Goal: Transaction & Acquisition: Purchase product/service

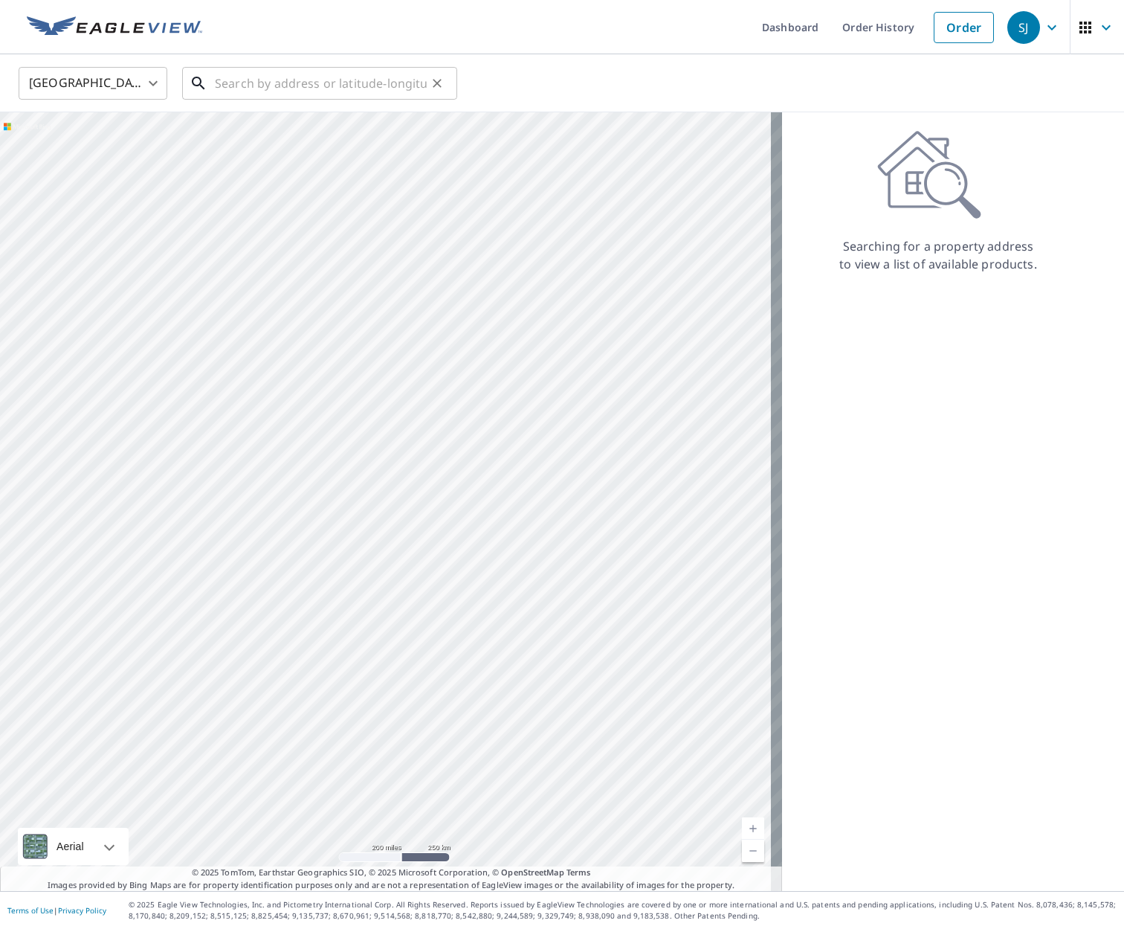
click at [228, 77] on input "text" at bounding box center [321, 83] width 212 height 42
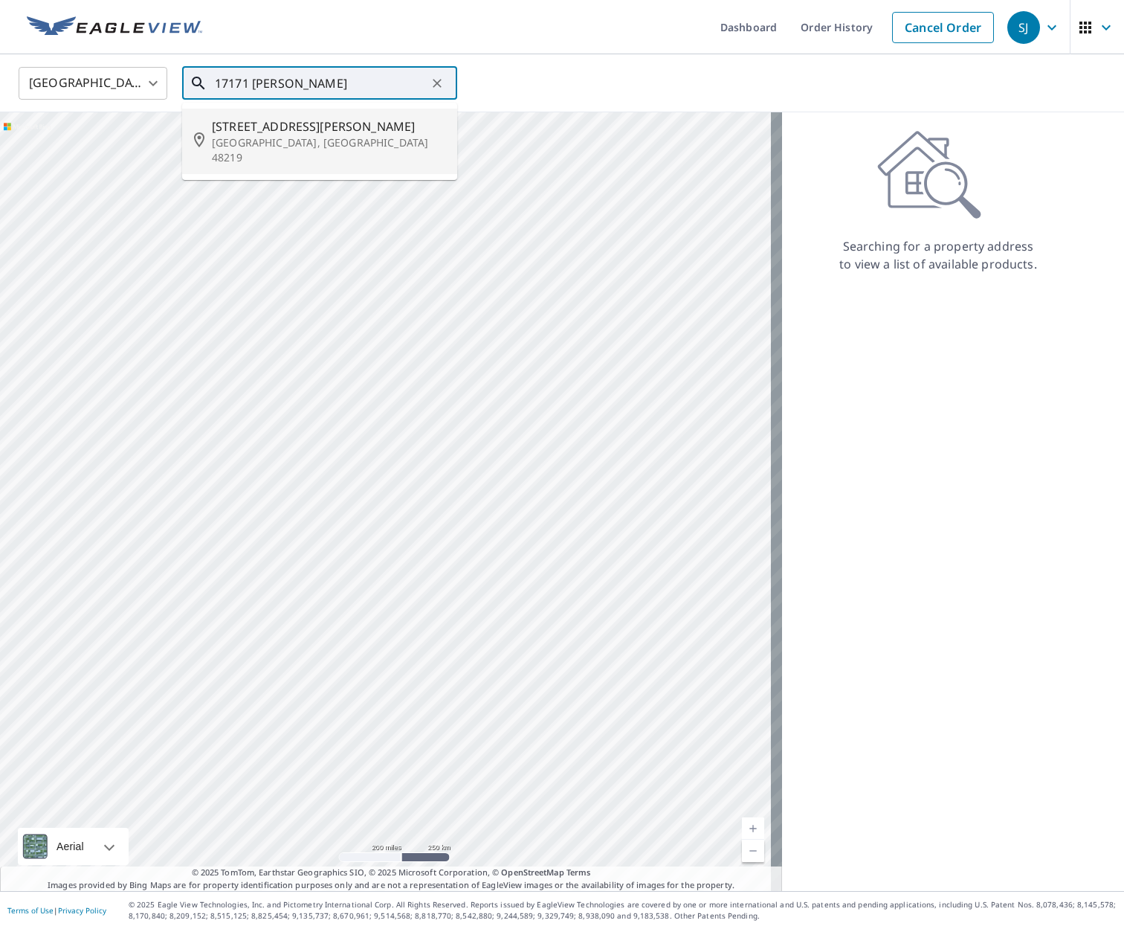
click at [265, 135] on p "[GEOGRAPHIC_DATA], [GEOGRAPHIC_DATA] 48219" at bounding box center [329, 150] width 234 height 30
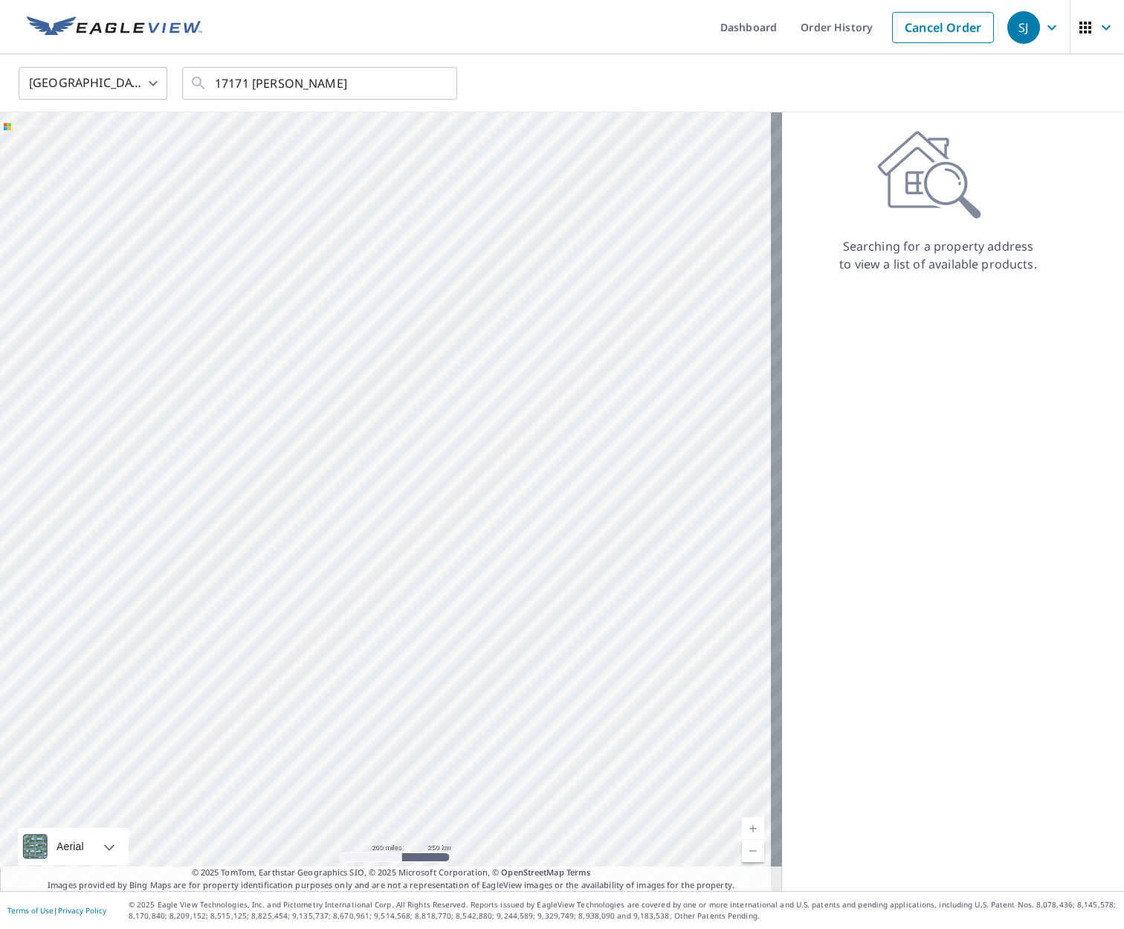
type input "[STREET_ADDRESS][PERSON_NAME]"
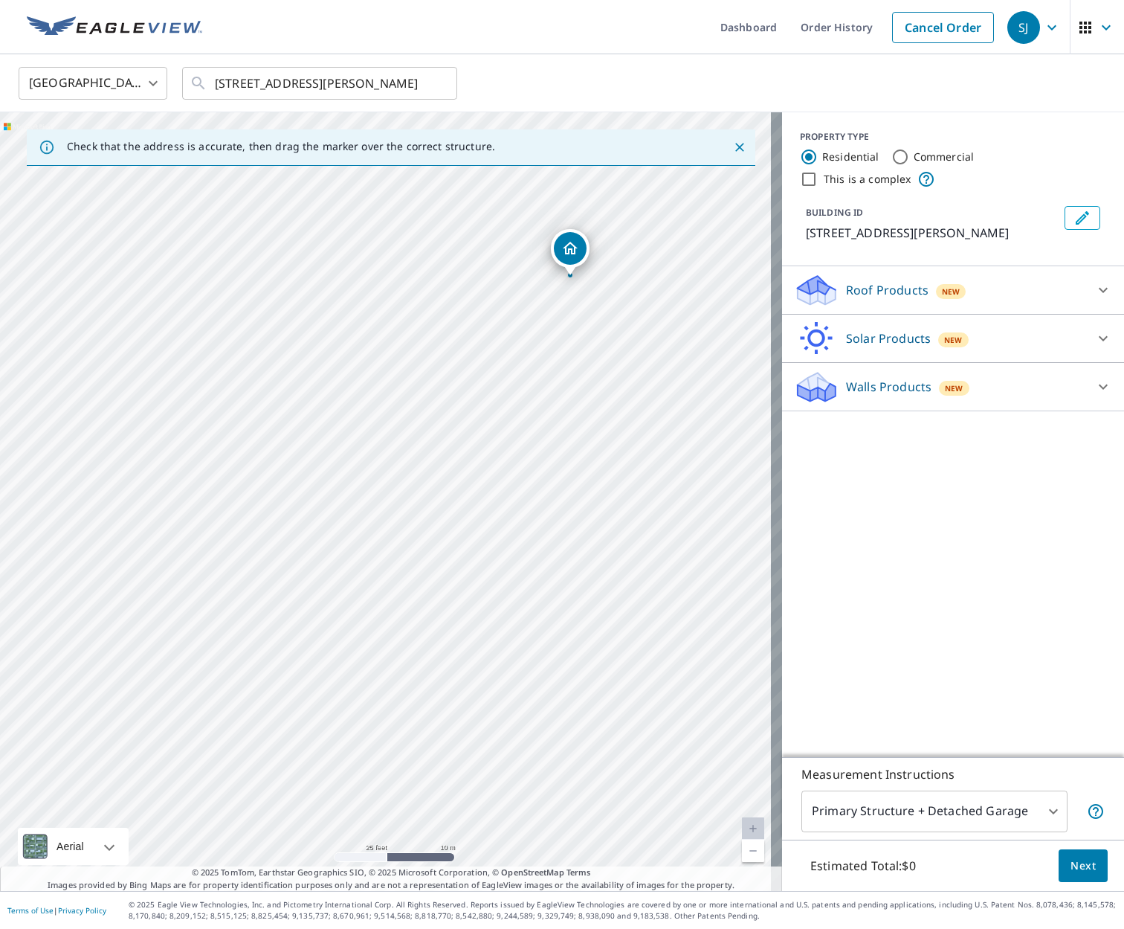
drag, startPoint x: 520, startPoint y: 661, endPoint x: 704, endPoint y: 437, distance: 290.1
click at [704, 437] on div "[STREET_ADDRESS][PERSON_NAME]" at bounding box center [391, 501] width 782 height 779
drag, startPoint x: 197, startPoint y: 412, endPoint x: 420, endPoint y: 461, distance: 228.5
click at [420, 461] on div "[STREET_ADDRESS][PERSON_NAME]" at bounding box center [391, 501] width 782 height 779
drag, startPoint x: 402, startPoint y: 457, endPoint x: 254, endPoint y: 460, distance: 148.0
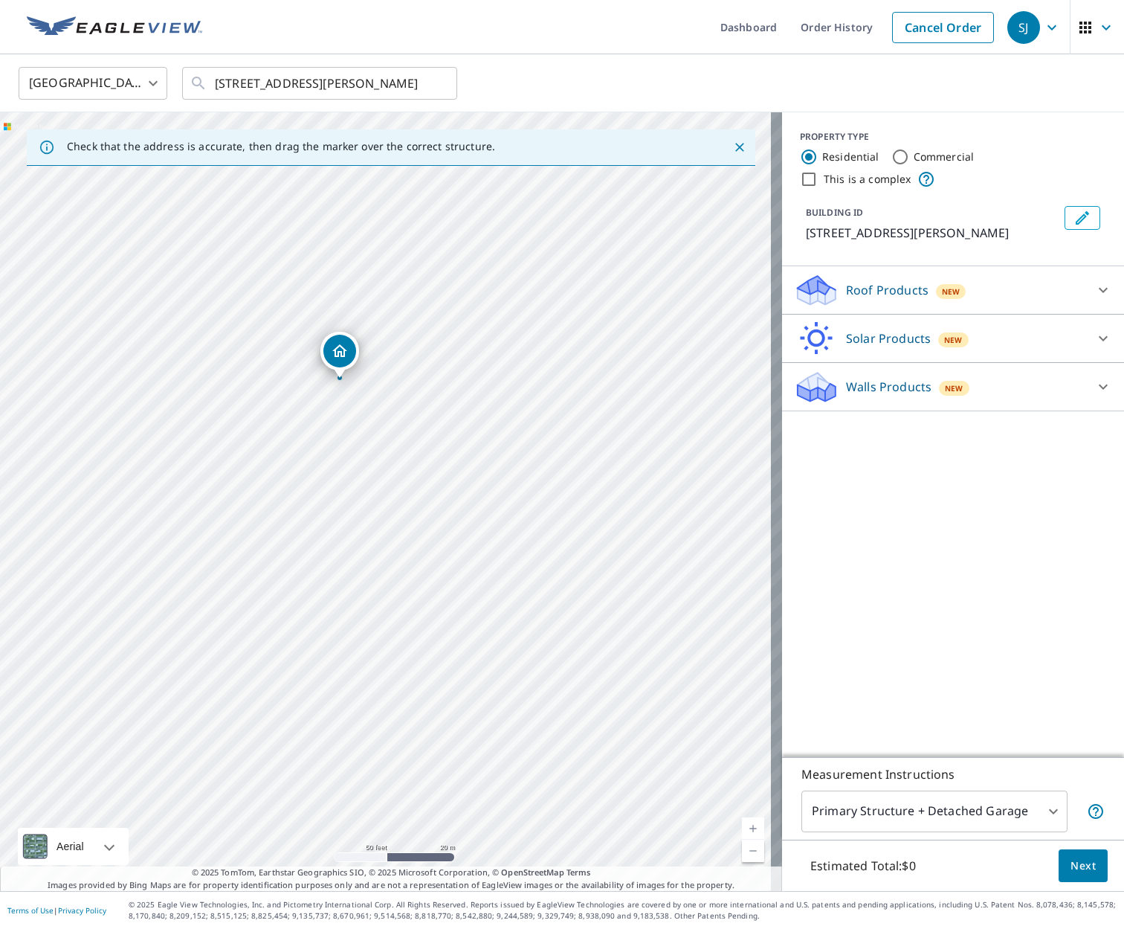
click at [254, 460] on div "[STREET_ADDRESS][PERSON_NAME]" at bounding box center [391, 501] width 782 height 779
drag, startPoint x: 404, startPoint y: 369, endPoint x: 551, endPoint y: 424, distance: 157.2
click at [551, 424] on div "[STREET_ADDRESS][PERSON_NAME]" at bounding box center [391, 501] width 782 height 779
click at [535, 422] on div "[STREET_ADDRESS][PERSON_NAME]" at bounding box center [391, 501] width 782 height 779
click at [513, 458] on div "[STREET_ADDRESS][PERSON_NAME]" at bounding box center [391, 501] width 782 height 779
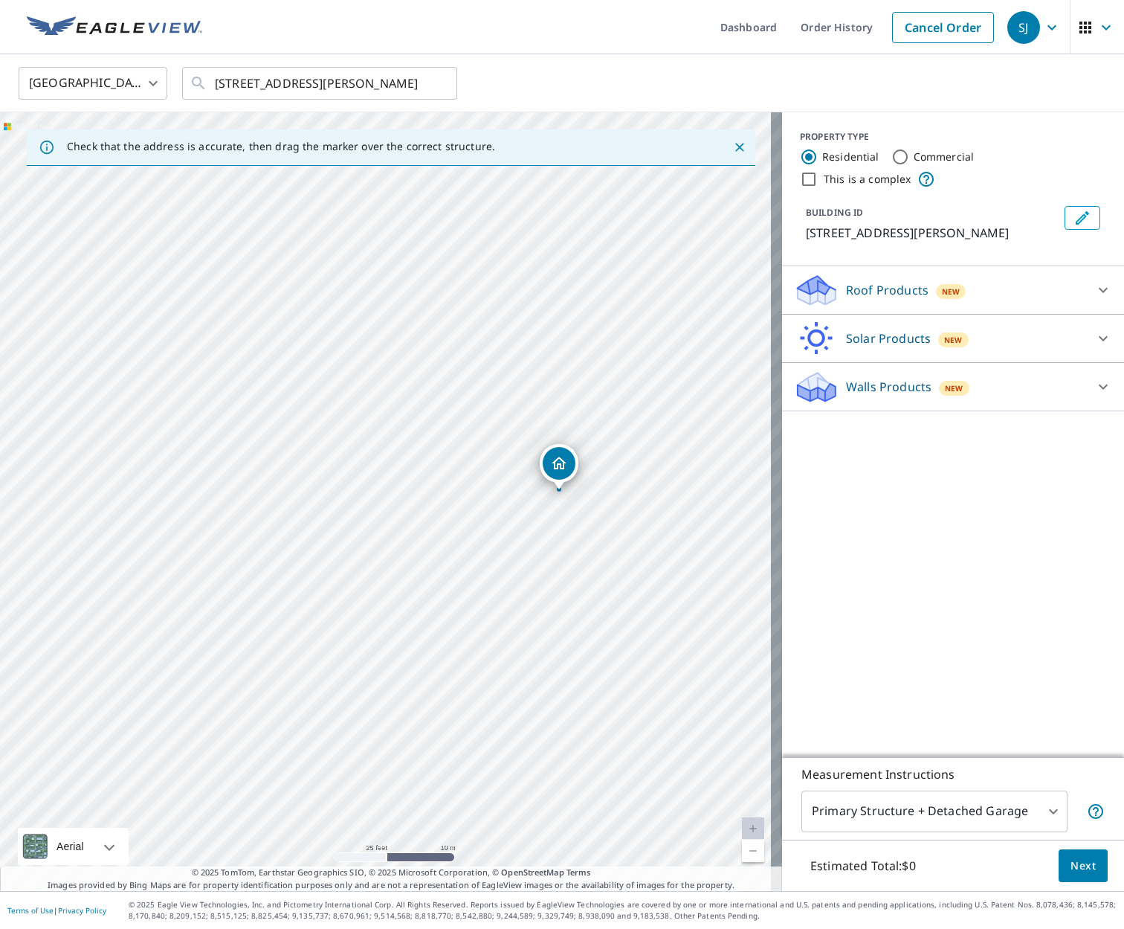
drag, startPoint x: 384, startPoint y: 478, endPoint x: 557, endPoint y: 469, distance: 173.6
drag, startPoint x: 388, startPoint y: 480, endPoint x: 393, endPoint y: 405, distance: 74.6
drag, startPoint x: 393, startPoint y: 504, endPoint x: 383, endPoint y: 651, distance: 147.6
drag, startPoint x: 393, startPoint y: 469, endPoint x: 385, endPoint y: 444, distance: 26.4
drag, startPoint x: 382, startPoint y: 474, endPoint x: 365, endPoint y: 406, distance: 69.6
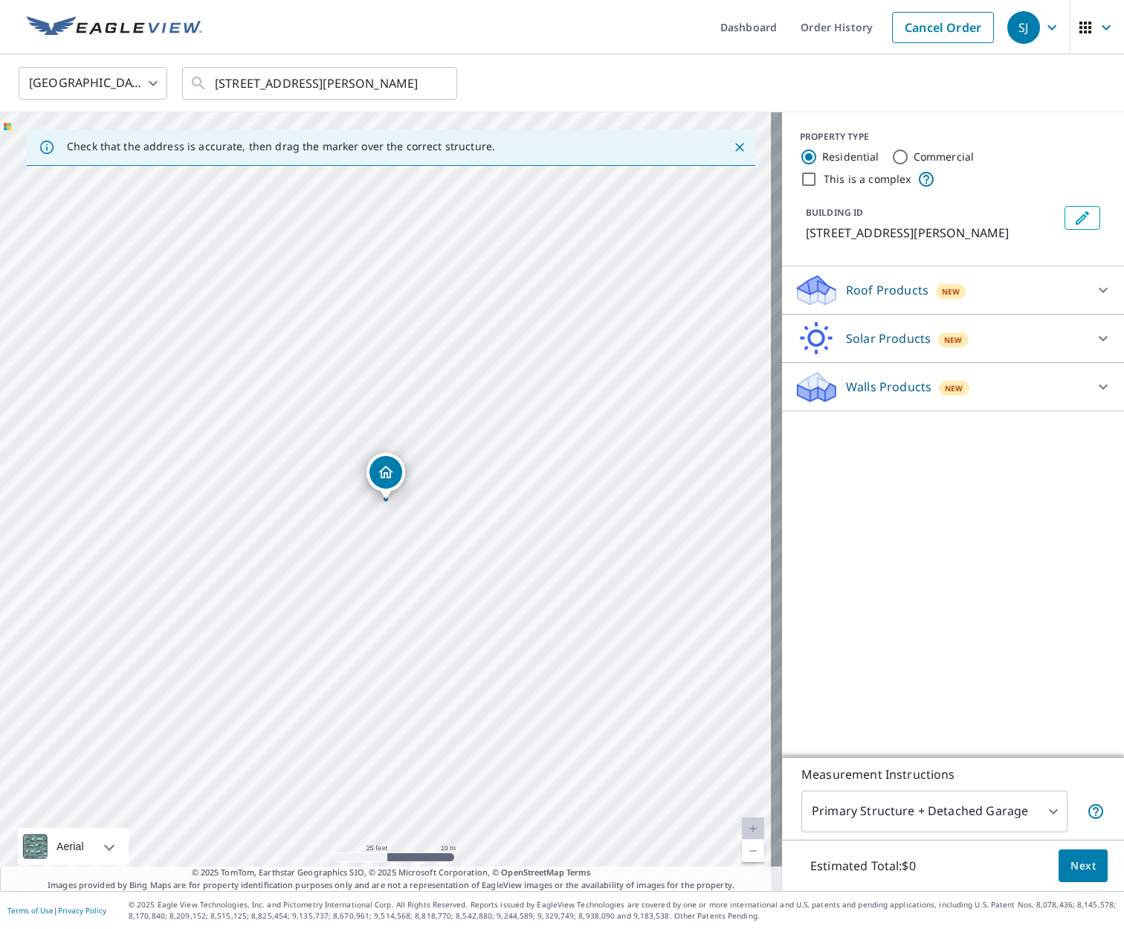
click at [336, 452] on div "[STREET_ADDRESS][PERSON_NAME]" at bounding box center [391, 501] width 782 height 779
click at [335, 478] on div "[STREET_ADDRESS][PERSON_NAME]" at bounding box center [391, 501] width 782 height 779
click at [829, 232] on p "[STREET_ADDRESS][PERSON_NAME]" at bounding box center [932, 233] width 253 height 18
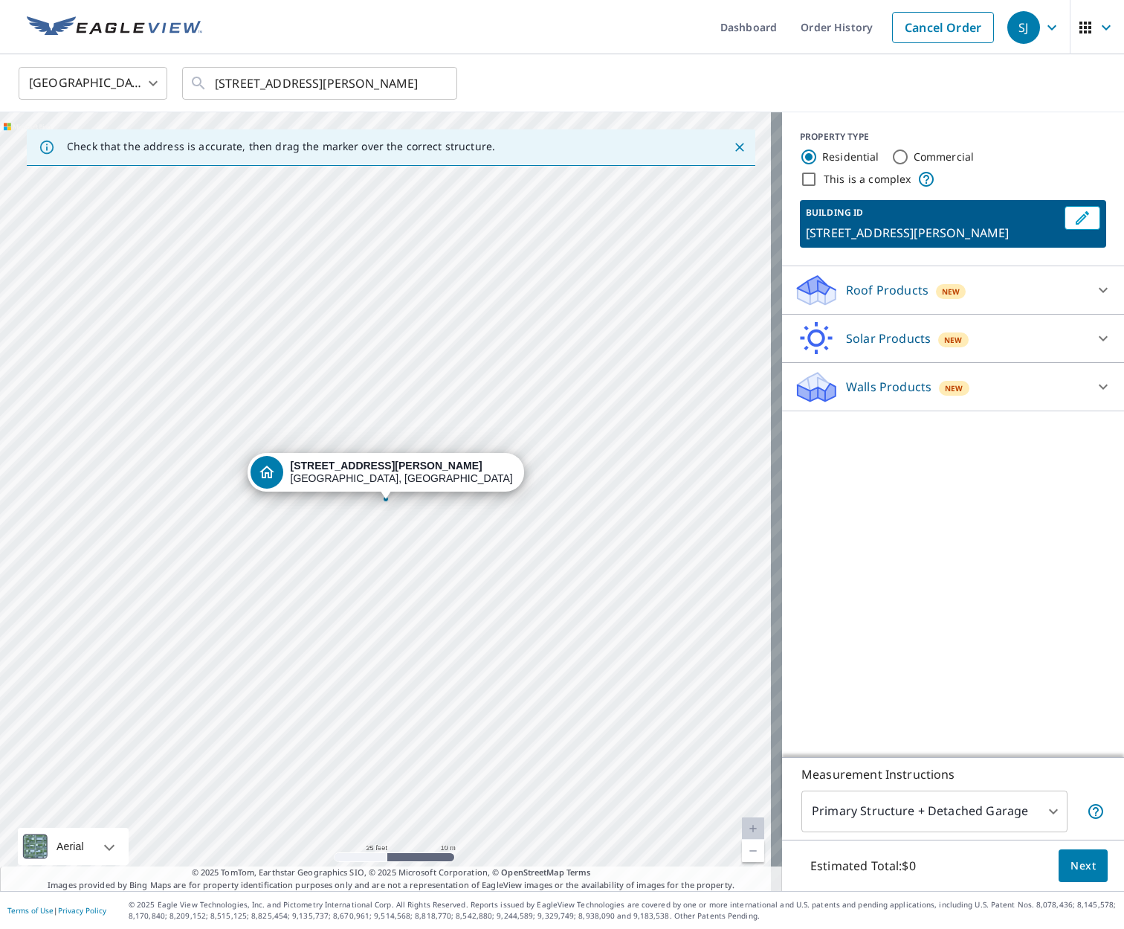
click at [832, 237] on p "[STREET_ADDRESS][PERSON_NAME]" at bounding box center [932, 233] width 253 height 18
click at [828, 234] on p "[STREET_ADDRESS][PERSON_NAME]" at bounding box center [932, 233] width 253 height 18
click at [826, 234] on p "[STREET_ADDRESS][PERSON_NAME]" at bounding box center [932, 233] width 253 height 18
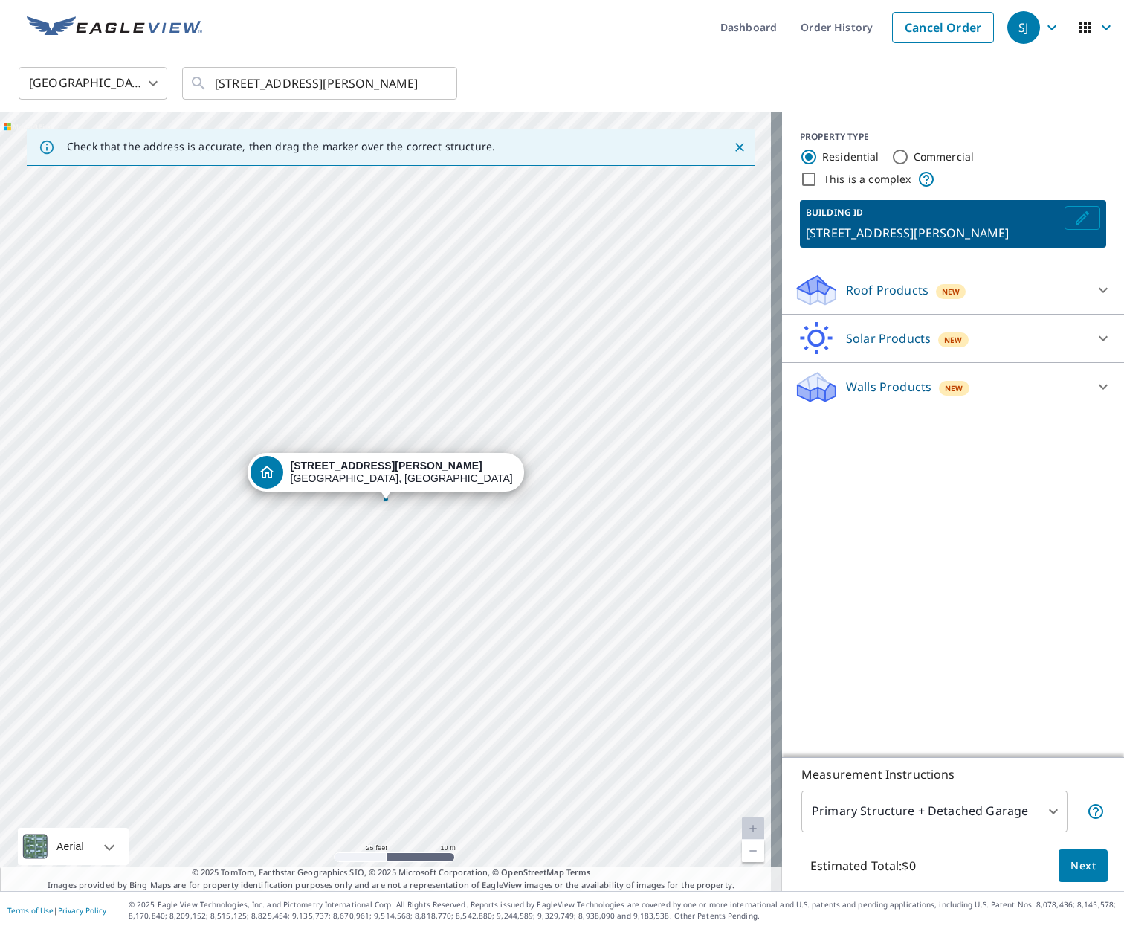
click at [1074, 212] on icon "Edit building 1" at bounding box center [1083, 218] width 18 height 18
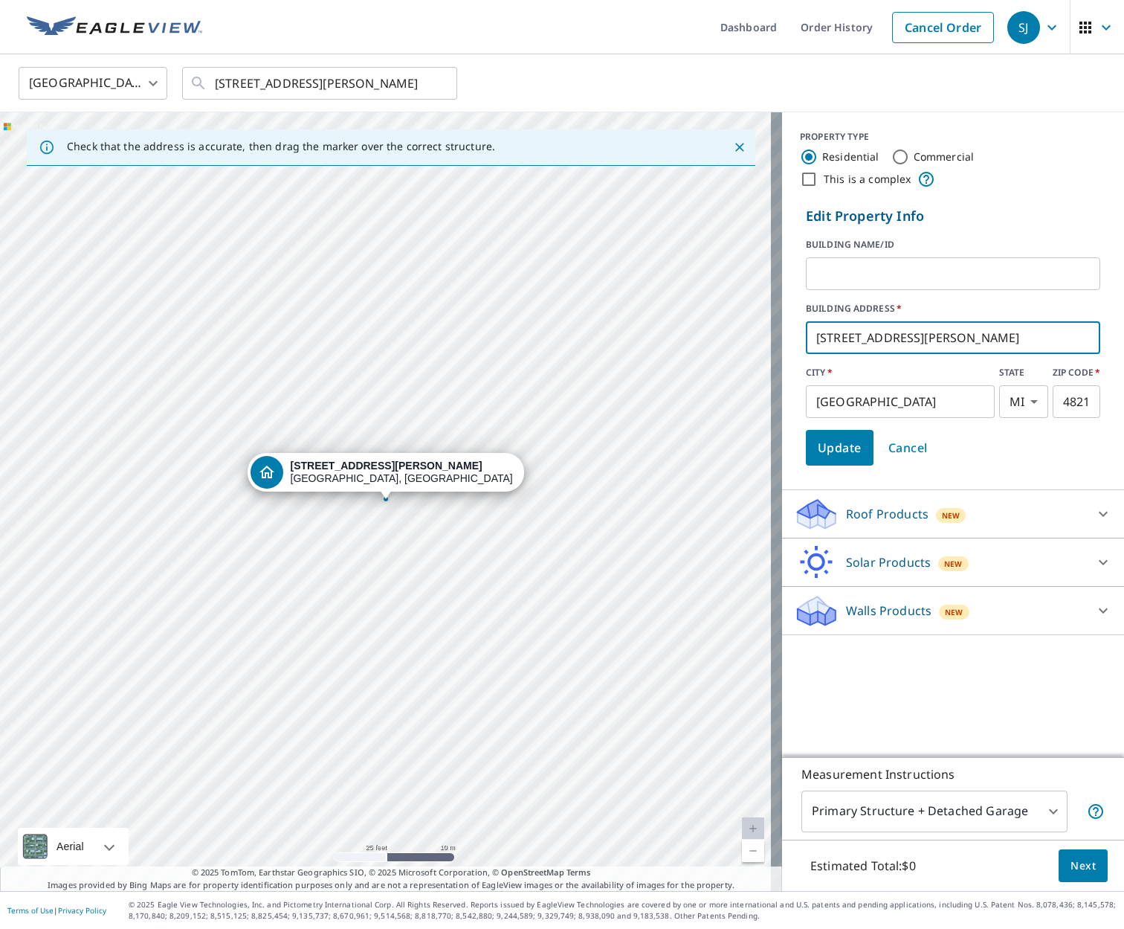
type input "[STREET_ADDRESS][PERSON_NAME]"
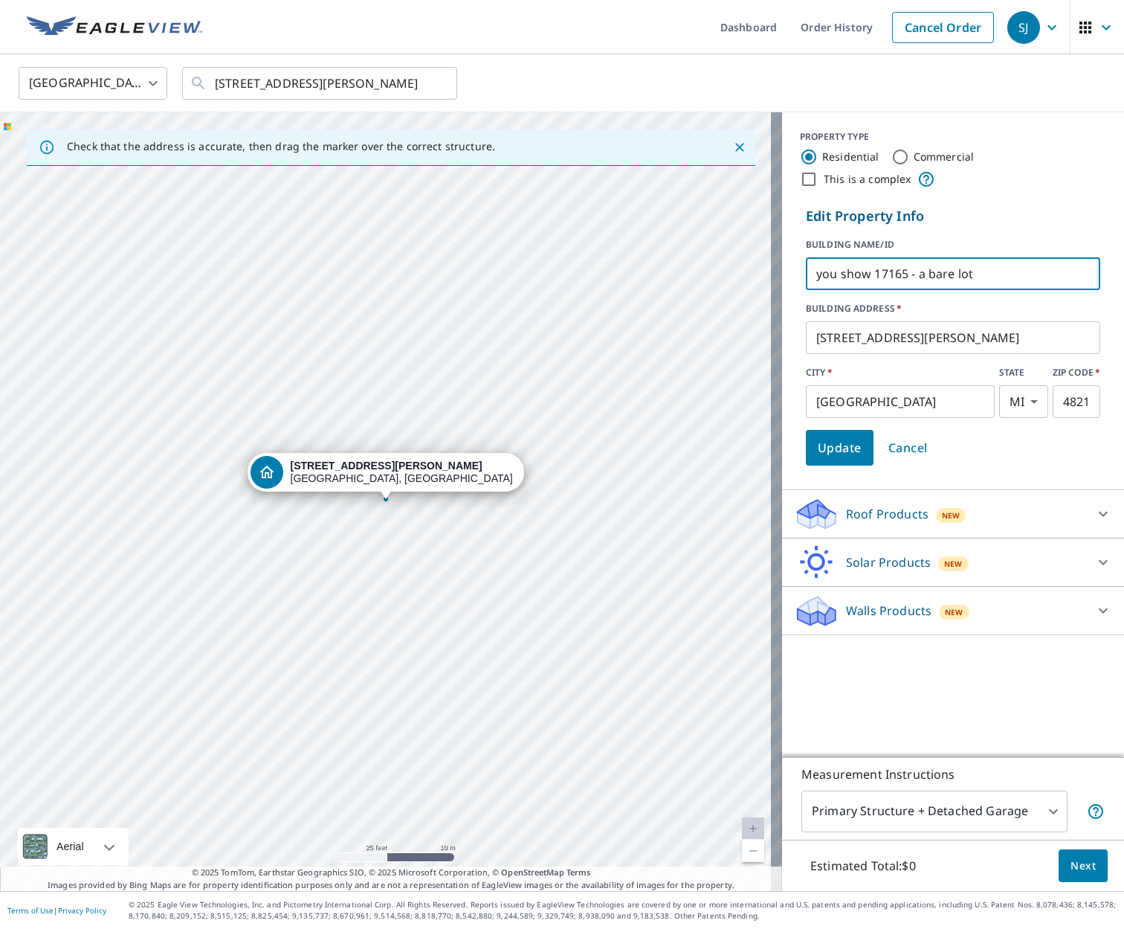
type input "you show 17165 - a bare lot"
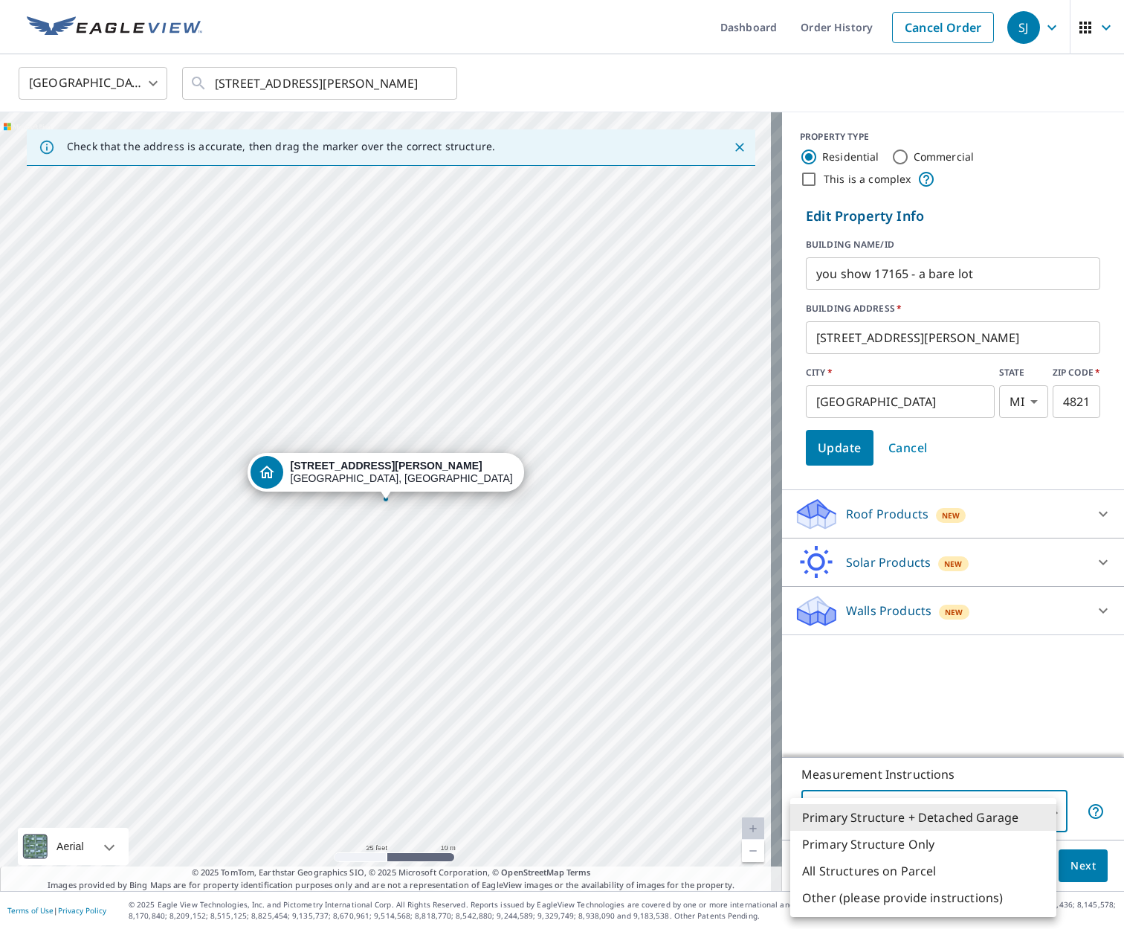
click at [1037, 806] on body "SJ SJ Dashboard Order History Cancel Order SJ [GEOGRAPHIC_DATA] [GEOGRAPHIC_DAT…" at bounding box center [562, 464] width 1124 height 929
click at [930, 816] on li "Primary Structure + Detached Garage" at bounding box center [924, 817] width 266 height 27
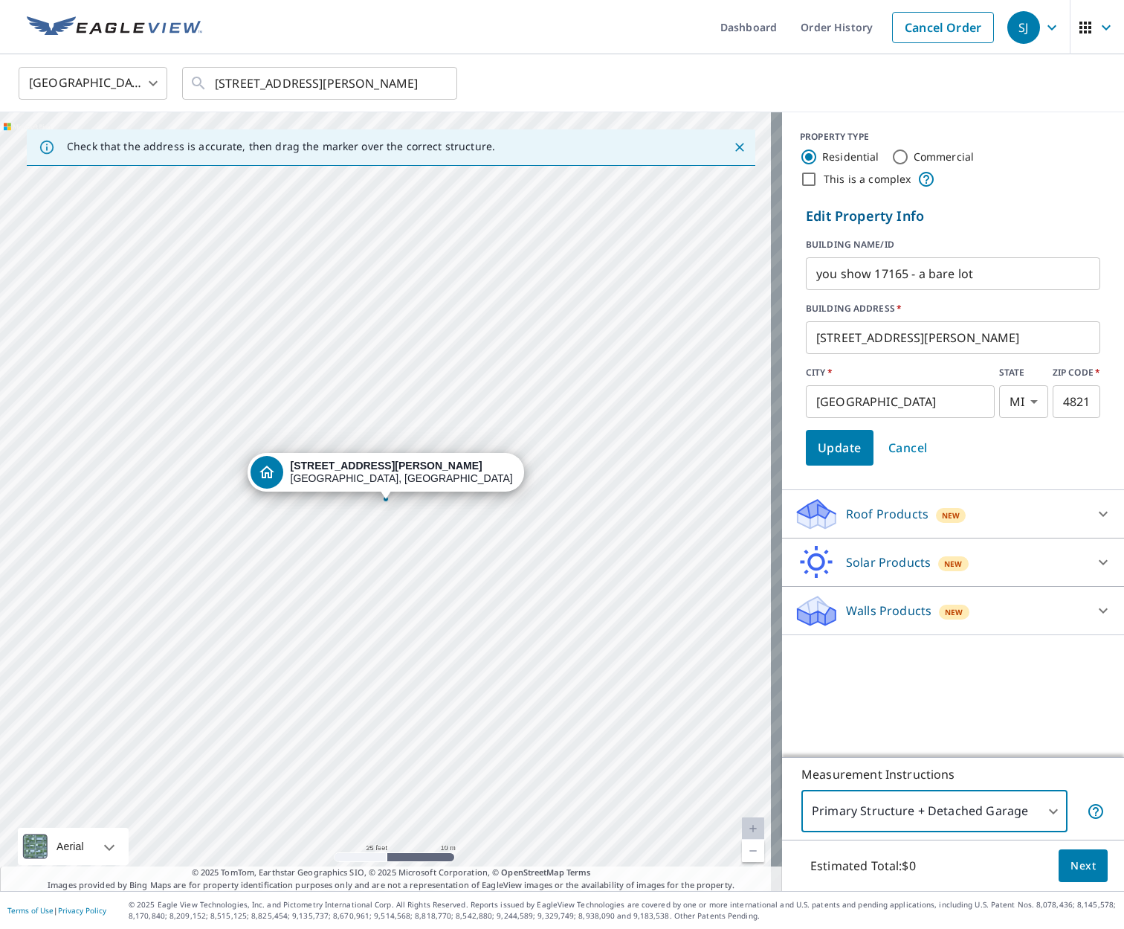
click at [1075, 863] on span "Next" at bounding box center [1083, 866] width 25 height 19
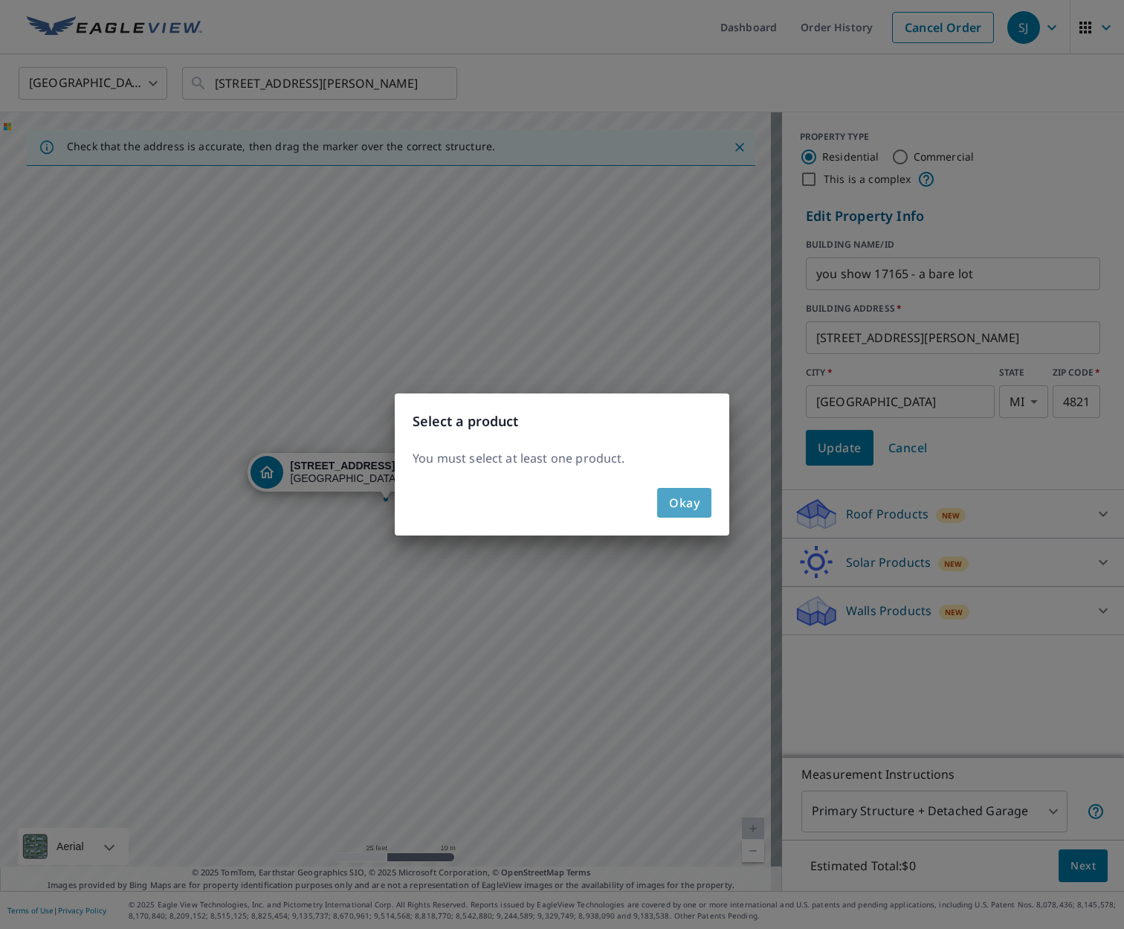
click at [672, 506] on span "Okay" at bounding box center [684, 502] width 30 height 21
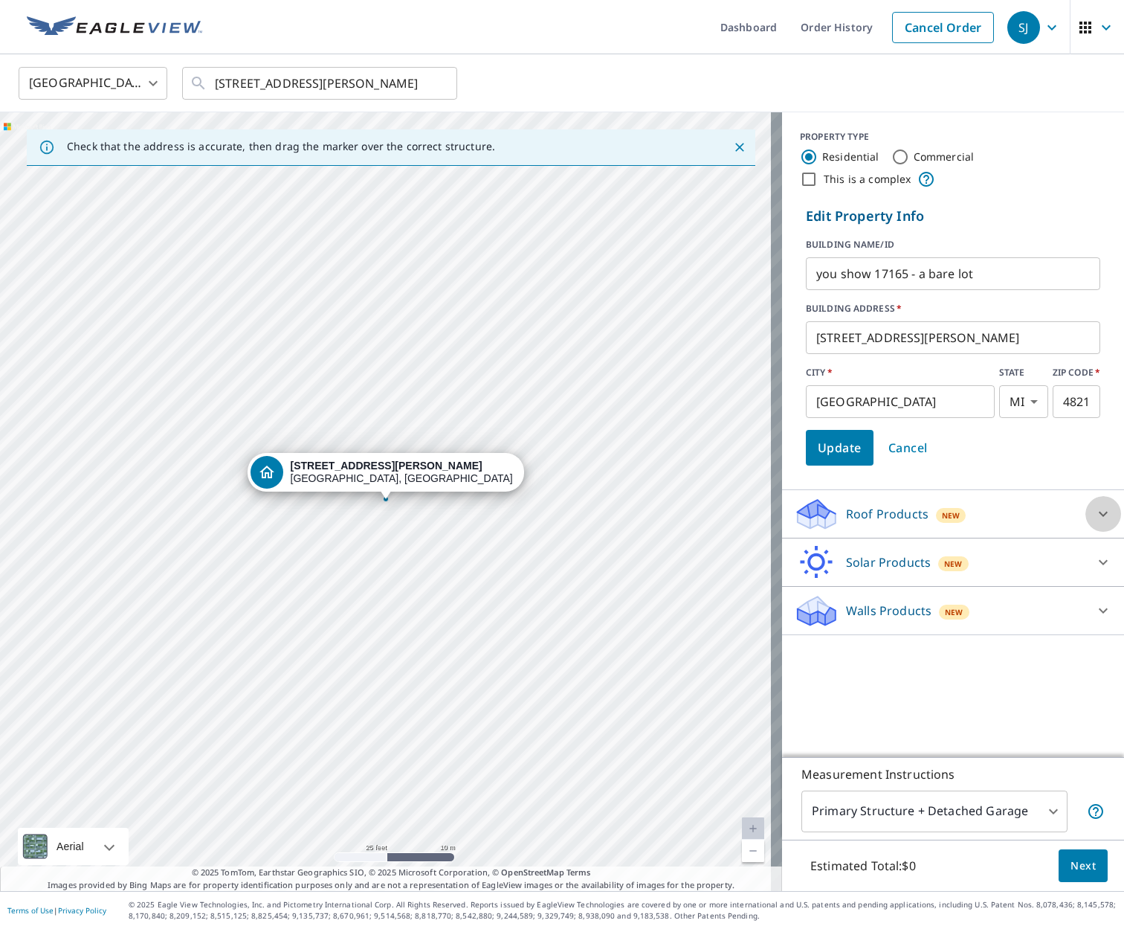
click at [1095, 512] on icon at bounding box center [1104, 514] width 18 height 18
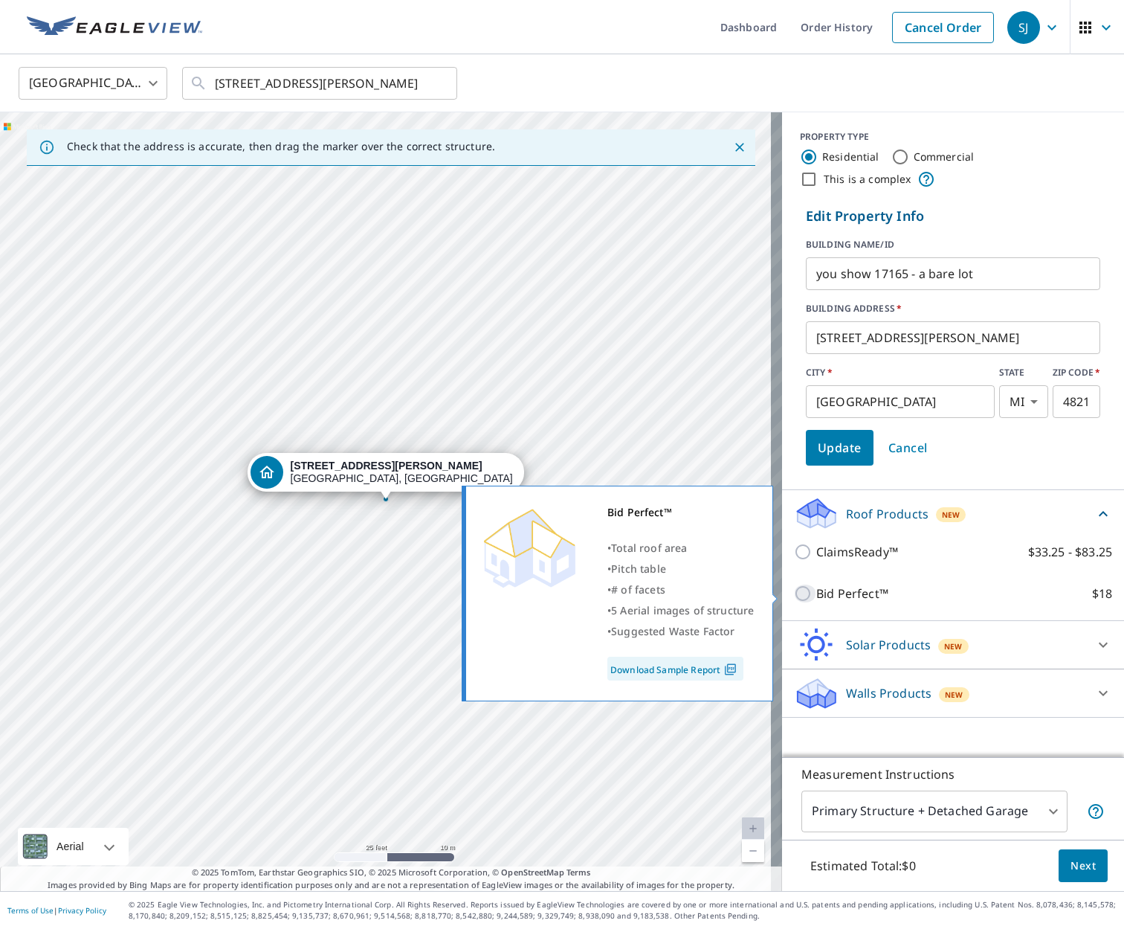
click at [796, 593] on input "Bid Perfect™ $18" at bounding box center [805, 594] width 22 height 18
checkbox input "false"
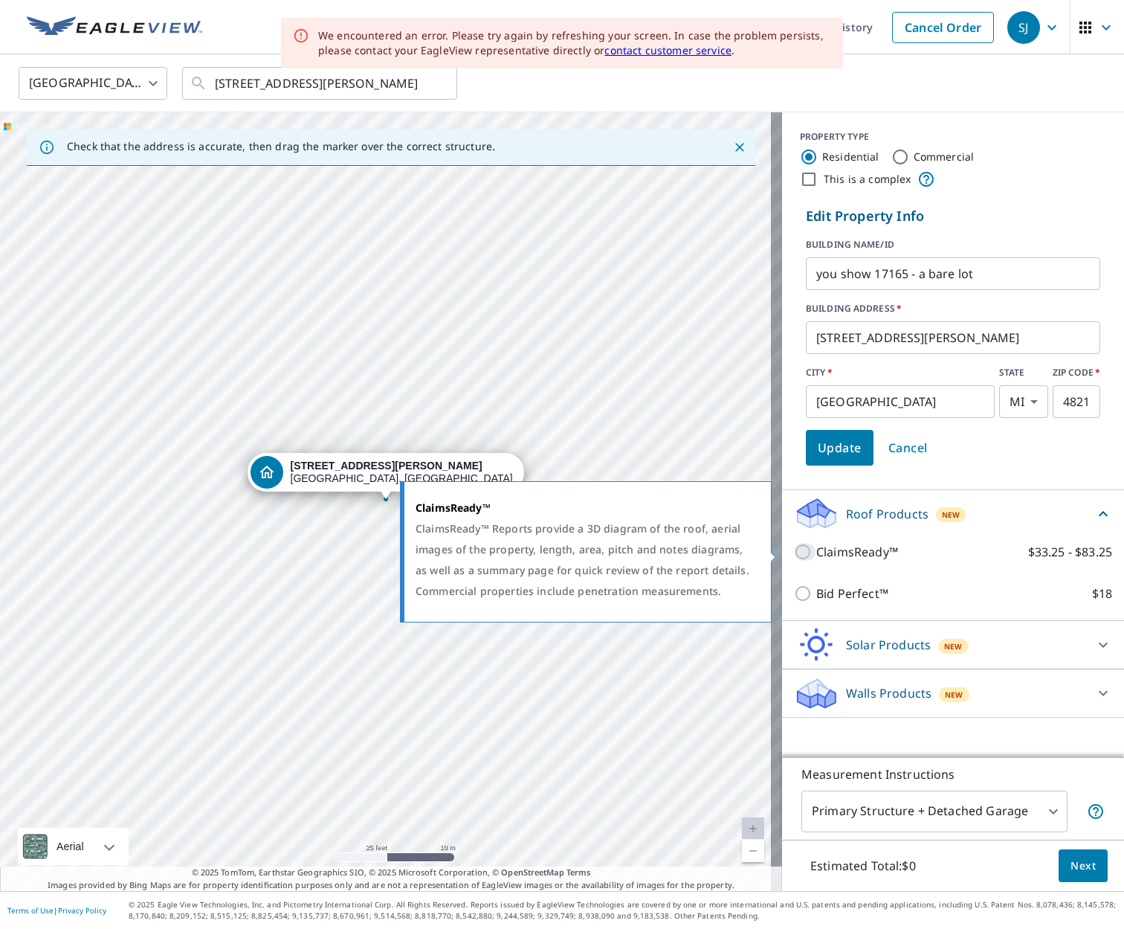
click at [794, 548] on input "ClaimsReady™ $33.25 - $83.25" at bounding box center [805, 552] width 22 height 18
checkbox input "true"
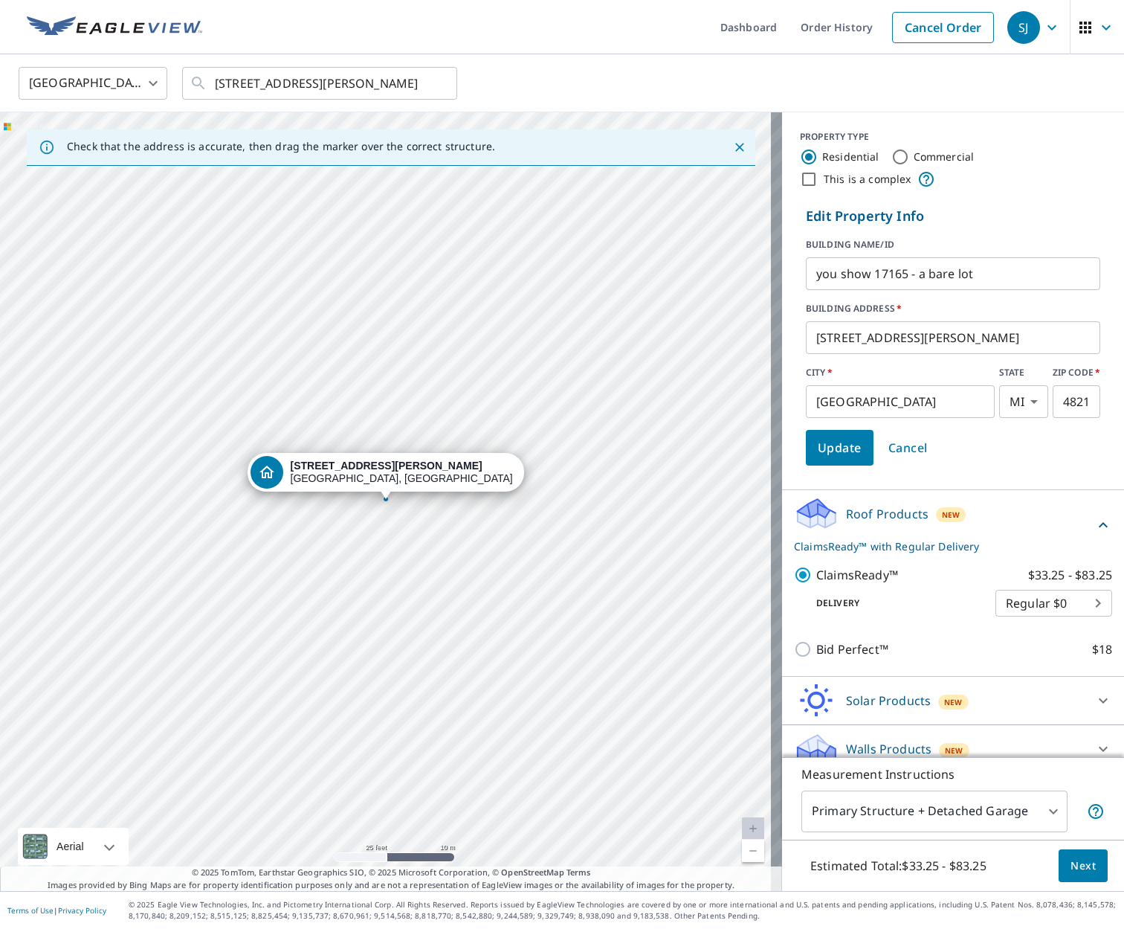
click at [902, 622] on div "ClaimsReady™ $33.25 - $83.25 Delivery Regular $0 8 ​" at bounding box center [953, 591] width 318 height 74
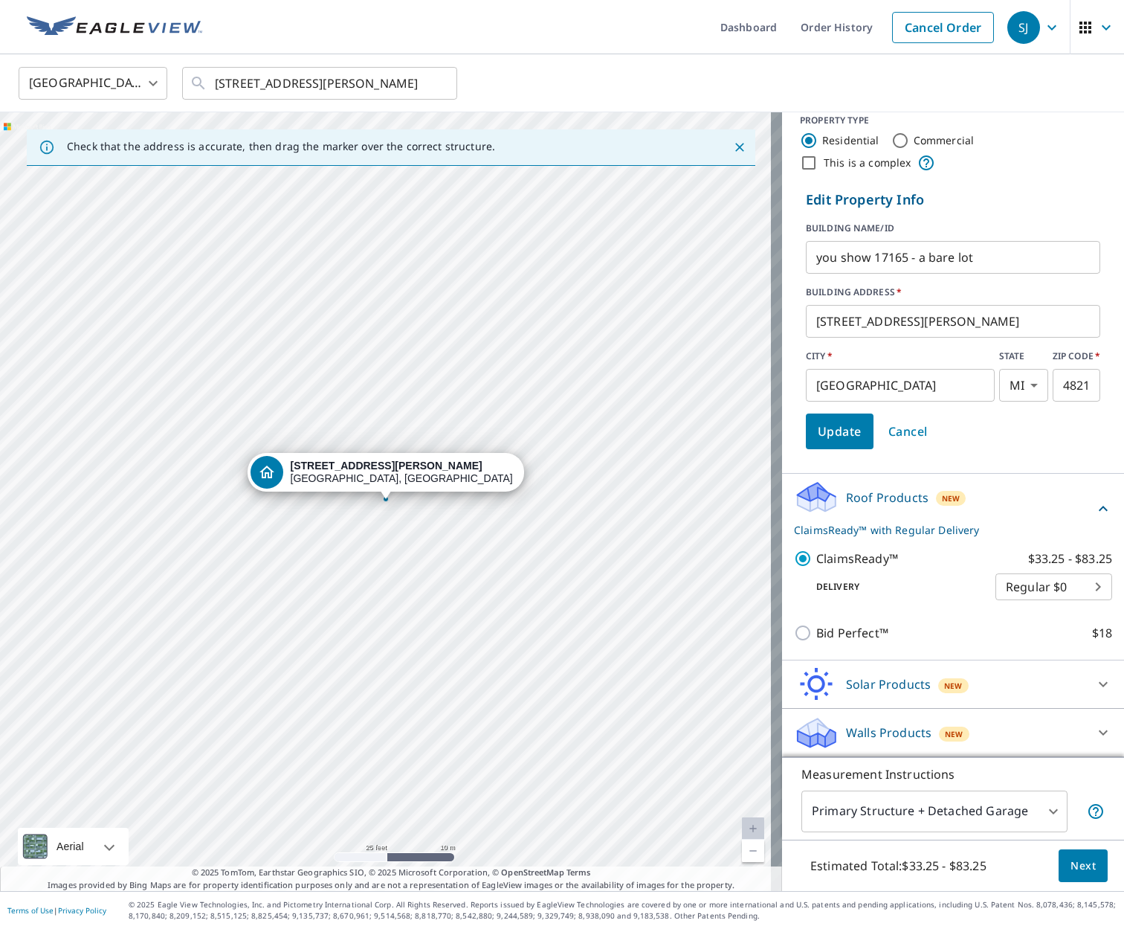
click at [1077, 869] on span "Next" at bounding box center [1083, 866] width 25 height 19
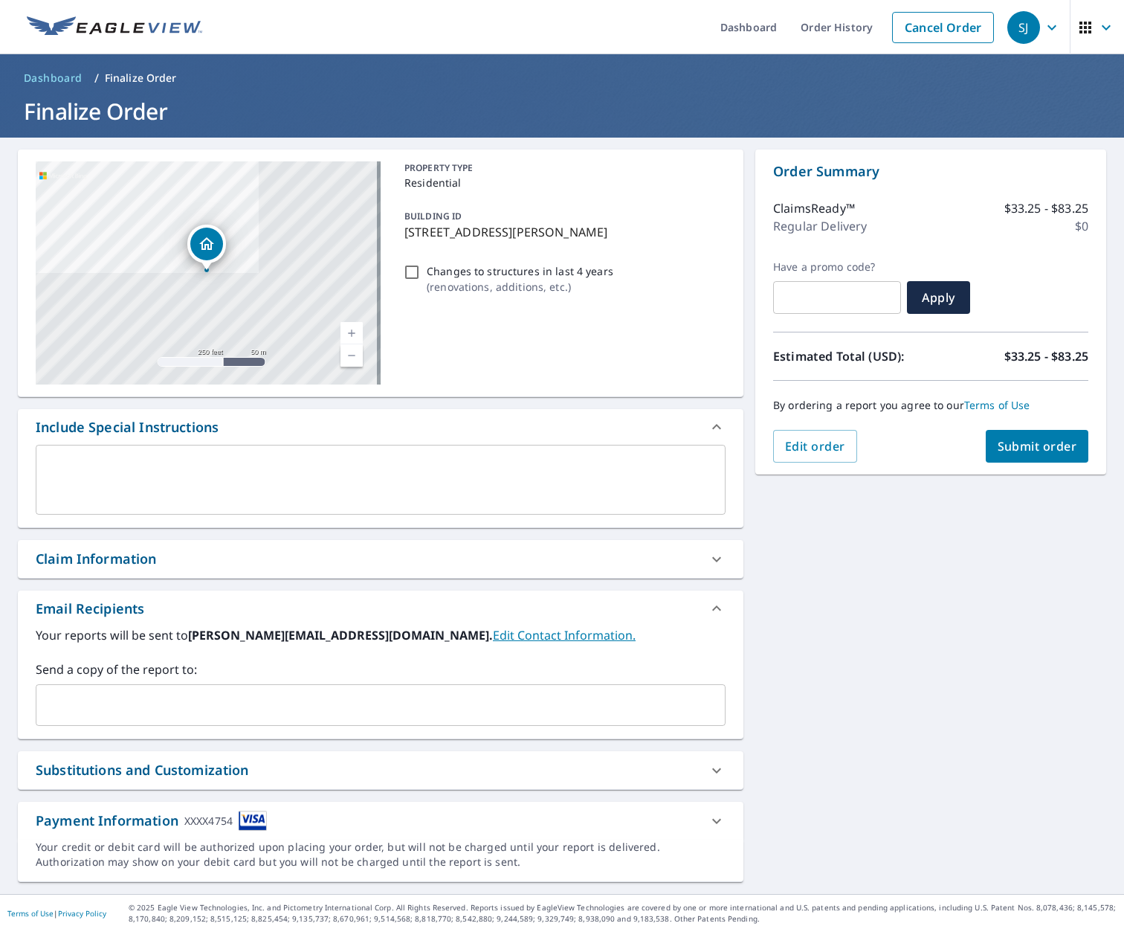
click at [445, 233] on p "[STREET_ADDRESS][PERSON_NAME]" at bounding box center [562, 232] width 315 height 18
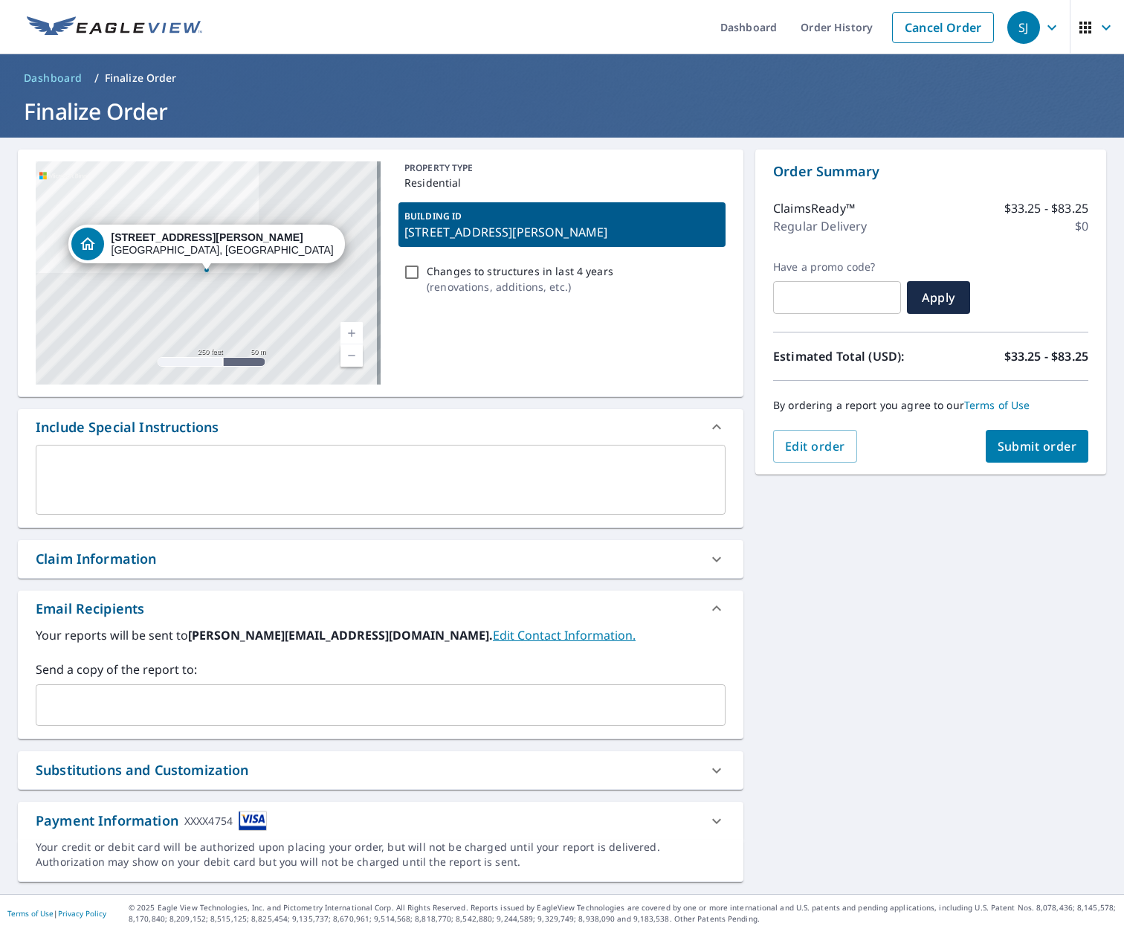
click at [445, 234] on p "[STREET_ADDRESS][PERSON_NAME]" at bounding box center [562, 232] width 315 height 18
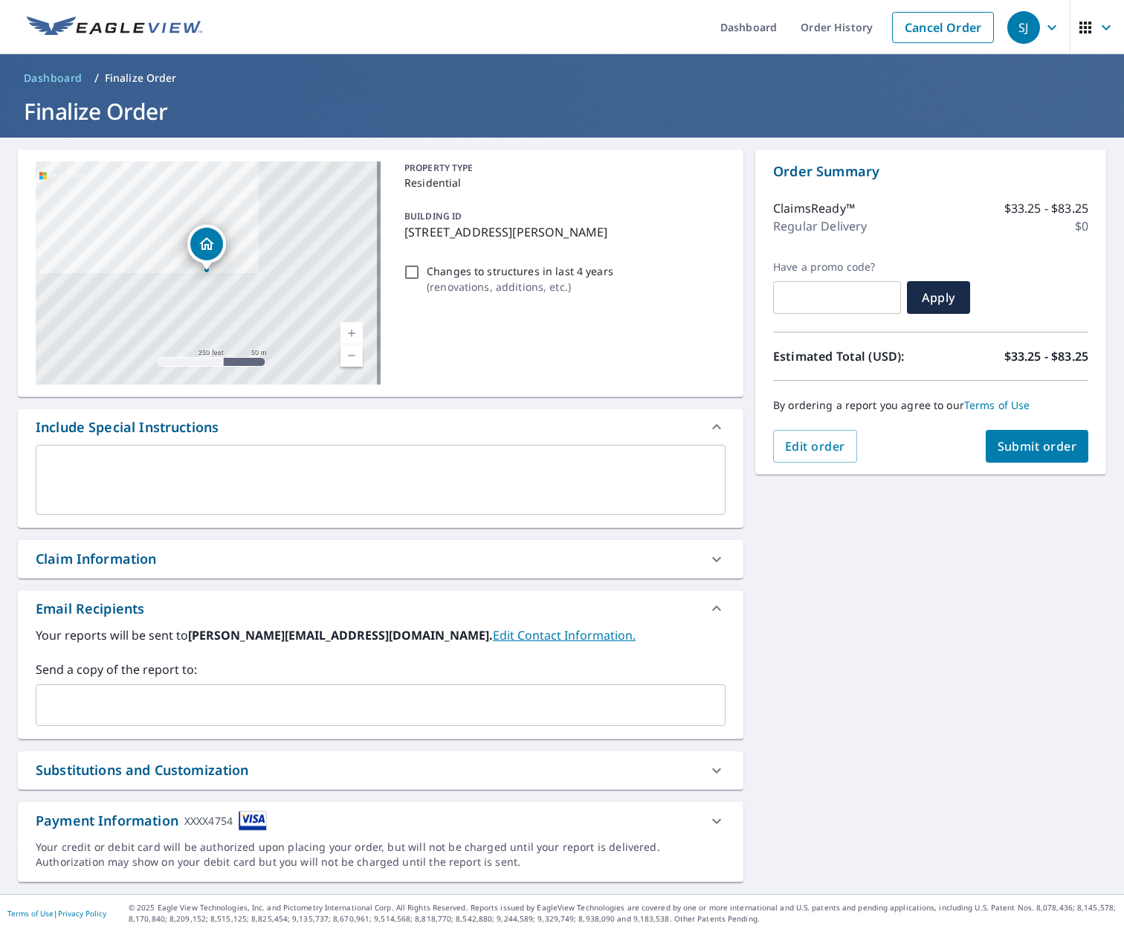
click at [445, 234] on p "[STREET_ADDRESS][PERSON_NAME]" at bounding box center [562, 232] width 315 height 18
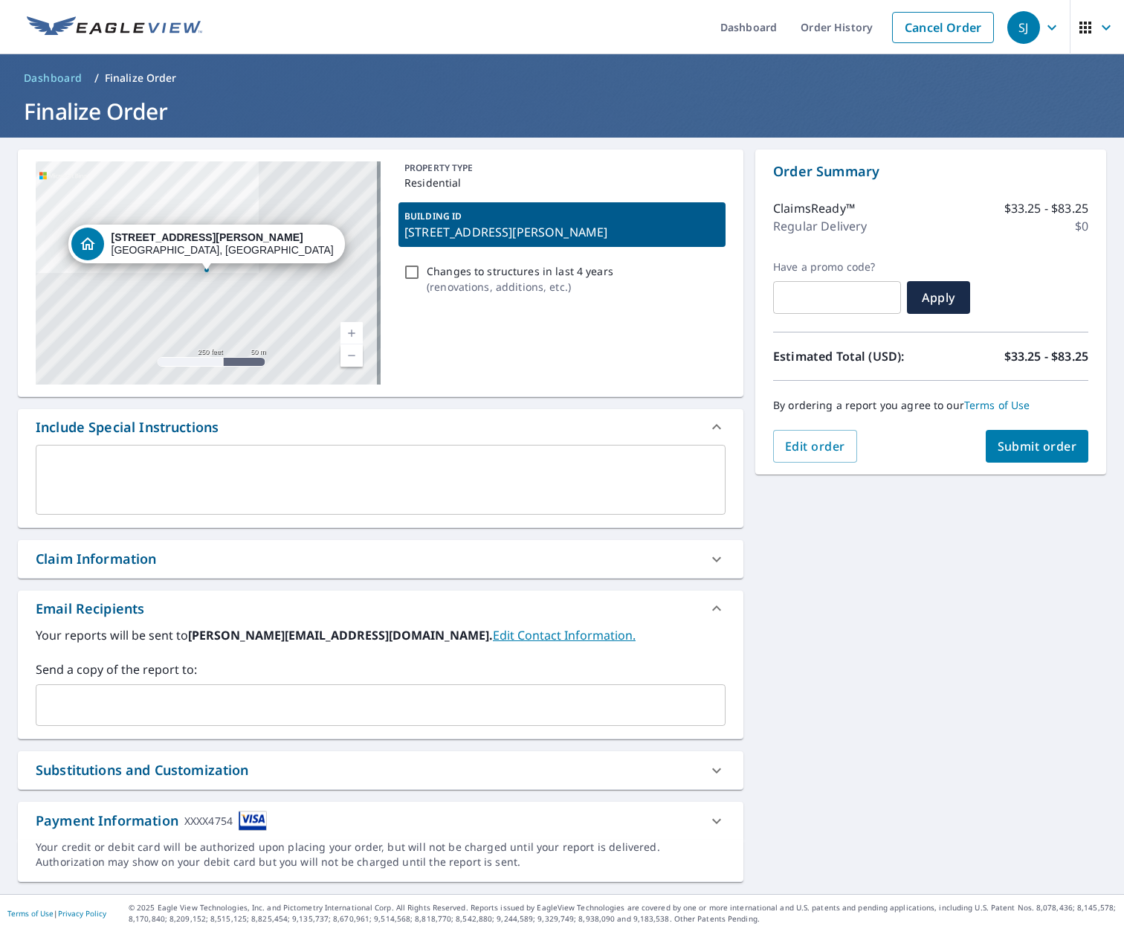
click at [170, 493] on textarea at bounding box center [380, 480] width 669 height 42
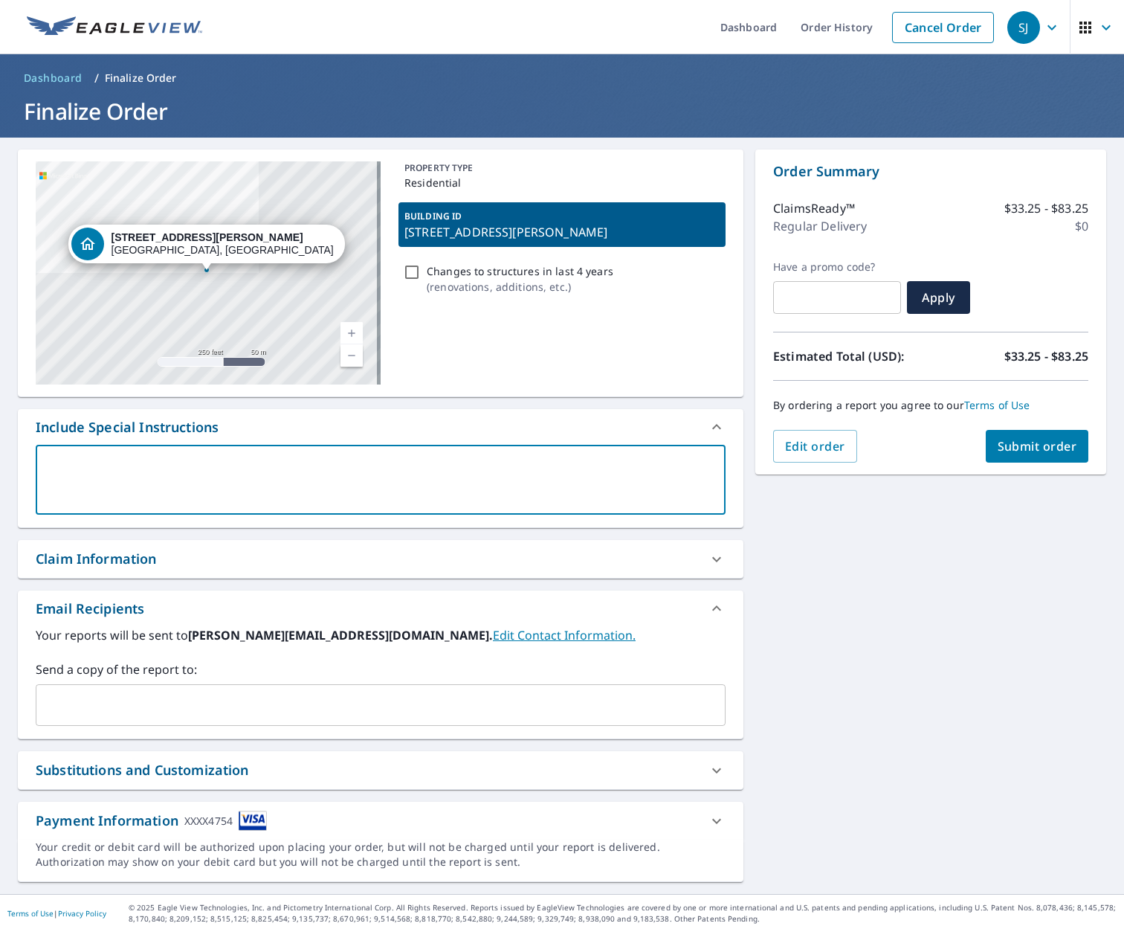
type textarea "t"
type textarea "x"
type textarea "th"
type textarea "x"
type textarea "the"
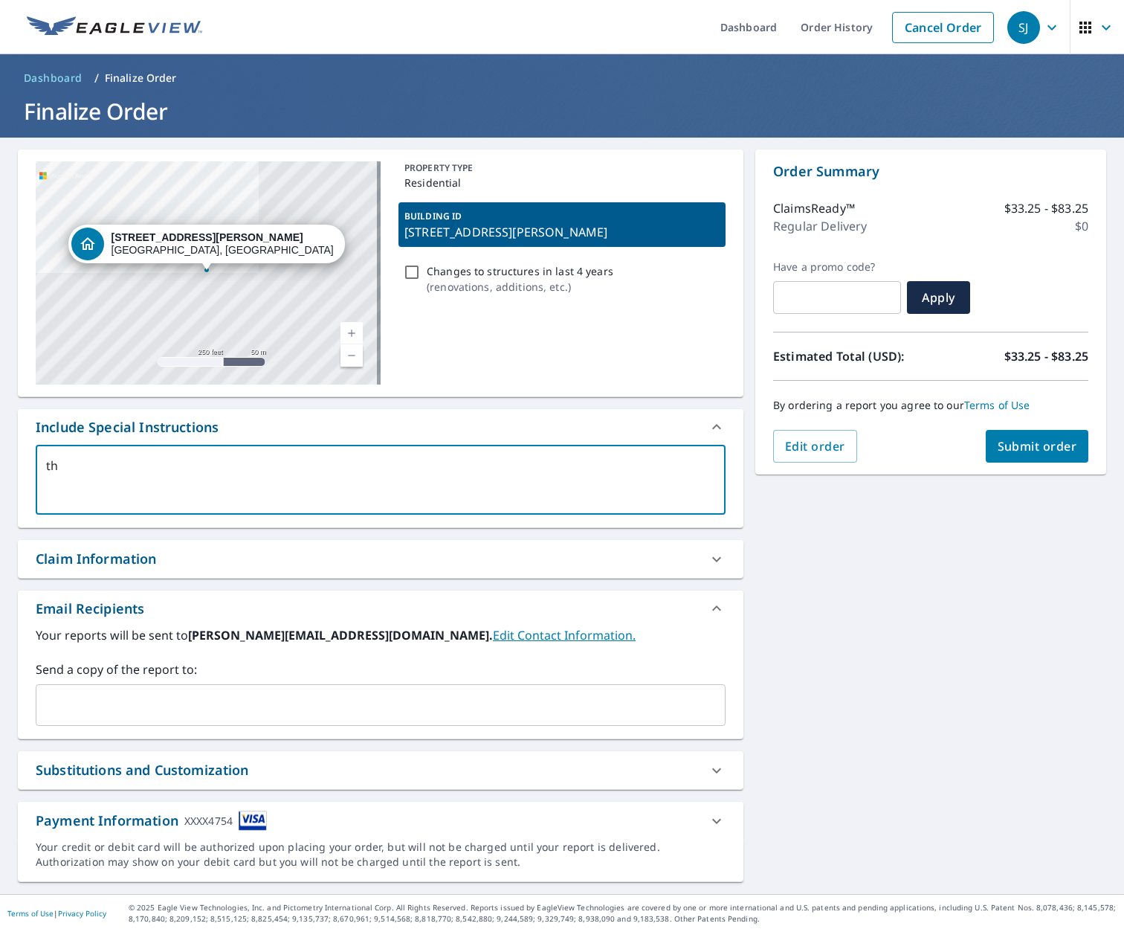
type textarea "x"
type textarea "the"
type textarea "x"
type textarea "the a"
type textarea "x"
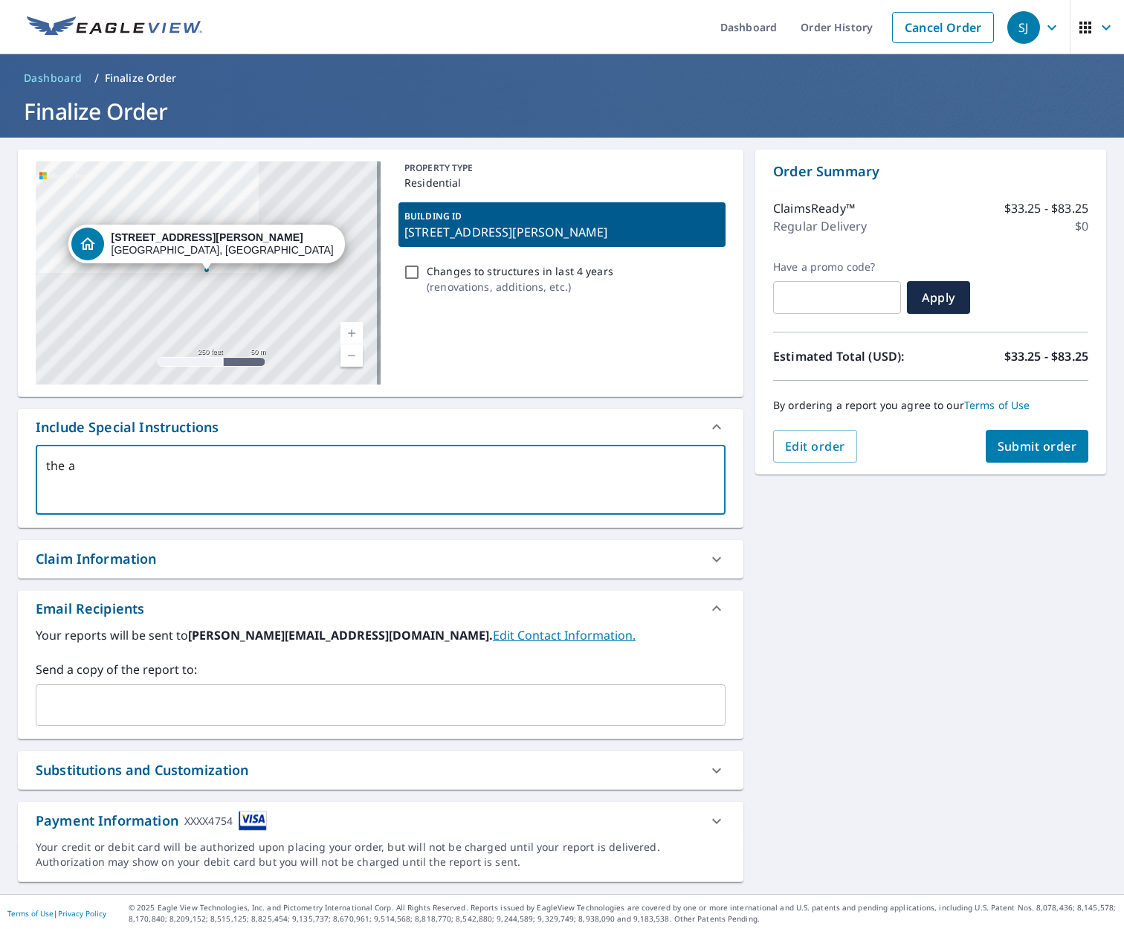
type textarea "the ad"
type textarea "x"
type textarea "the add"
type textarea "x"
type textarea "the addr"
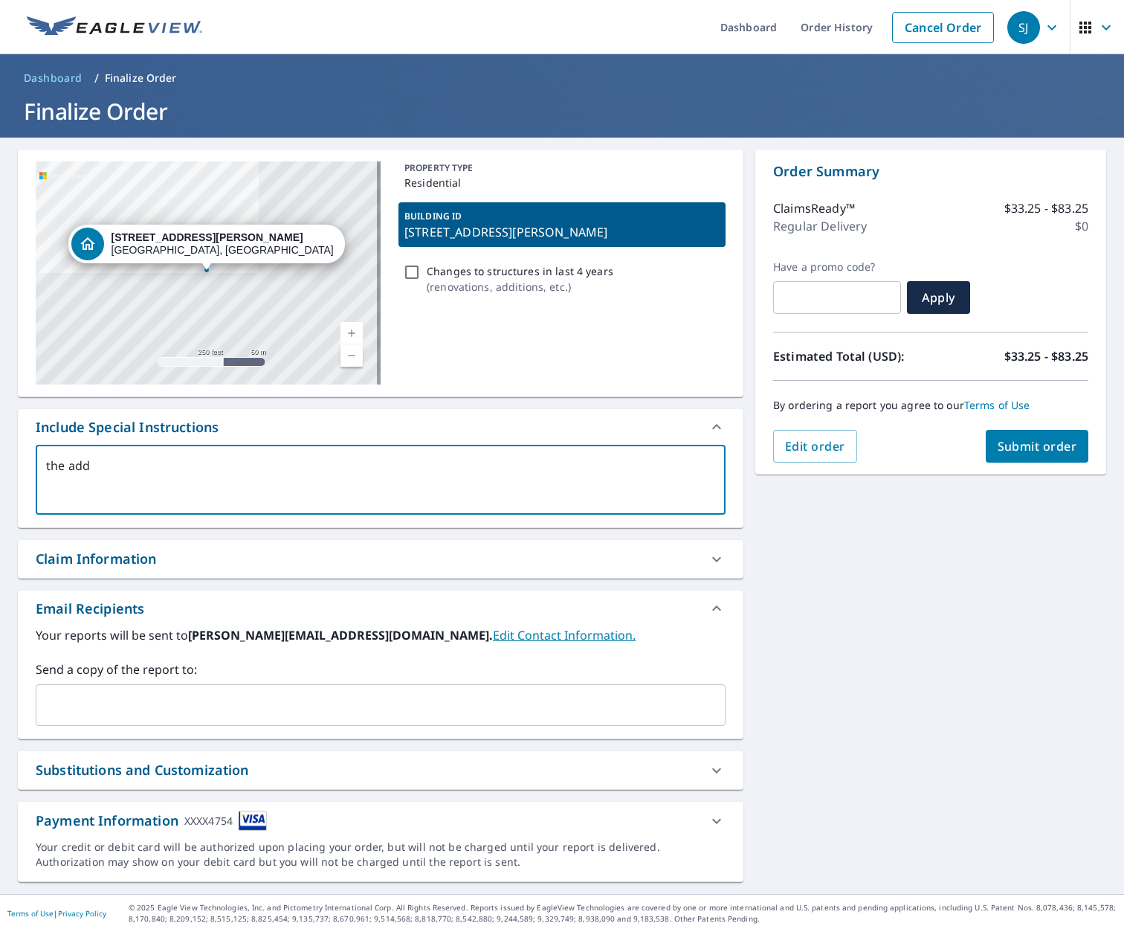
type textarea "x"
type textarea "the addre"
type textarea "x"
type textarea "the addres"
type textarea "x"
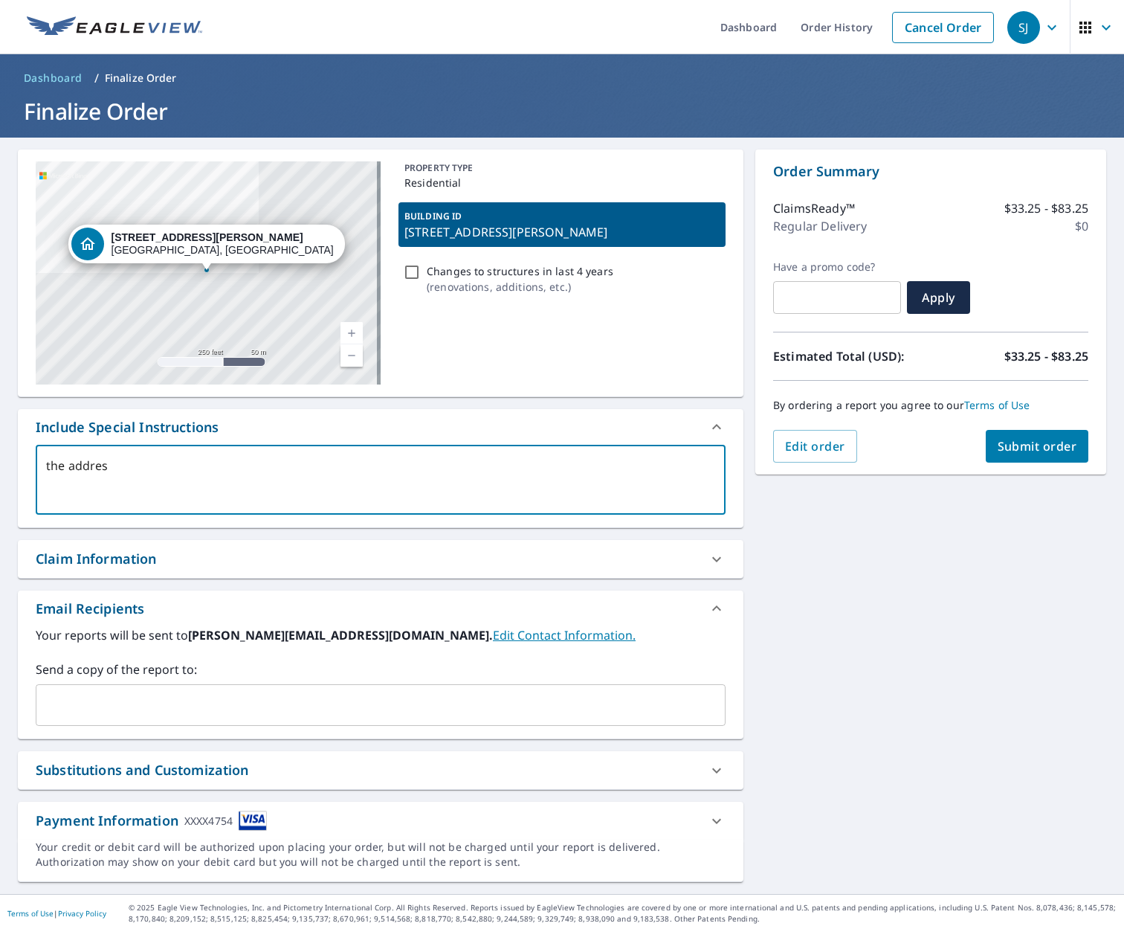
type textarea "the address"
type textarea "x"
type textarea "the address"
type textarea "x"
type textarea "the address i"
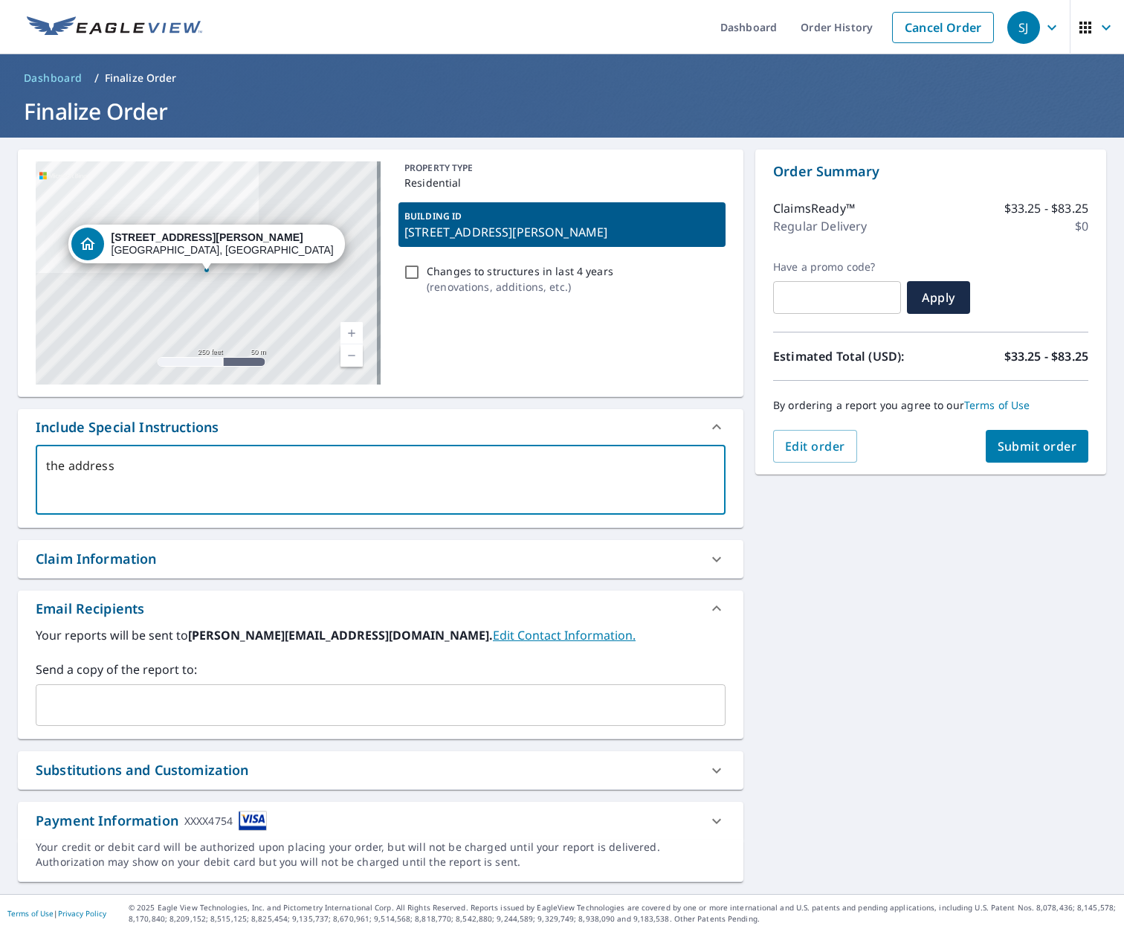
type textarea "x"
type textarea "the address is"
type textarea "x"
type textarea "the address is"
type textarea "x"
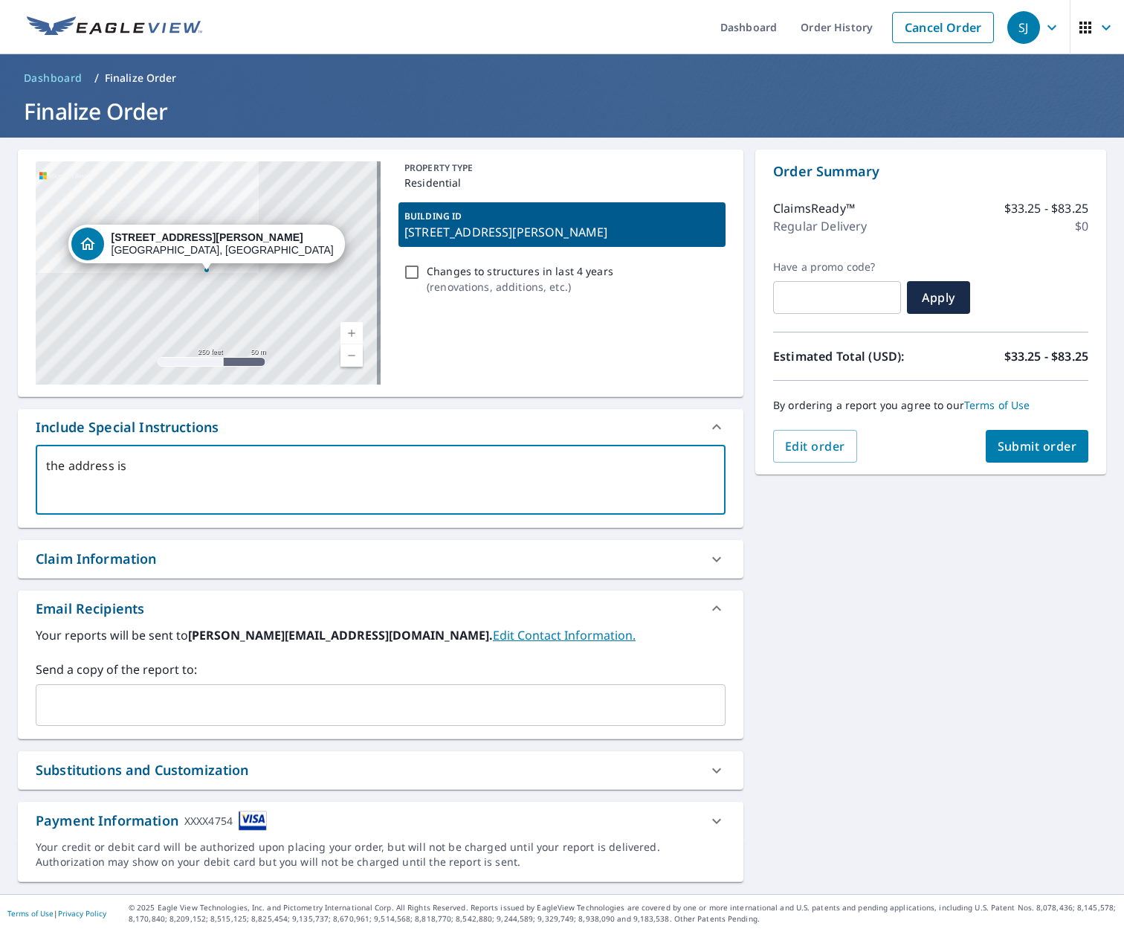
type textarea "the address is 1"
type textarea "x"
type textarea "the address is 17"
type textarea "x"
type textarea "the address is 171"
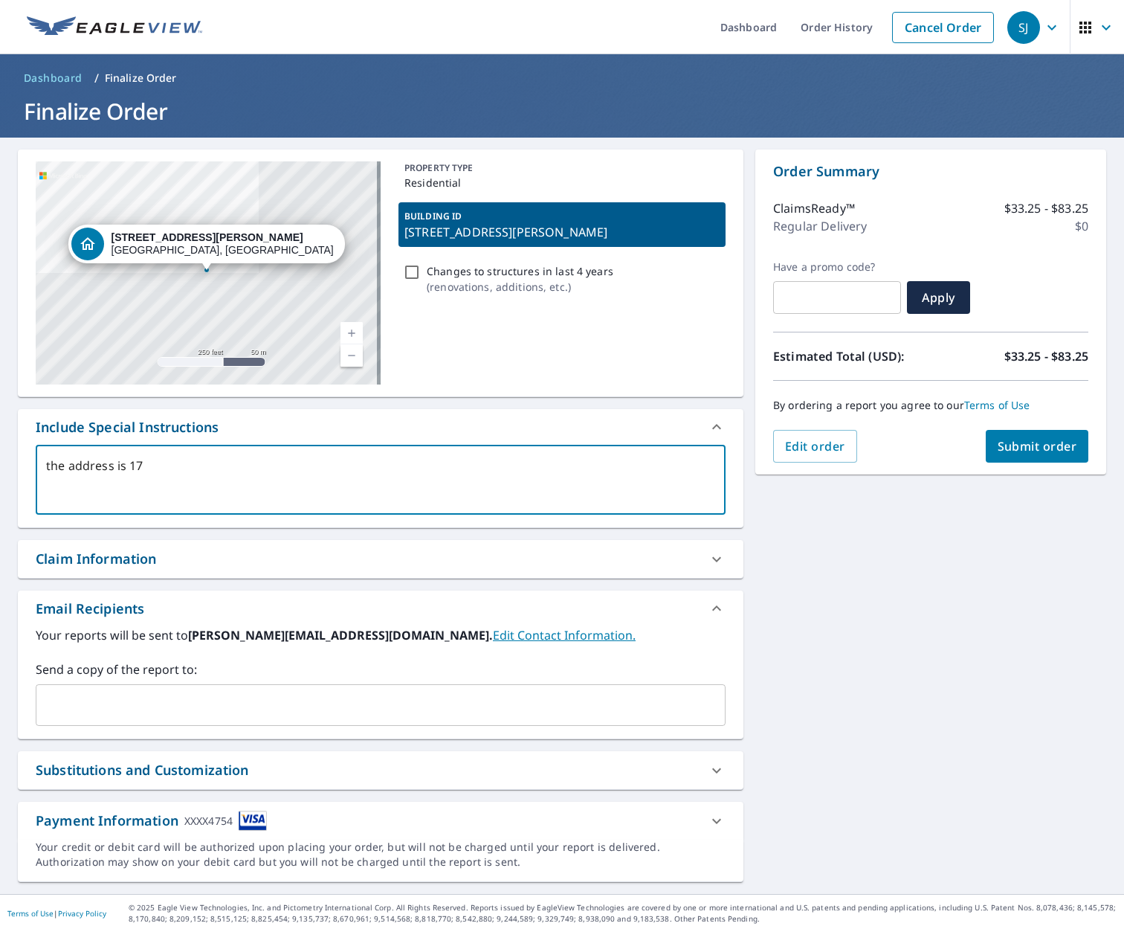
type textarea "x"
type textarea "the address is 1717"
type textarea "x"
type textarea "the address is 17171"
type textarea "x"
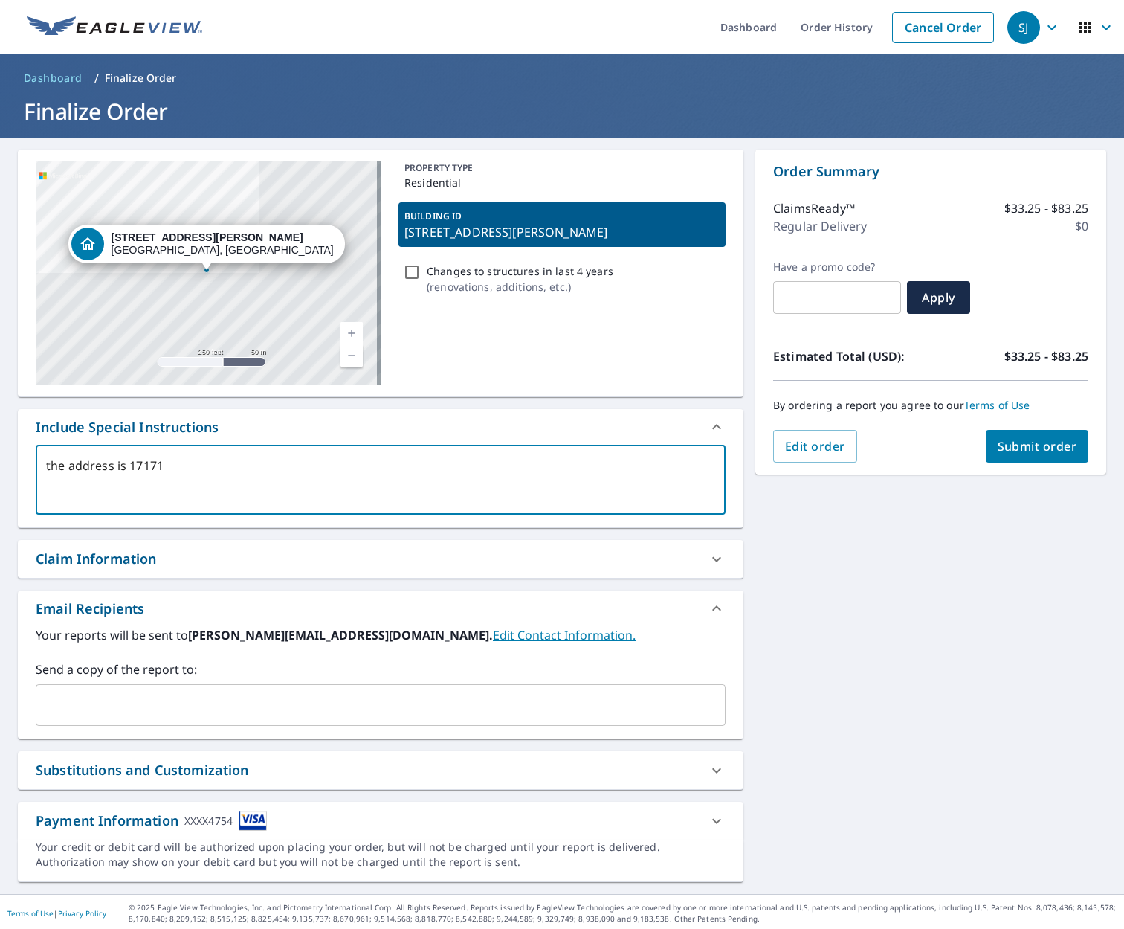
type textarea "the address is 17171,"
type textarea "x"
type textarea "the address is 17171,"
type textarea "x"
type textarea "the address is 17171, y"
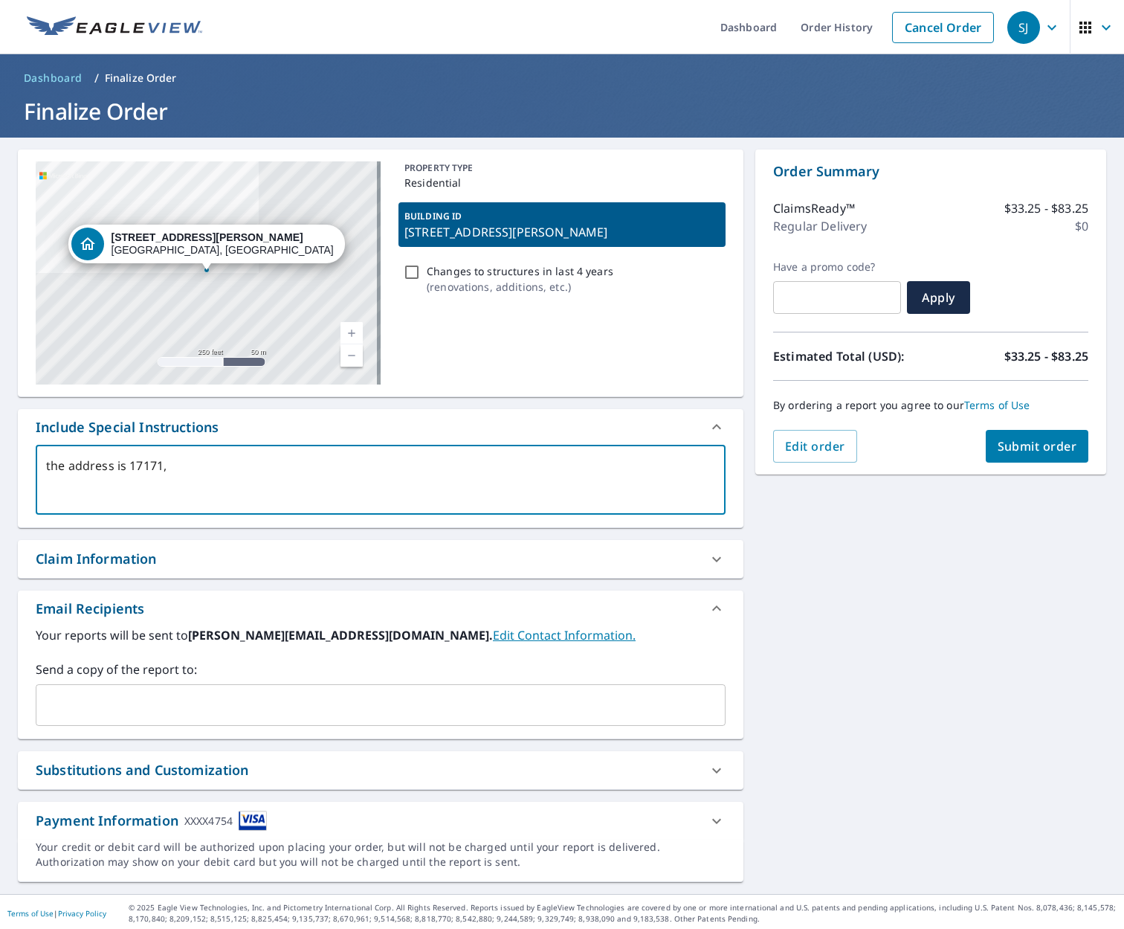
type textarea "x"
type textarea "the address is 17171, yo"
type textarea "x"
type textarea "the address is 17171, you"
type textarea "x"
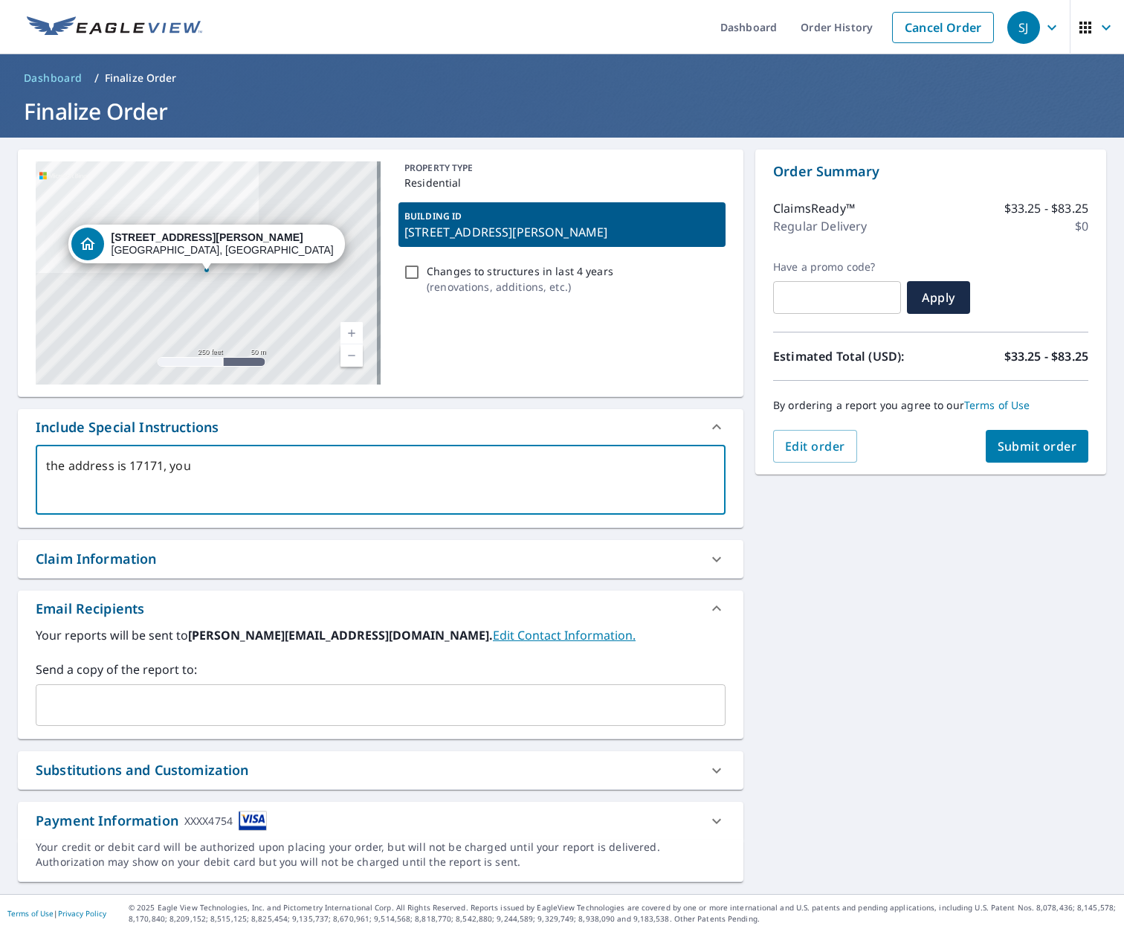
type textarea "the address is 17171, your"
type textarea "x"
type textarea "the address is 17171, your"
type textarea "x"
type textarea "the address is 17171, your m"
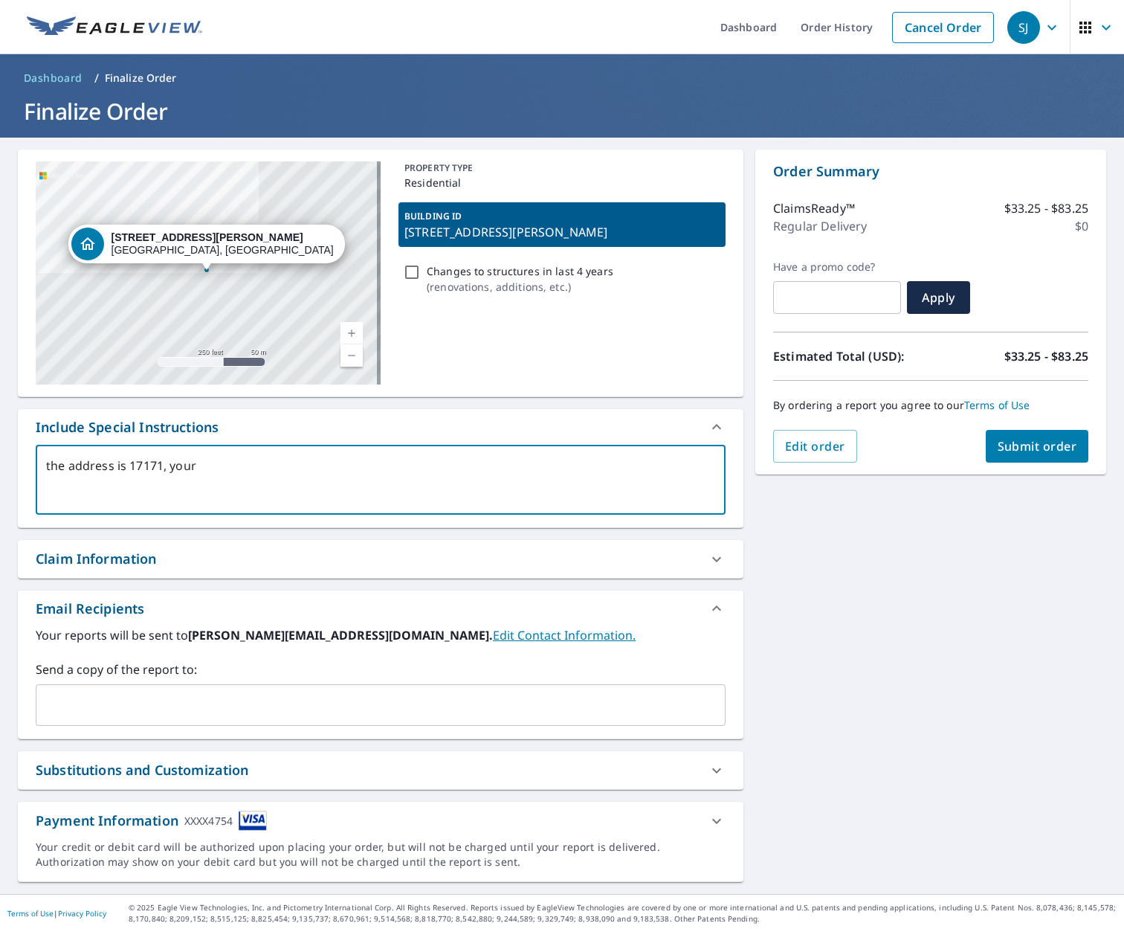
type textarea "x"
type textarea "the address is 17171, your ma"
type textarea "x"
type textarea "the address is 17171, your map"
type textarea "x"
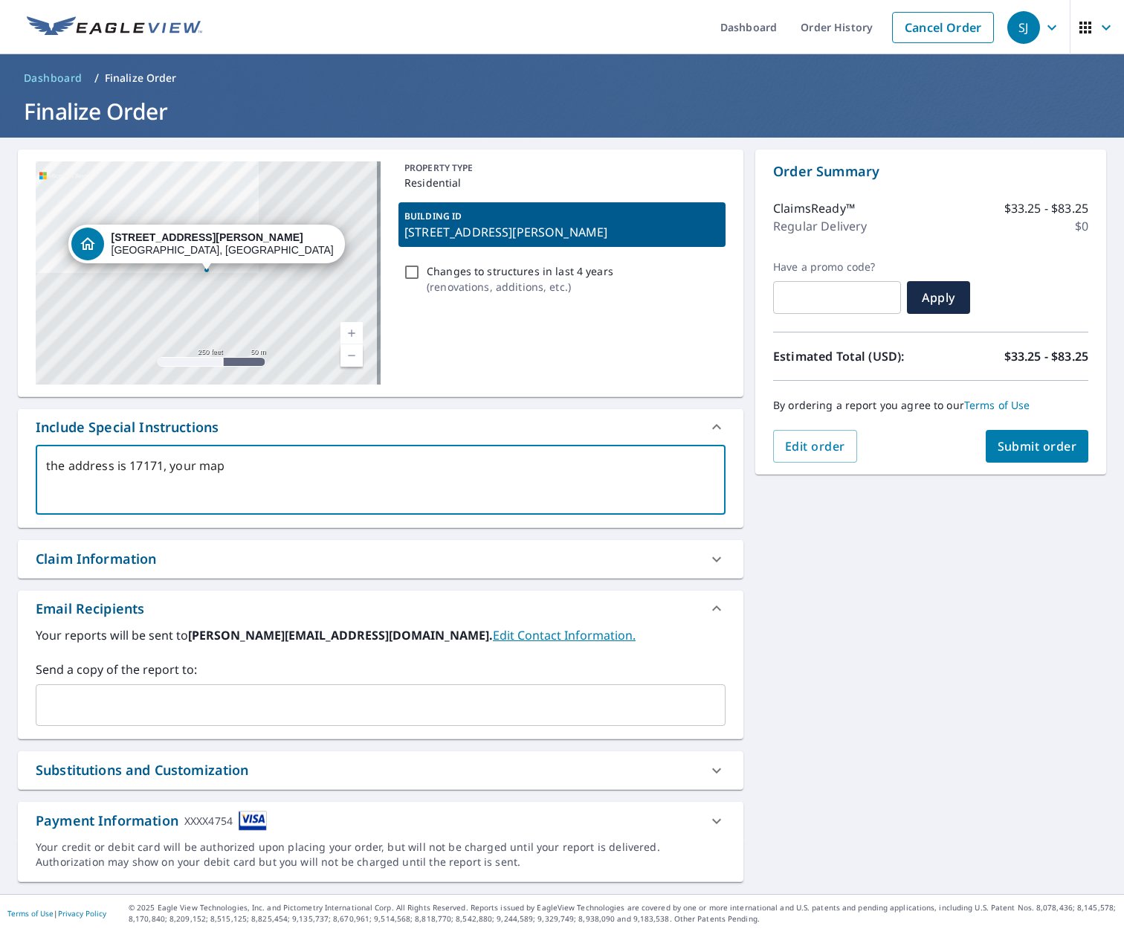
type textarea "the address is 17171, your map"
type textarea "x"
type textarea "the address is 17171, your map s"
type textarea "x"
type textarea "the address is 17171, your map sh"
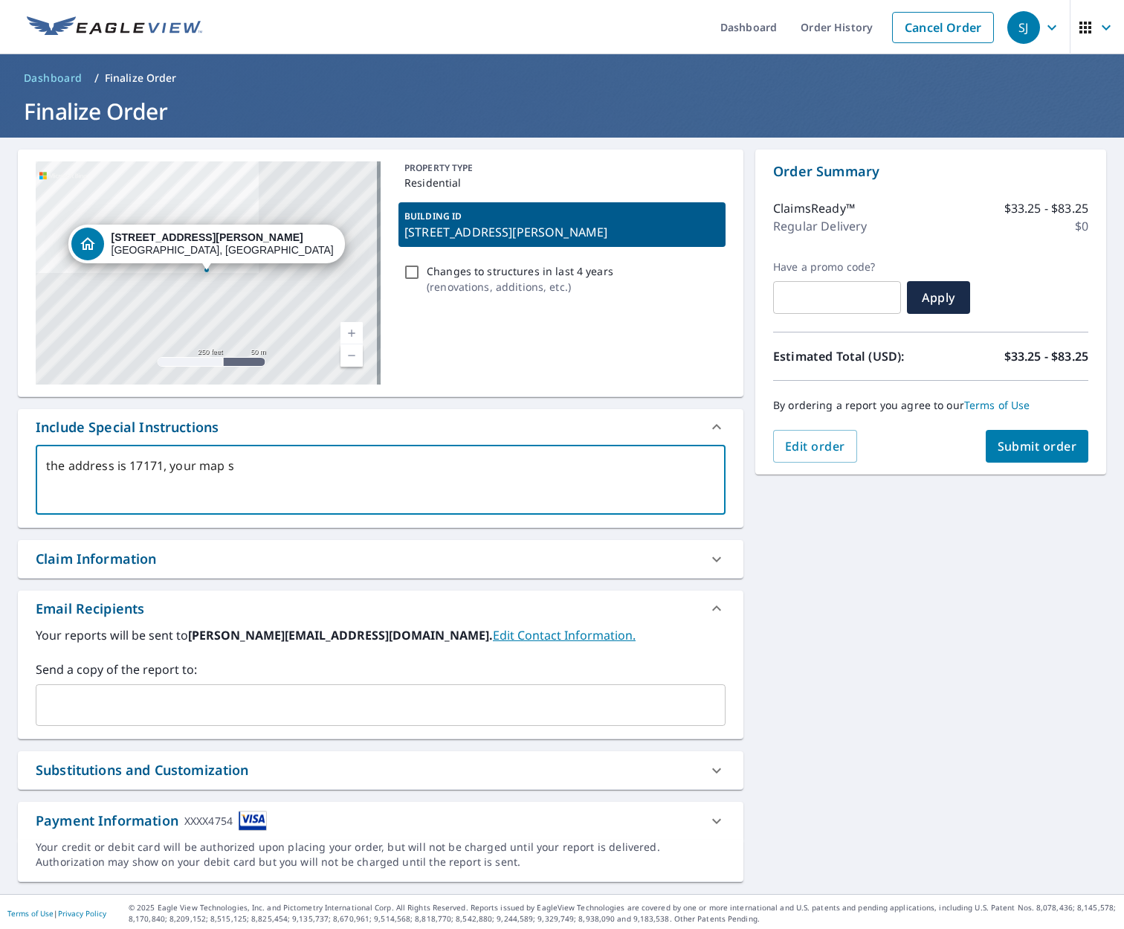
type textarea "x"
type textarea "the address is 17171, your map sho"
type textarea "x"
type textarea "the address is 17171, your map show"
type textarea "x"
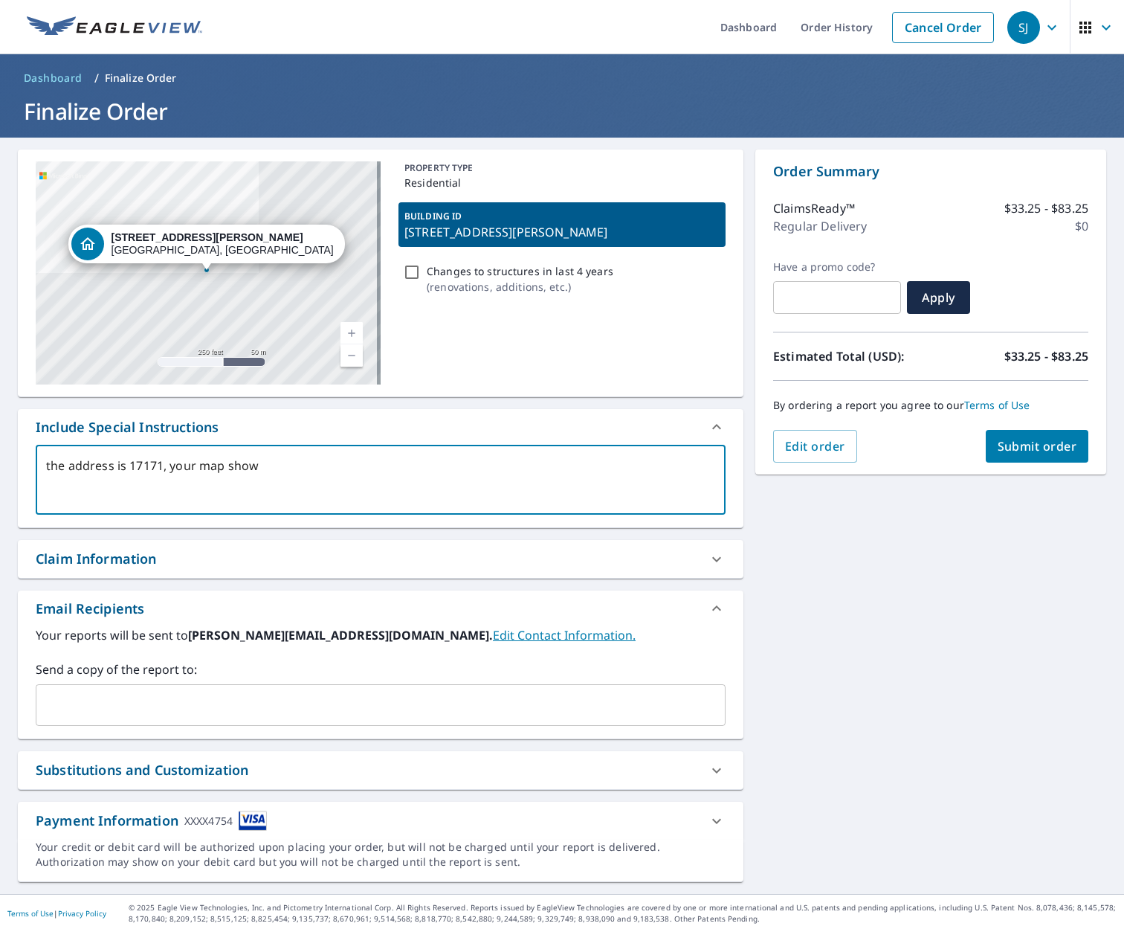
type textarea "the address is 17171, your map shows"
type textarea "x"
type textarea "the address is 17171, your map shows"
type textarea "x"
type textarea "the address is 17171, your map shows 1"
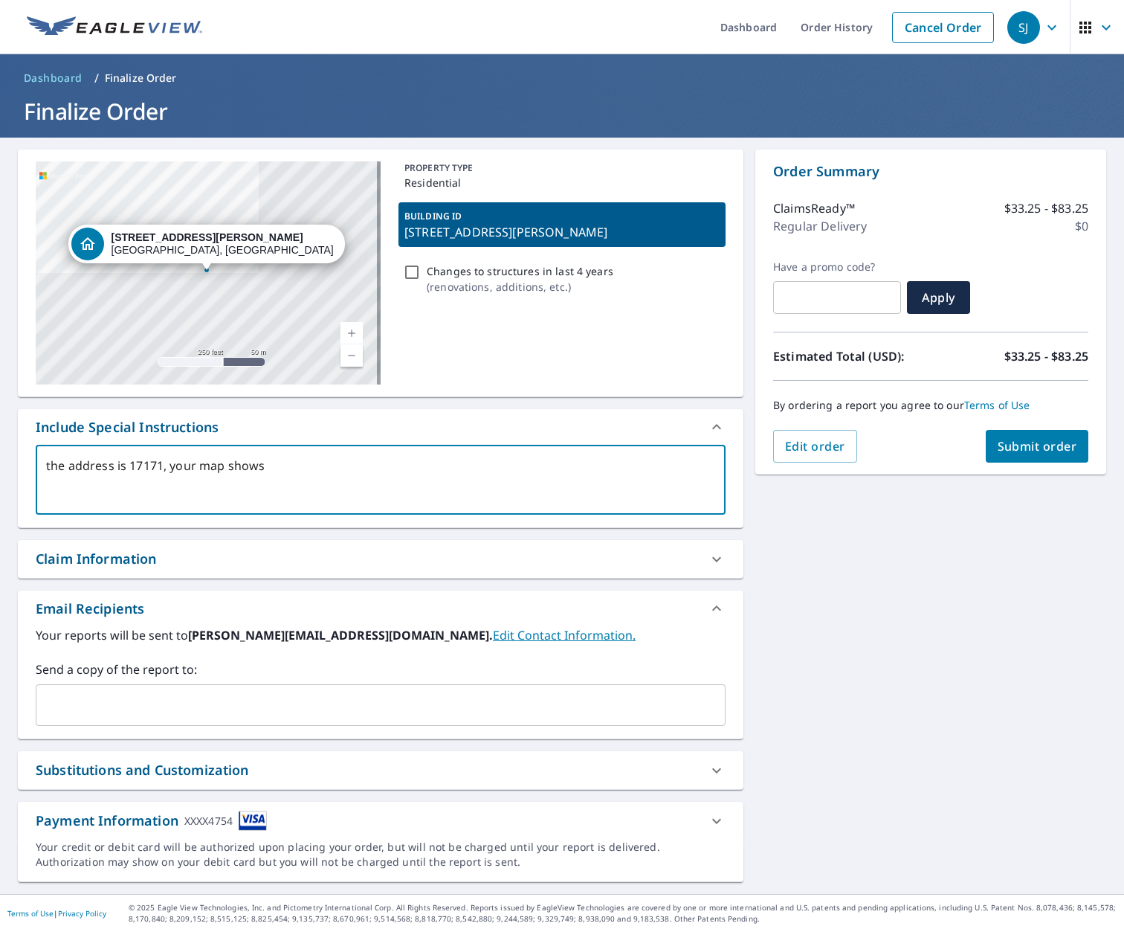
type textarea "x"
type textarea "the address is 17171, your map shows 17"
type textarea "x"
type textarea "the address is 17171, your map shows 171"
type textarea "x"
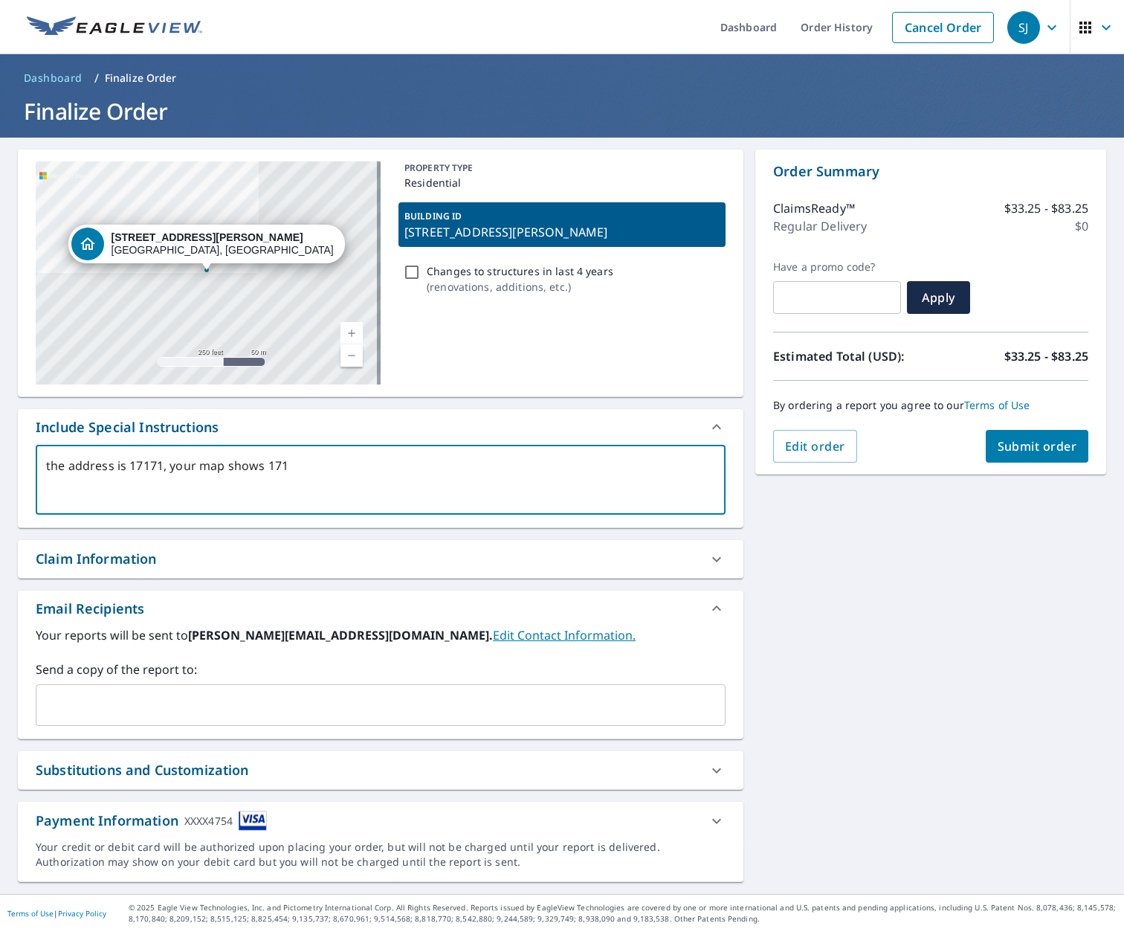
type textarea "the address is 17171, your map shows 1716"
type textarea "x"
type textarea "the address is 17171, your map shows 17165"
type textarea "x"
type textarea "the address is 17171, your map shows 17165."
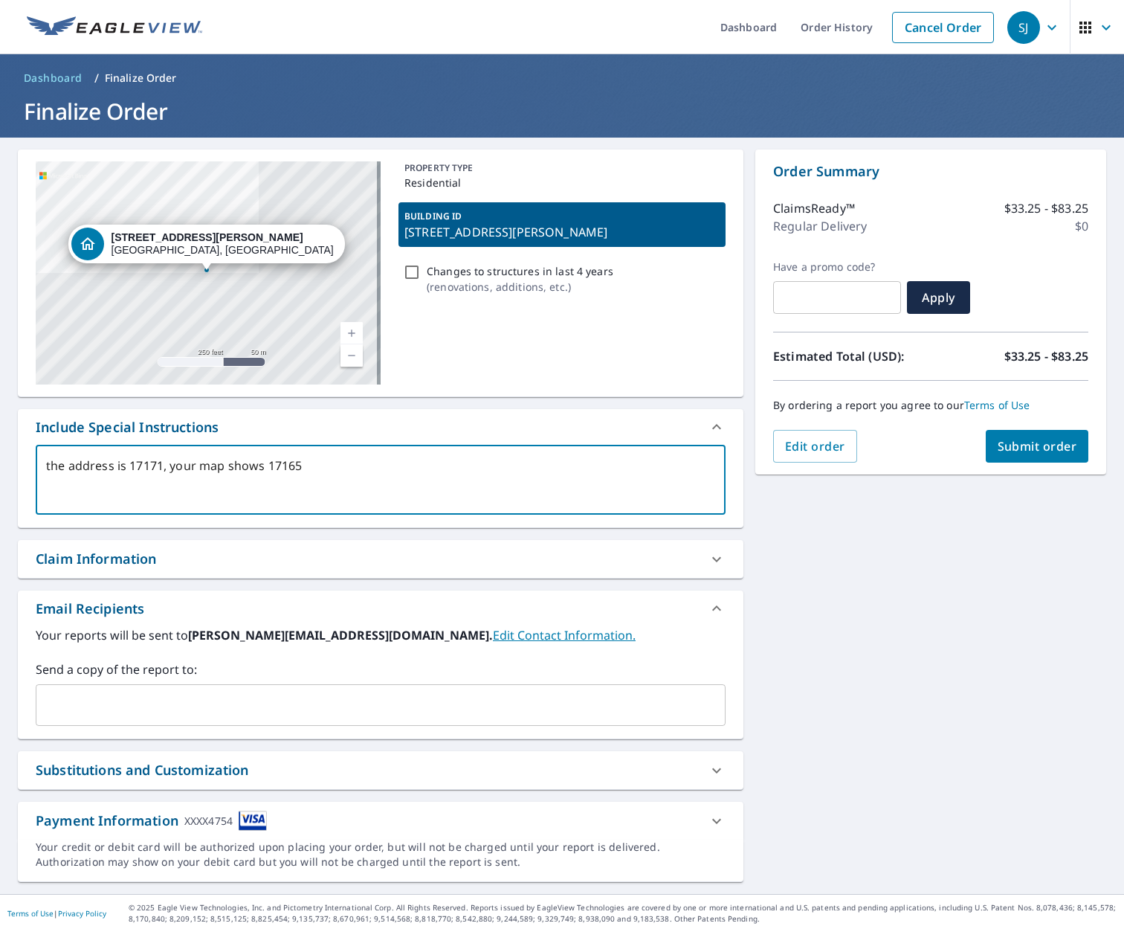
type textarea "x"
type textarea "the address is 17171, your map shows 17165"
type textarea "x"
type textarea "the address is 17171, your map shows 17165"
type textarea "x"
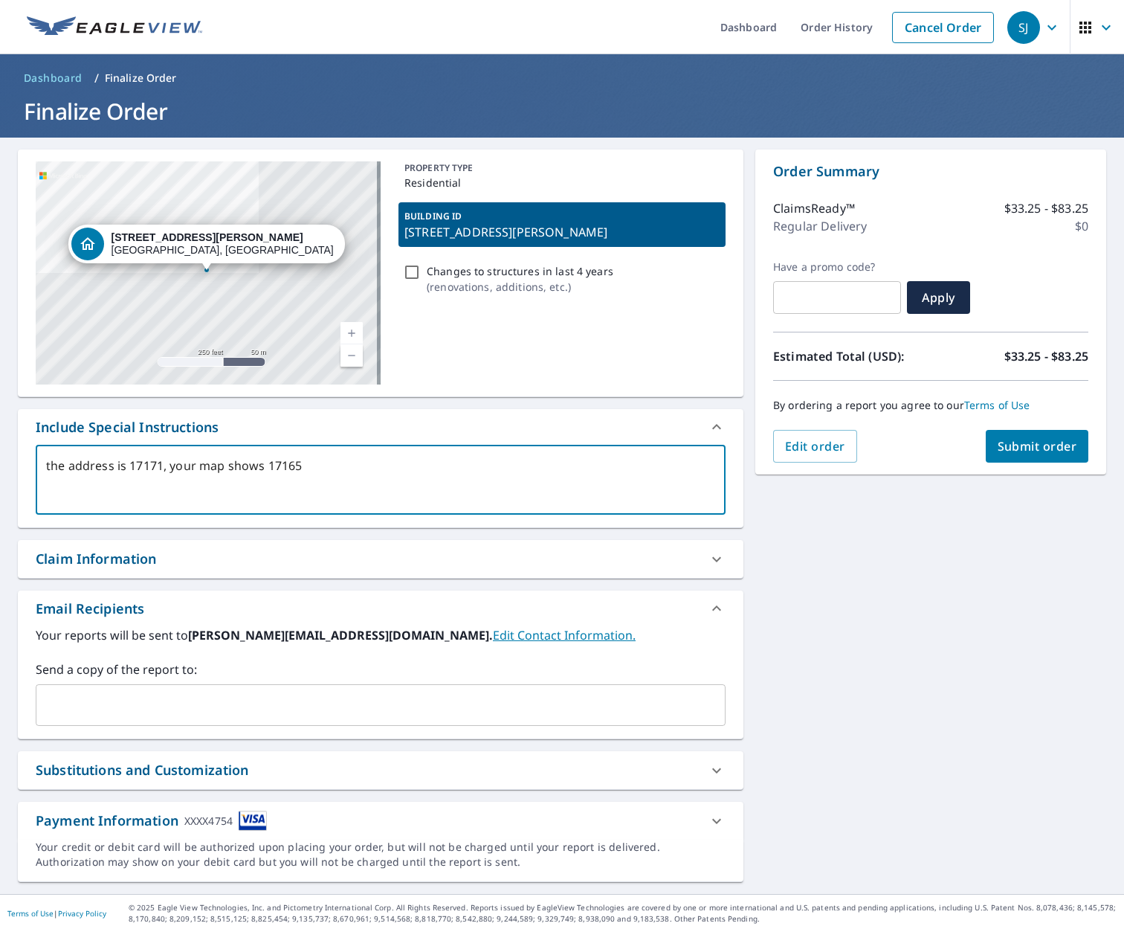
type textarea "the address is 17171, your map shows 17165 w"
type textarea "x"
type textarea "the address is 17171, your map shows 17165 wh"
type textarea "x"
type textarea "the address is 17171, your map shows 17165 whi"
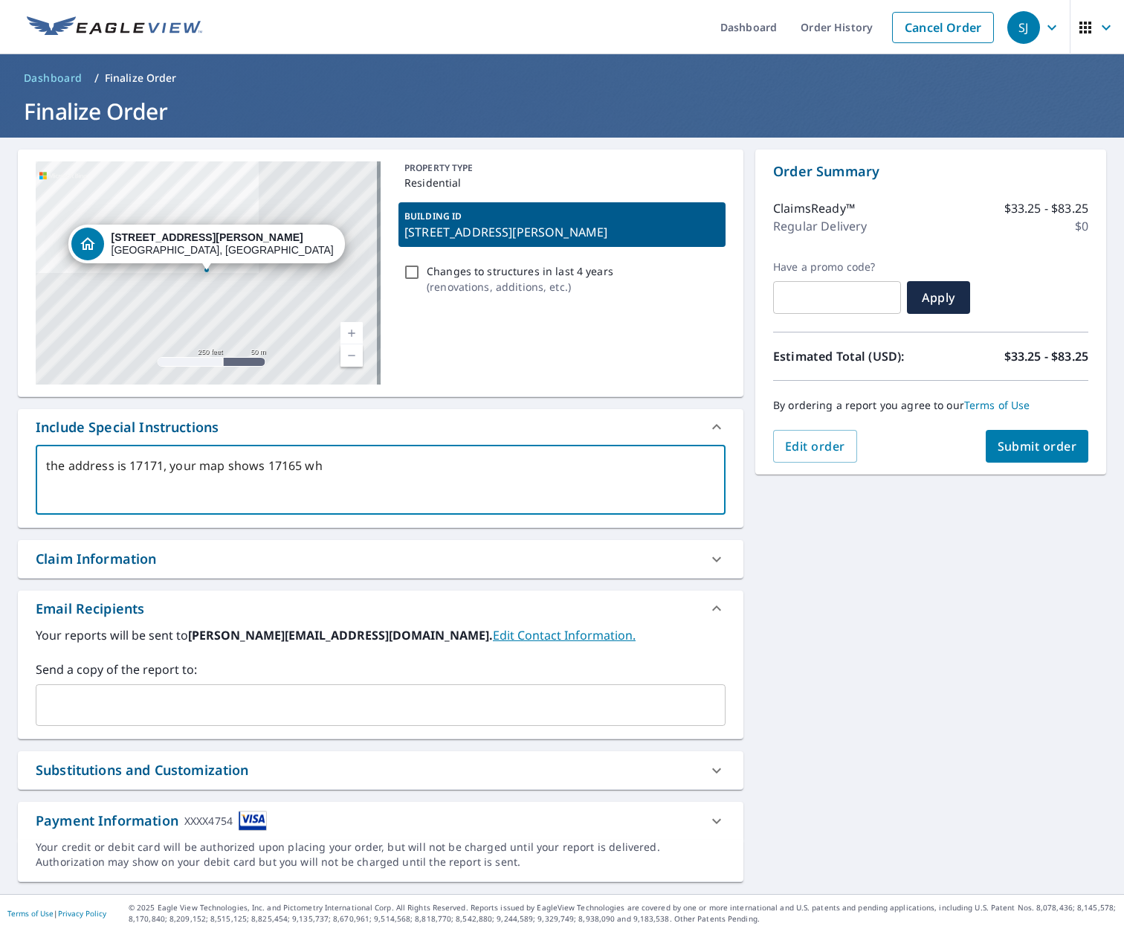
type textarea "x"
type textarea "the address is 17171, your map shows 17165 whic"
type textarea "x"
type textarea "the address is 17171, your map shows 17165 which"
type textarea "x"
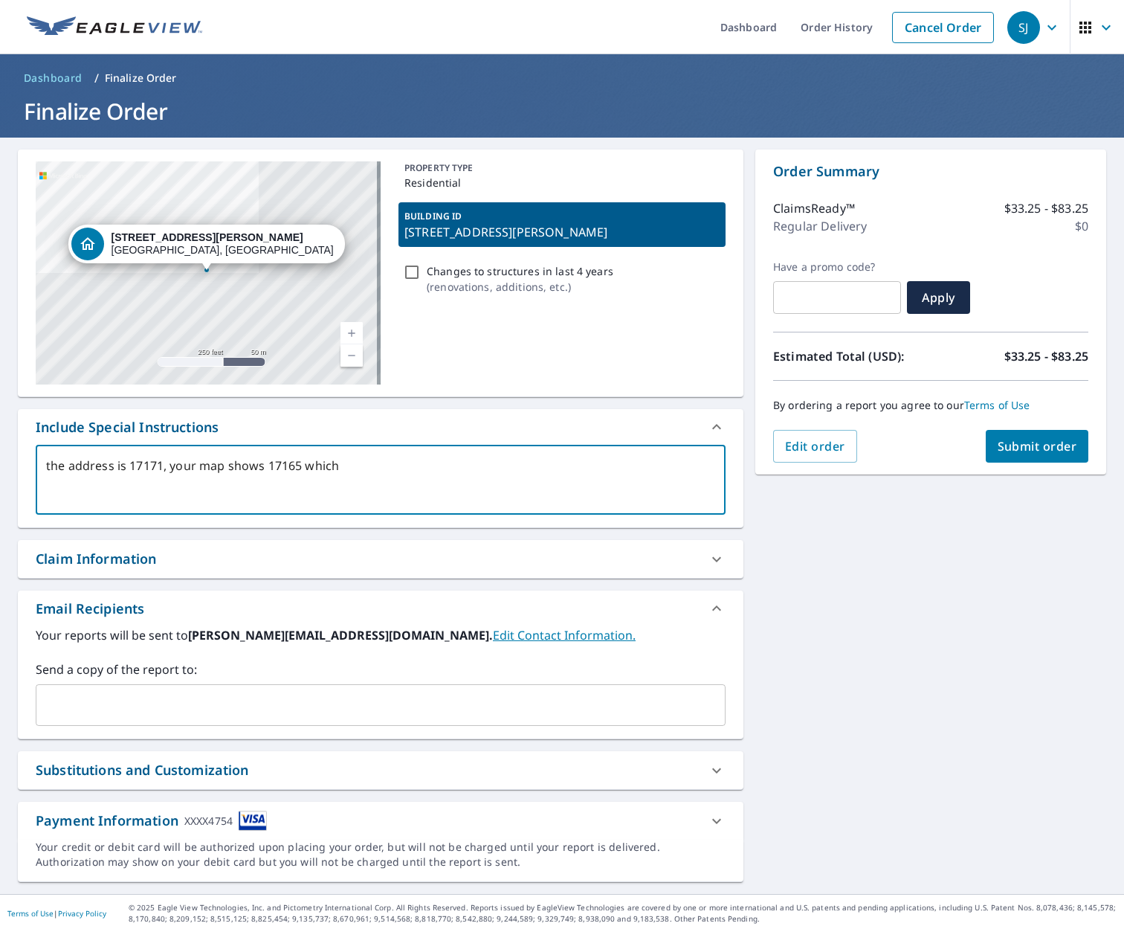
type textarea "the address is 17171, your map shows 17165 which"
type textarea "x"
type textarea "the address is 17171, your map shows 17165 which i"
type textarea "x"
type textarea "the address is 17171, your map shows 17165 which is"
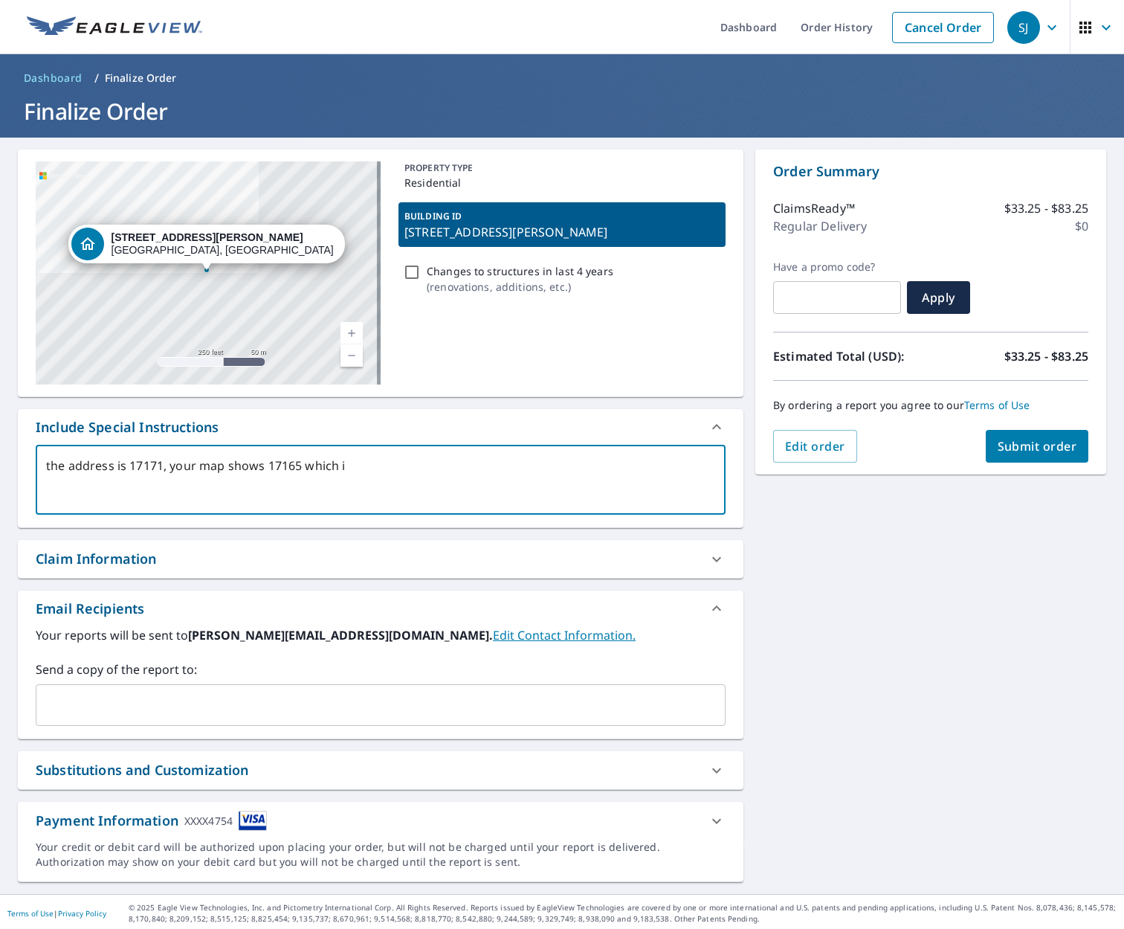
type textarea "x"
type textarea "the address is 17171, your map shows 17165 which is"
type textarea "x"
type textarea "the address is 17171, your map shows 17165 which is a"
type textarea "x"
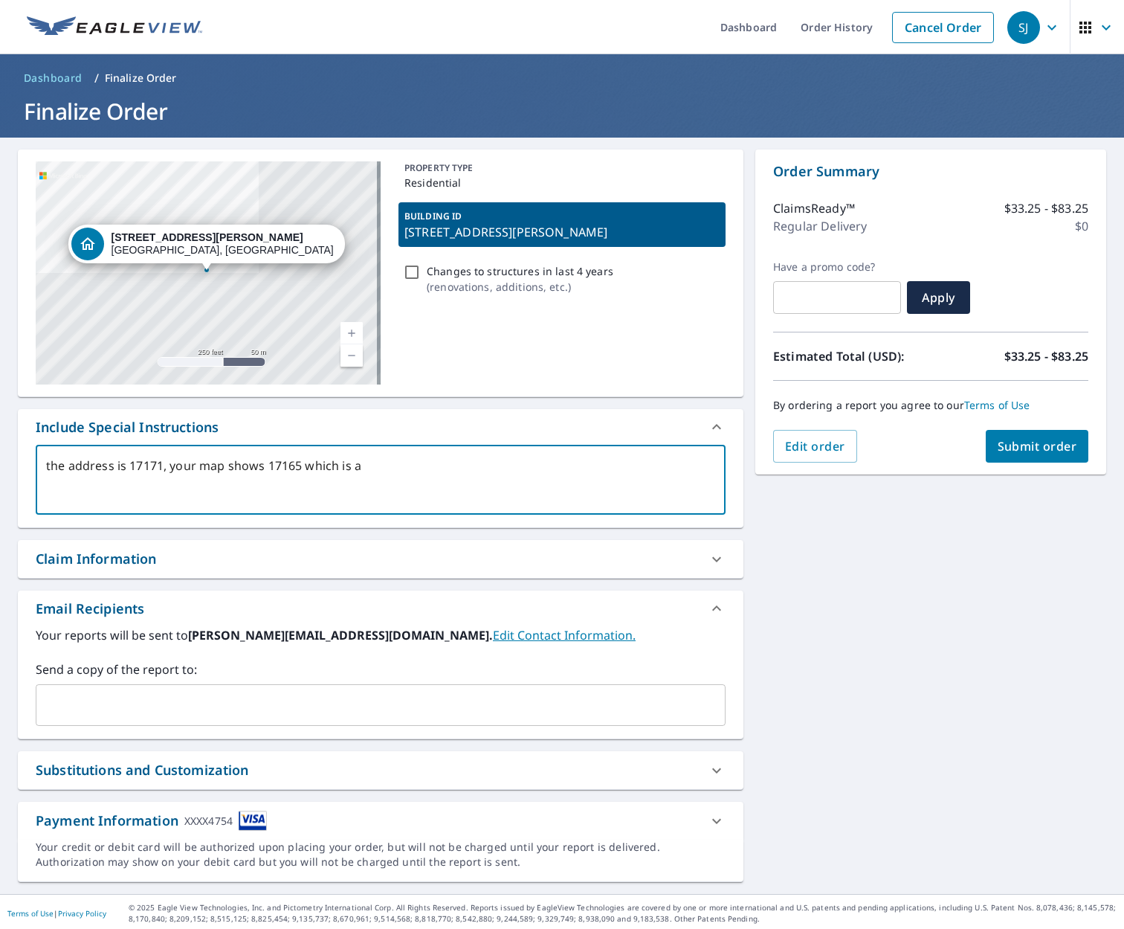
type textarea "the address is 17171, your map shows 17165 which is a"
type textarea "x"
type textarea "the address is 17171, your map shows 17165 which is a b"
type textarea "x"
type textarea "the address is 17171, your map shows 17165 which is a ba"
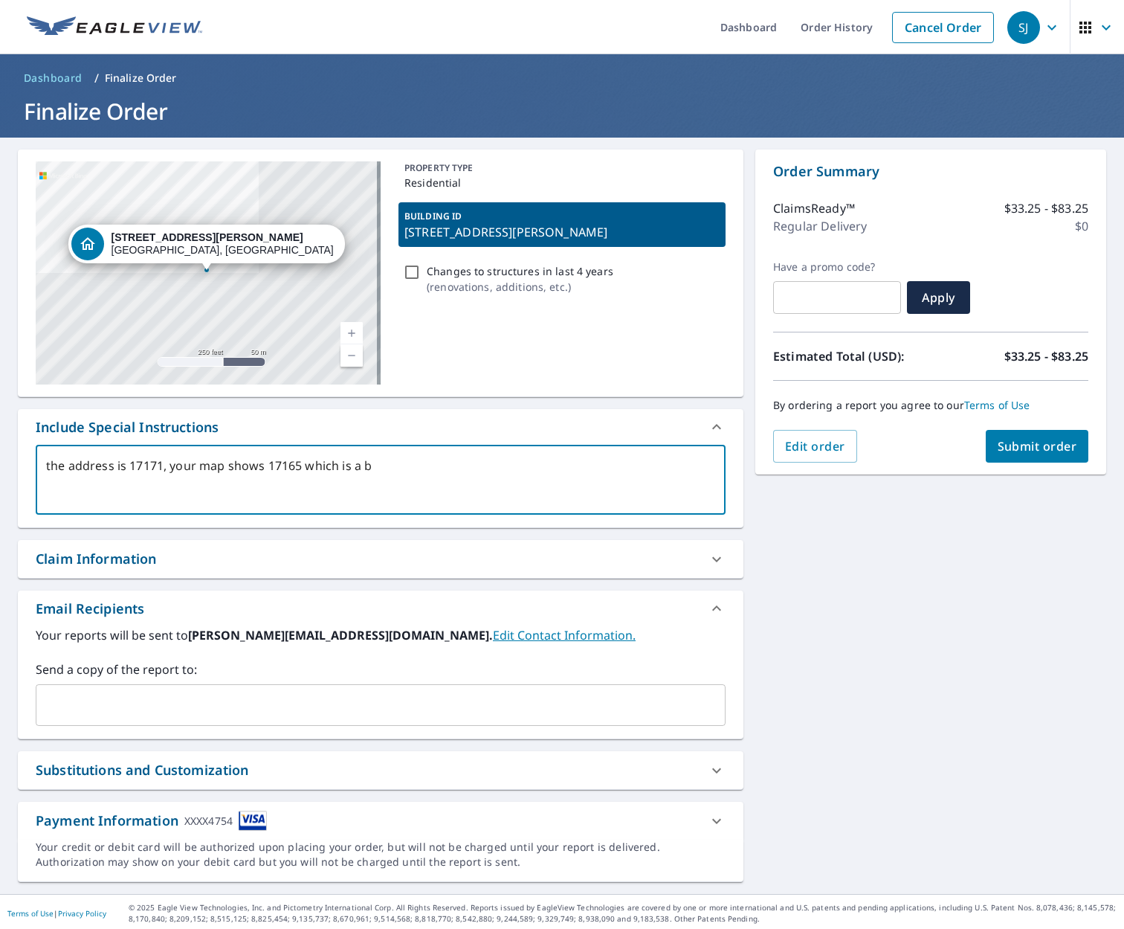
type textarea "x"
type textarea "the address is 17171, your map shows 17165 which is a bar"
type textarea "x"
type textarea "the address is 17171, your map shows 17165 which is a bare"
type textarea "x"
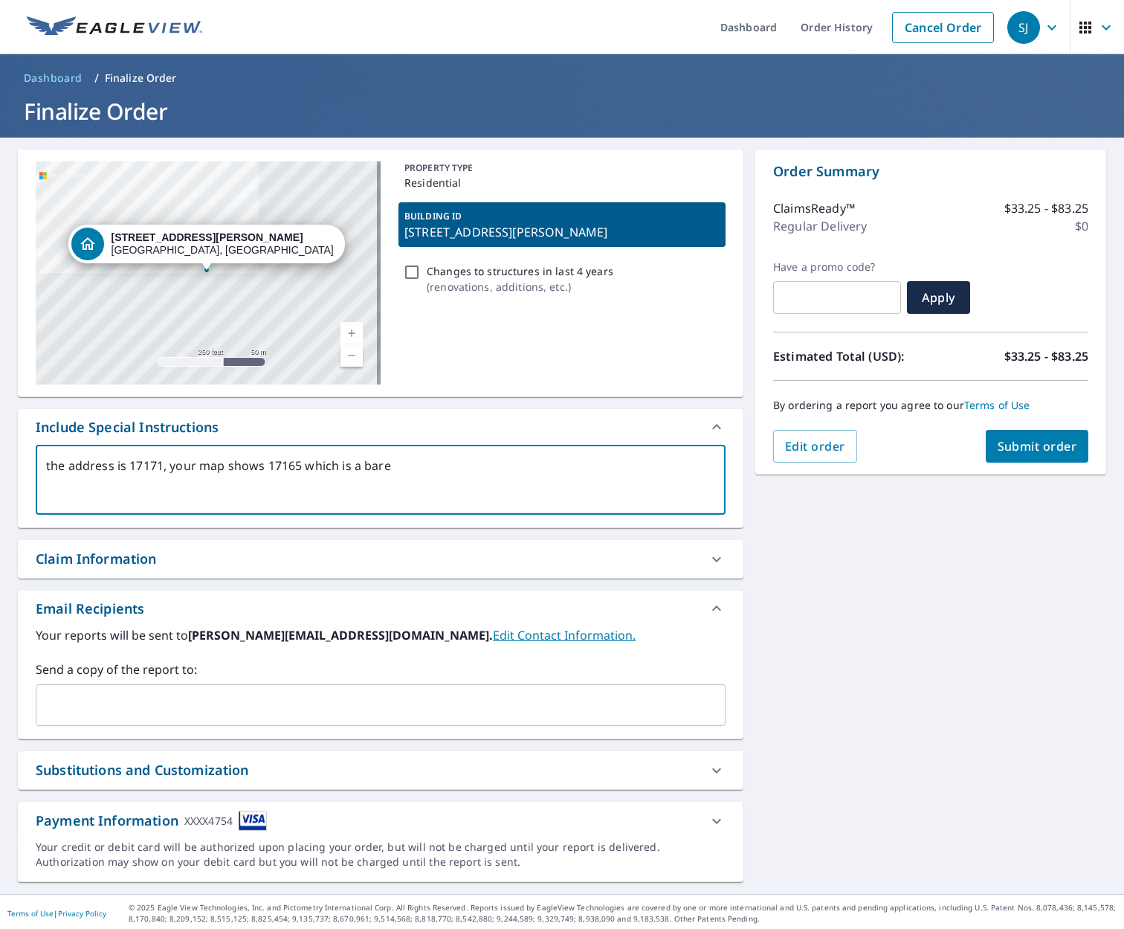
type textarea "the address is 17171, your map shows 17165 which is a bare"
type textarea "x"
type textarea "the address is 17171, your map shows 17165 which is a bare l"
type textarea "x"
type textarea "the address is 17171, your map shows 17165 which is a bare lo"
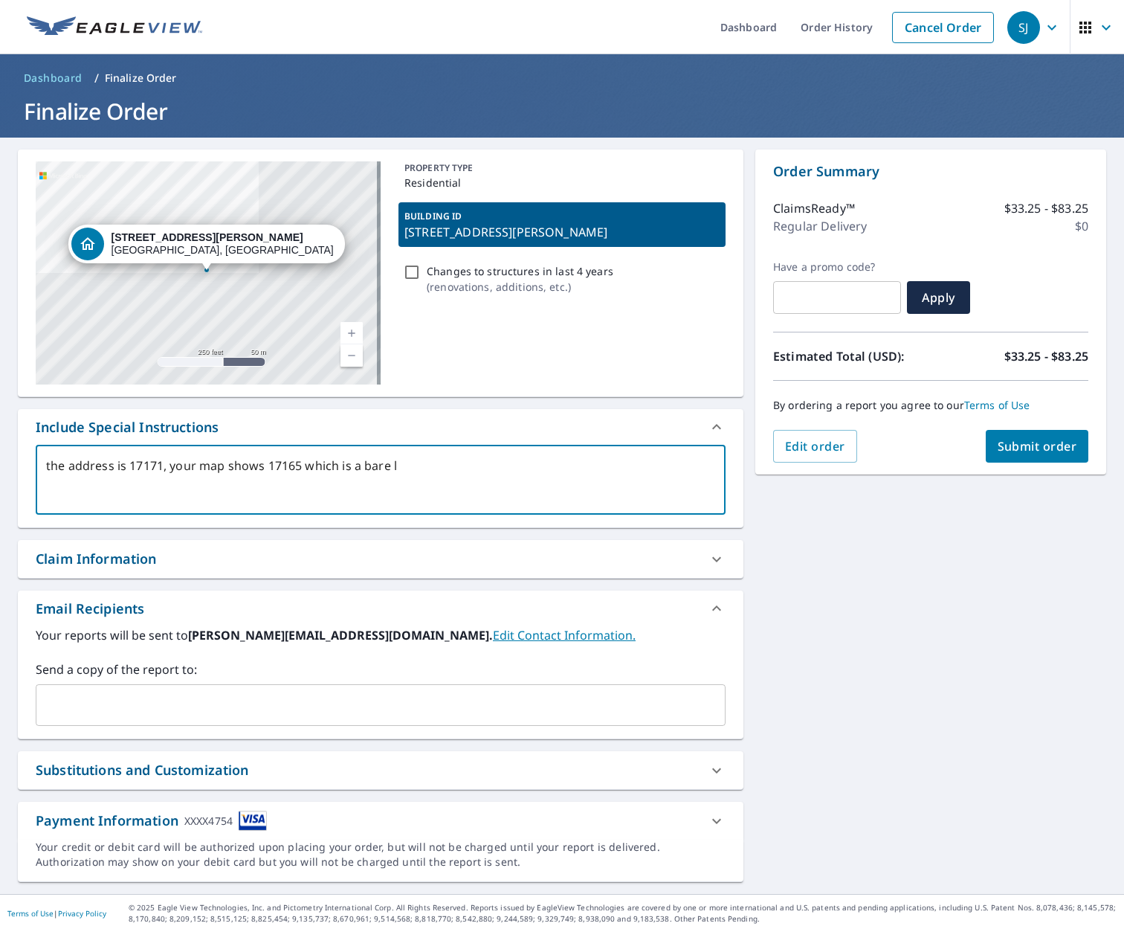
type textarea "x"
type textarea "the address is 17171, your map shows 17165 which is a bare lot"
type textarea "x"
type textarea "the address is 17171, your map shows 17165 which is a bare lot"
type textarea "x"
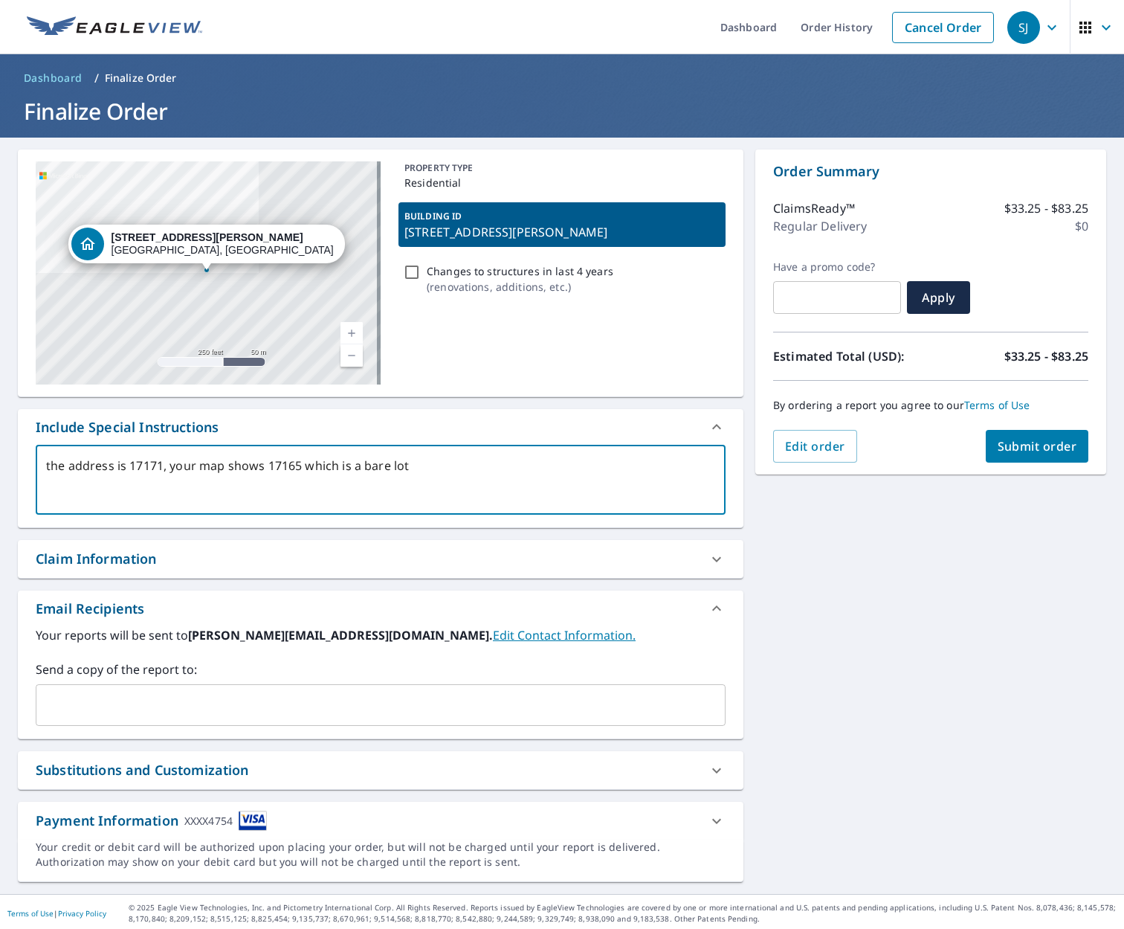
type textarea "the address is 17171, your map shows 17165 which is a bare lot"
type textarea "x"
type textarea "the address is 17171, your map shows 17165 which is a bare lot."
type textarea "x"
type textarea "the address is 17171, your map shows 17165 which is a bare lot."
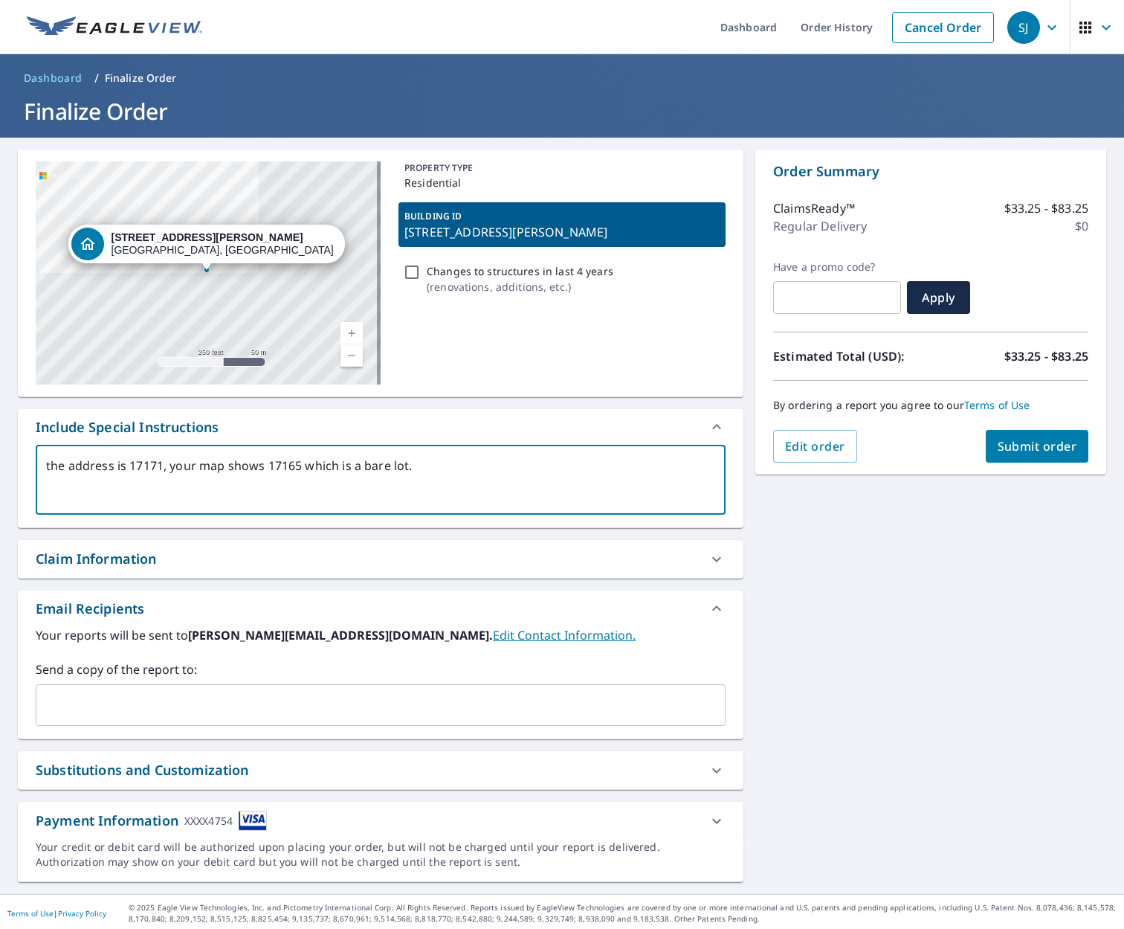
type textarea "x"
type textarea "the address is 17171, your map shows 17165 which is a bare lot. O"
type textarea "x"
type textarea "the address is 17171, your map shows 17165 which is a bare lot. On"
type textarea "x"
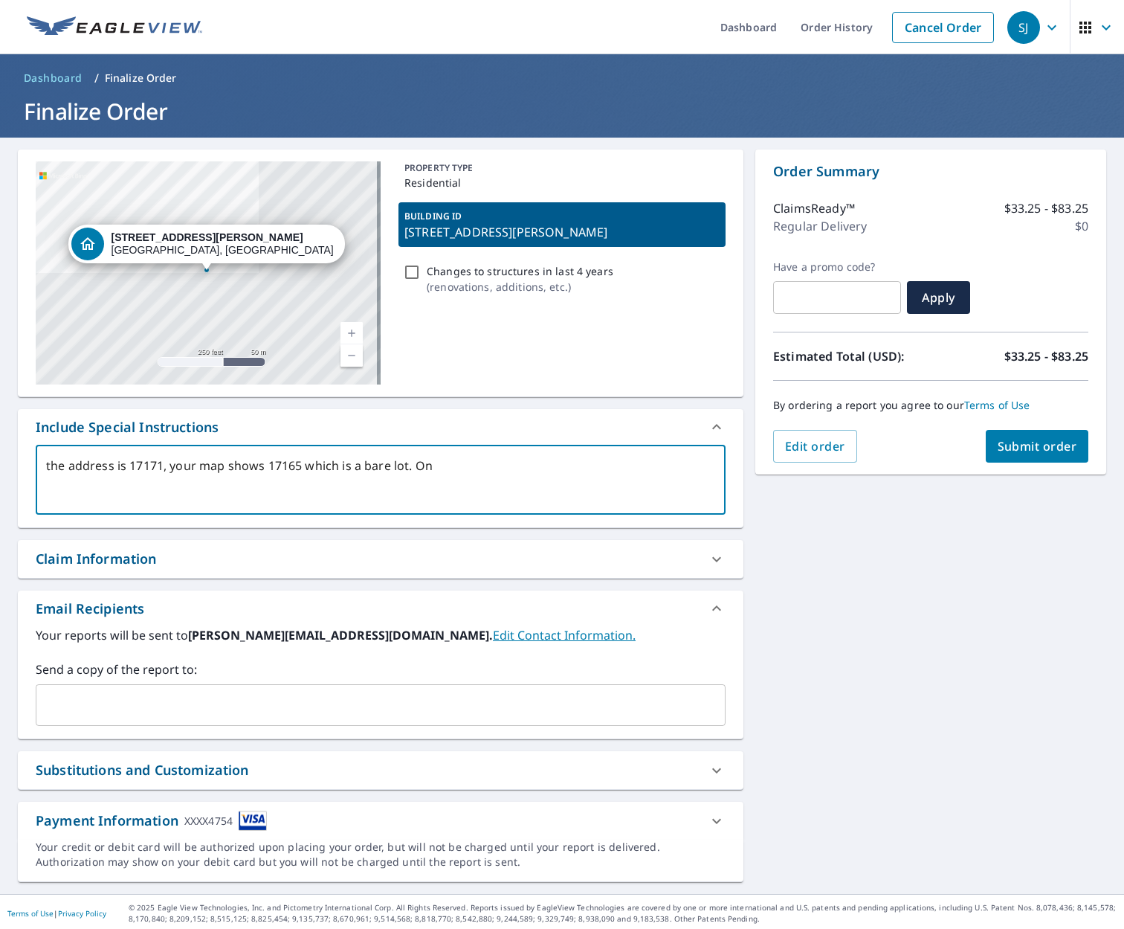
type textarea "the address is 17171, your map shows 17165 which is a bare lot. One"
type textarea "x"
type textarea "the address is 17171, your map shows 17165 which is a bare lot. One"
type textarea "x"
type textarea "the address is 17171, your map shows 17165 which is a bare lot. One p"
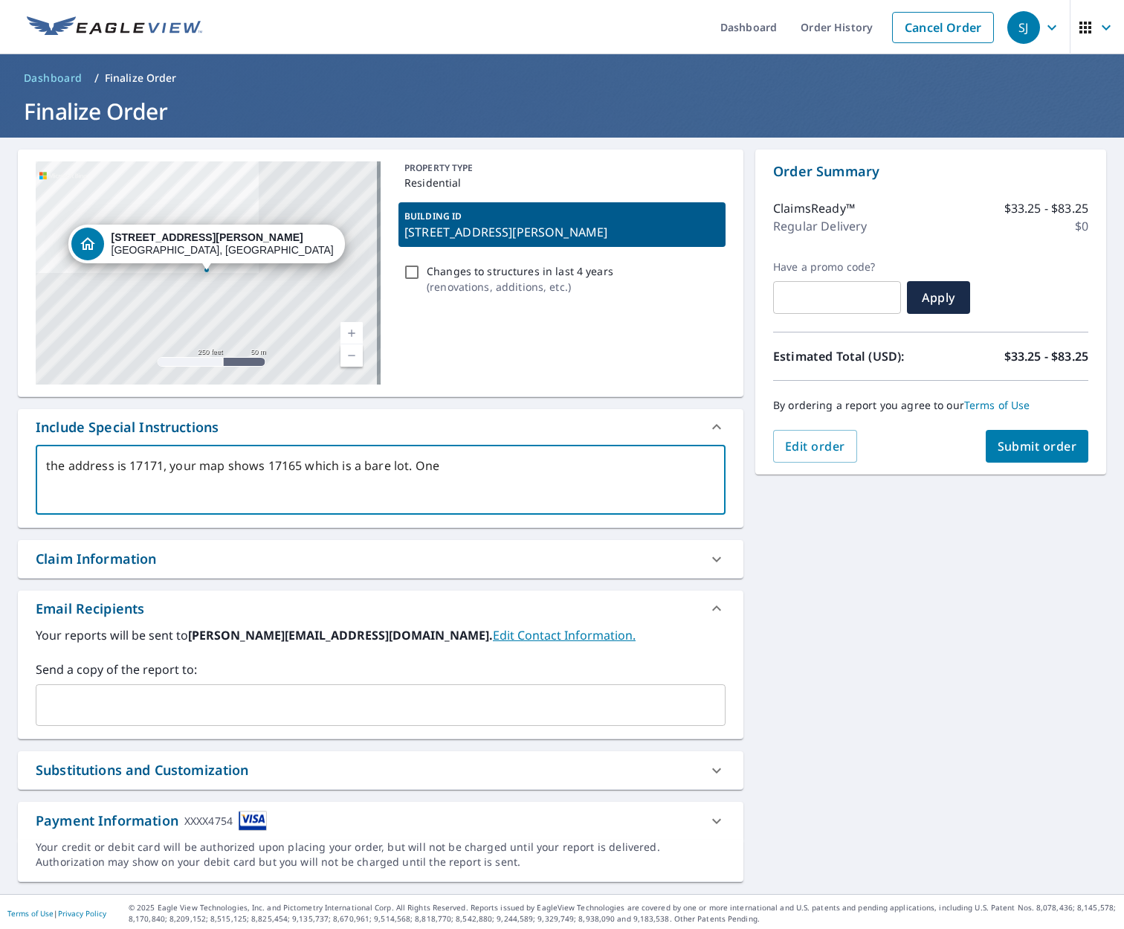
type textarea "x"
type textarea "the address is 17171, your map shows 17165 which is a bare lot. One pr"
type textarea "x"
type textarea "the address is 17171, your map shows 17165 which is a bare lot. One pro"
type textarea "x"
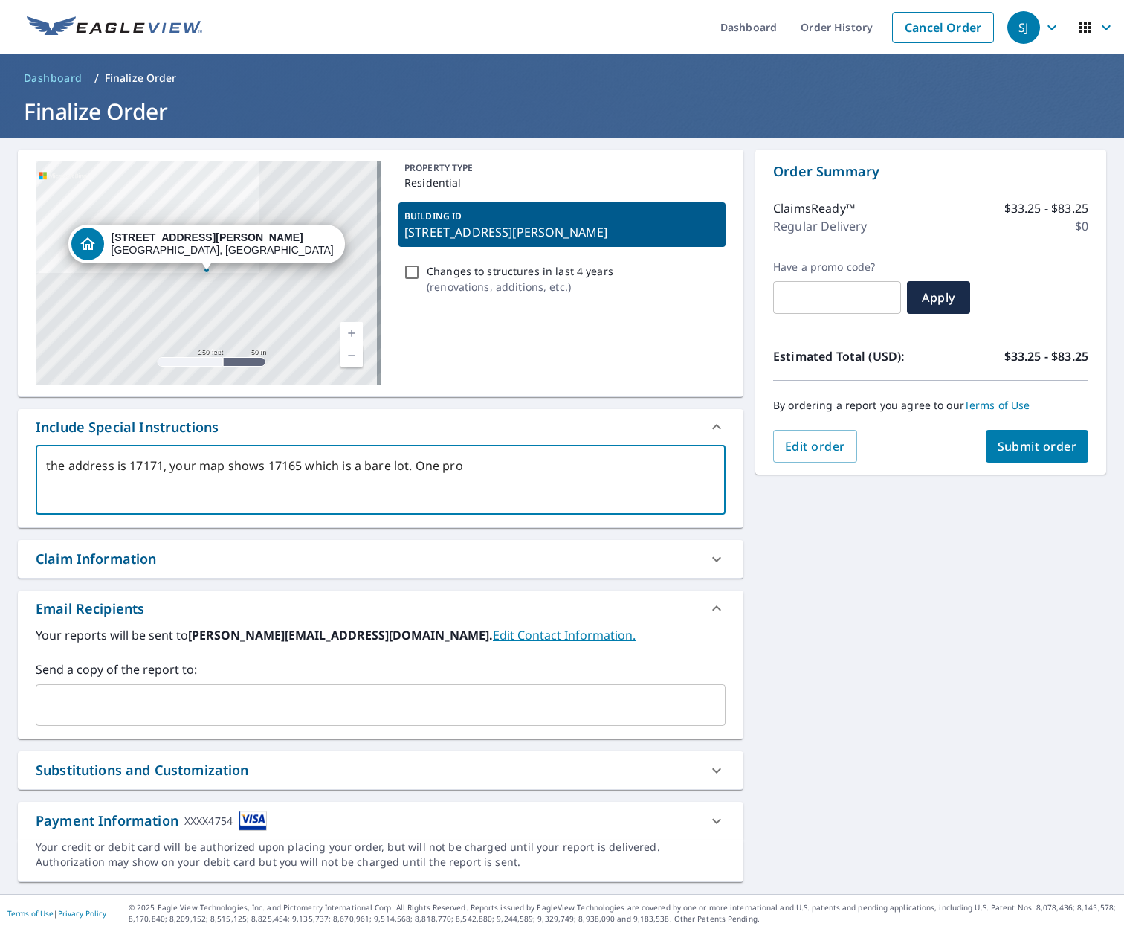
type textarea "the address is 17171, your map shows 17165 which is a bare lot. One prop"
type textarea "x"
type textarea "the address is 17171, your map shows 17165 which is a bare lot. One prope"
type textarea "x"
type textarea "the address is 17171, your map shows 17165 which is a bare lot. One proper"
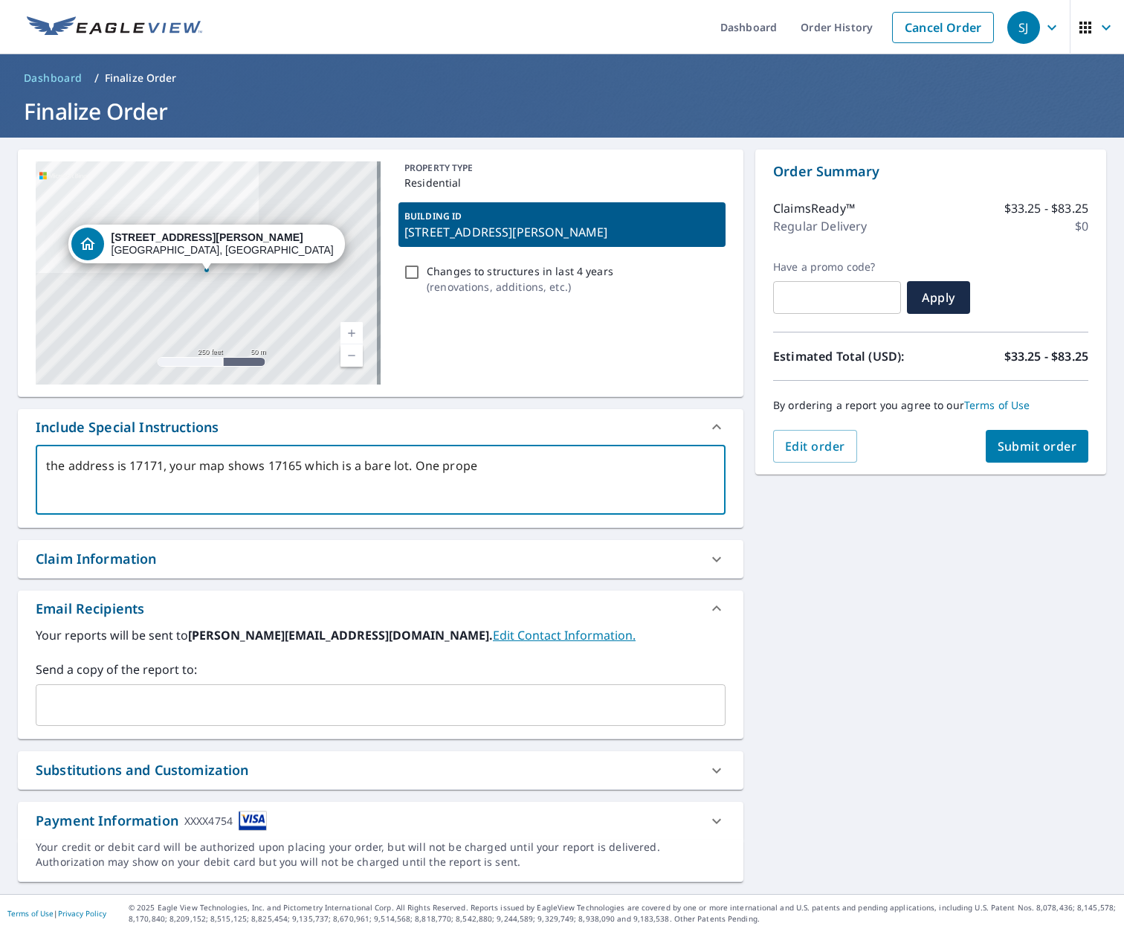
type textarea "x"
type textarea "the address is 17171, your map shows 17165 which is a bare lot. One propert"
type textarea "x"
type textarea "the address is 17171, your map shows 17165 which is a bare lot. One property"
type textarea "x"
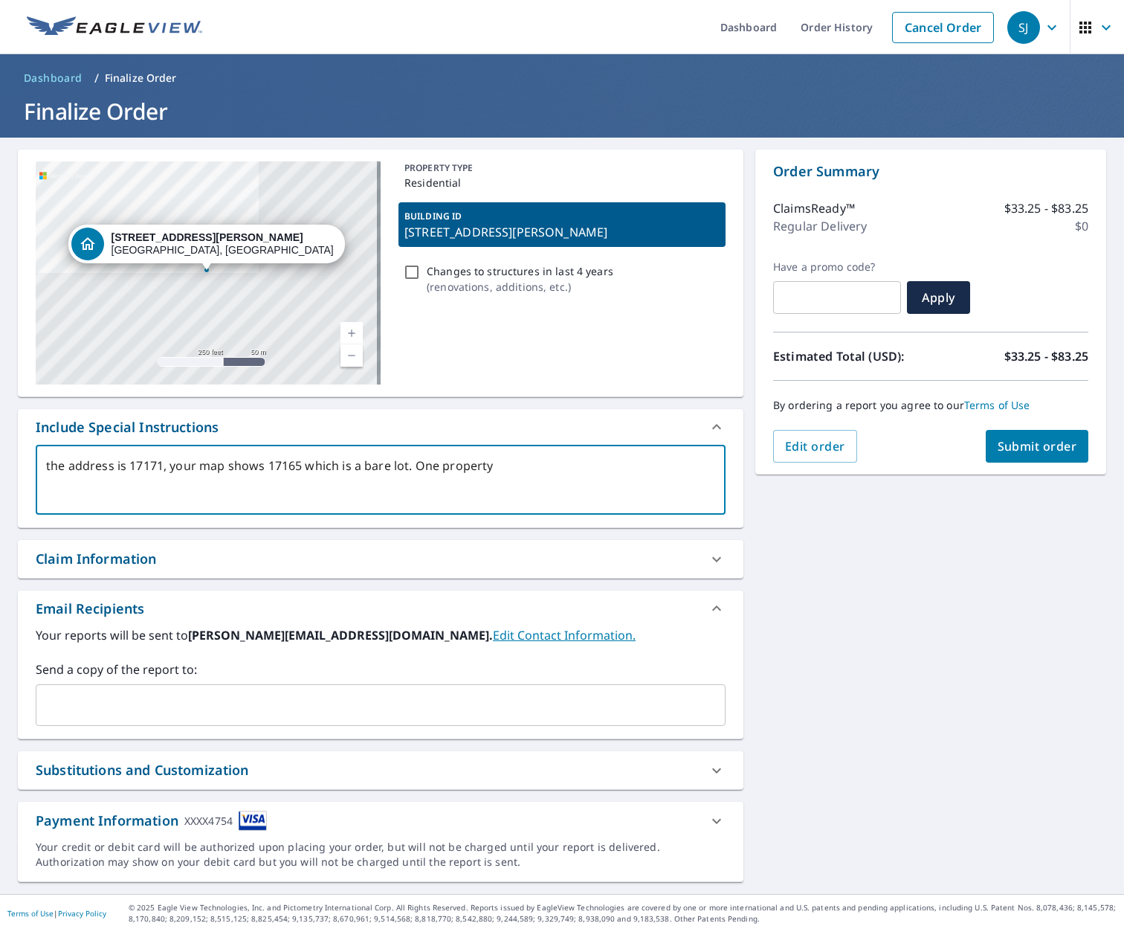
type textarea "the address is 17171, your map shows 17165 which is a bare lot. One property"
type textarea "x"
type textarea "the address is 17171, your map shows 17165 which is a bare lot. One property N"
type textarea "x"
type textarea "the address is 17171, your map shows 17165 which is a bare lot. One property No"
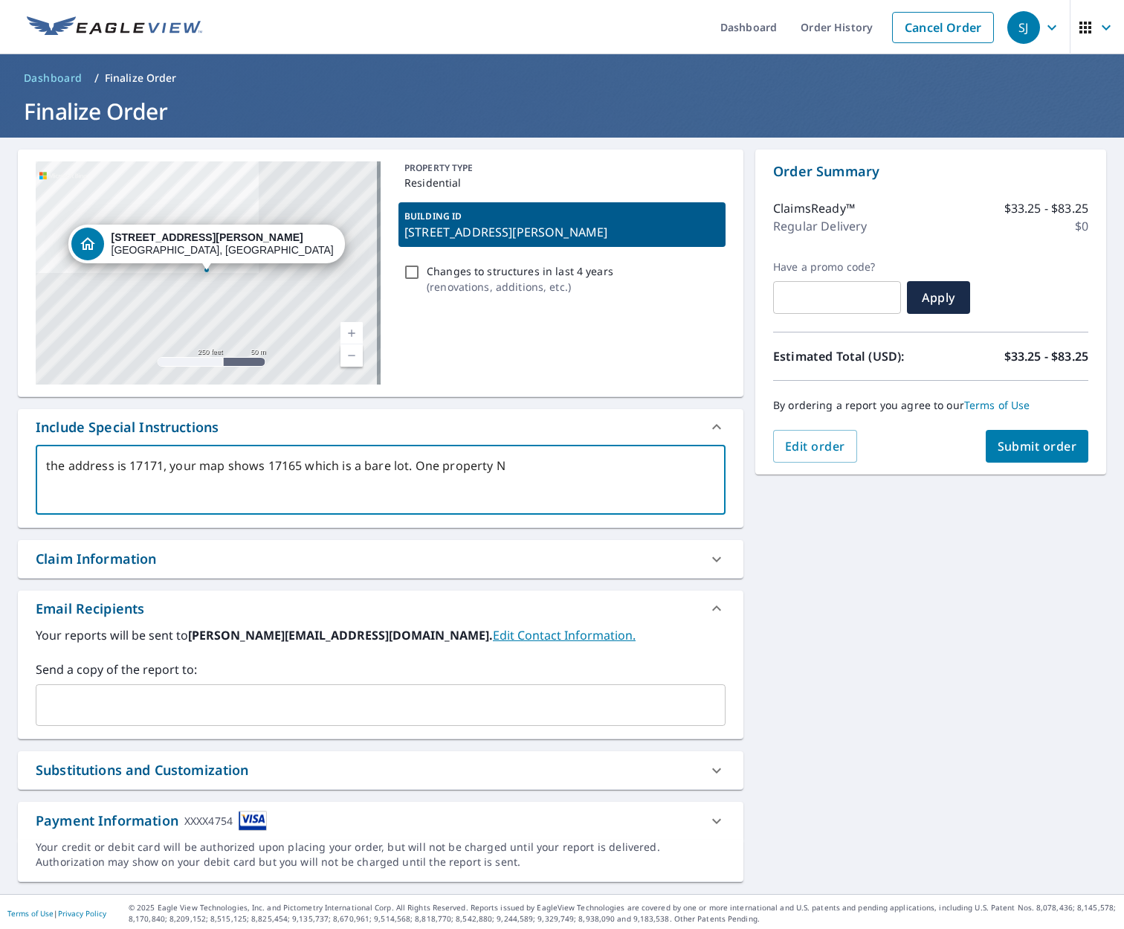
type textarea "x"
type textarea "the address is 17171, your map shows 17165 which is a bare lot. One property Nor"
type textarea "x"
type textarea "the address is 17171, your map shows 17165 which is a bare lot. One property No…"
type textarea "x"
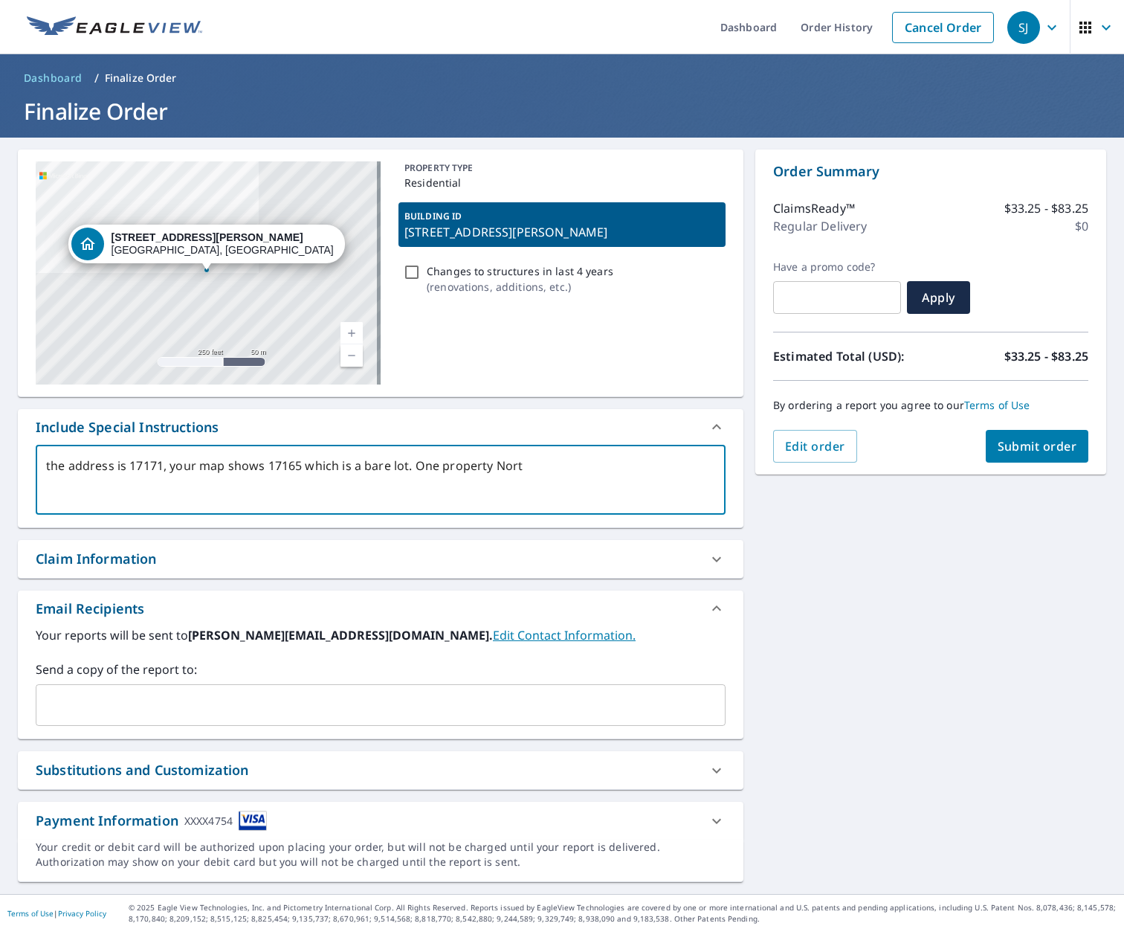
type textarea "the address is 17171, your map shows 17165 which is a bare lot. One property No…"
type textarea "x"
type textarea "the address is 17171, your map shows 17165 which is a bare lot. One property No…"
type textarea "x"
type textarea "the address is 17171, your map shows 17165 which is a bare lot. One property No…"
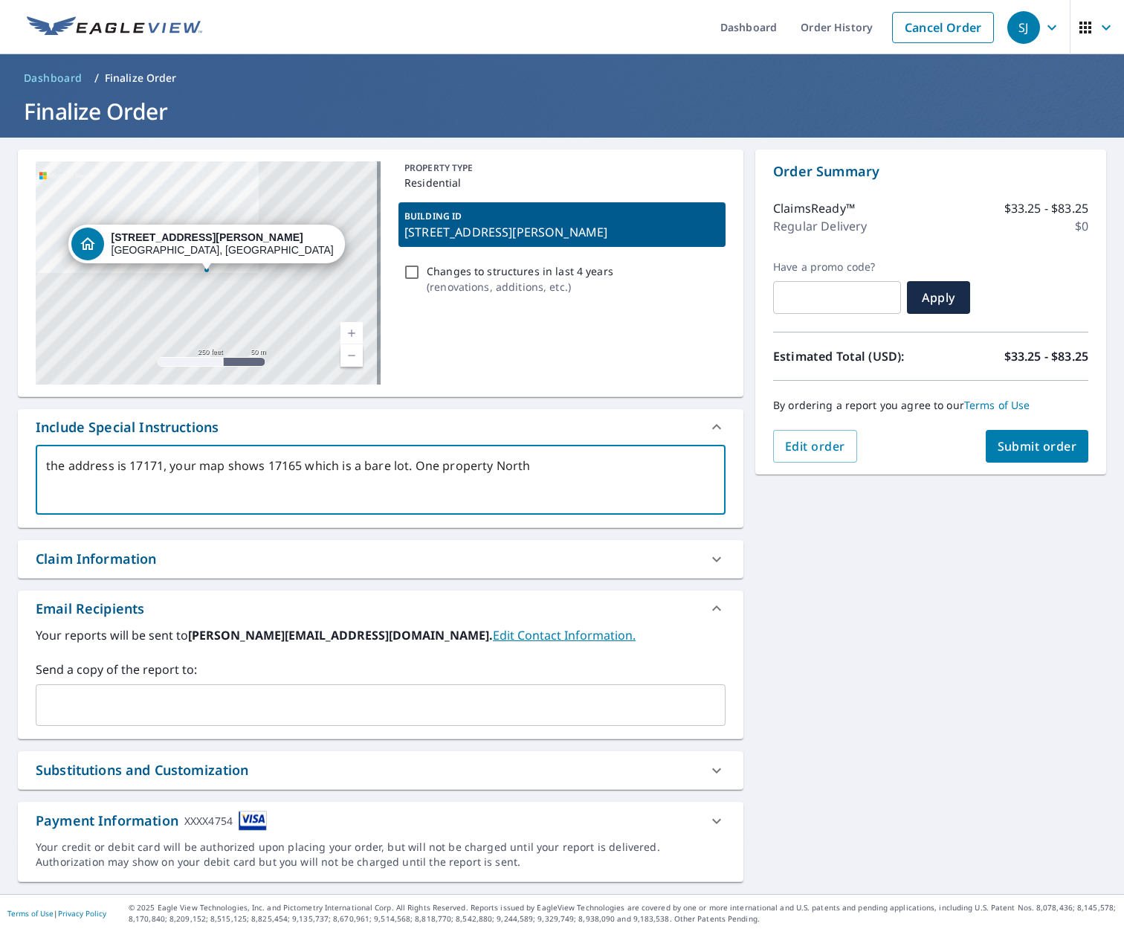
type textarea "x"
type textarea "the address is 17171, your map shows 17165 which is a bare lot. One property No…"
type textarea "x"
type textarea "the address is 17171, your map shows 17165 which is a bare lot. One property No…"
type textarea "x"
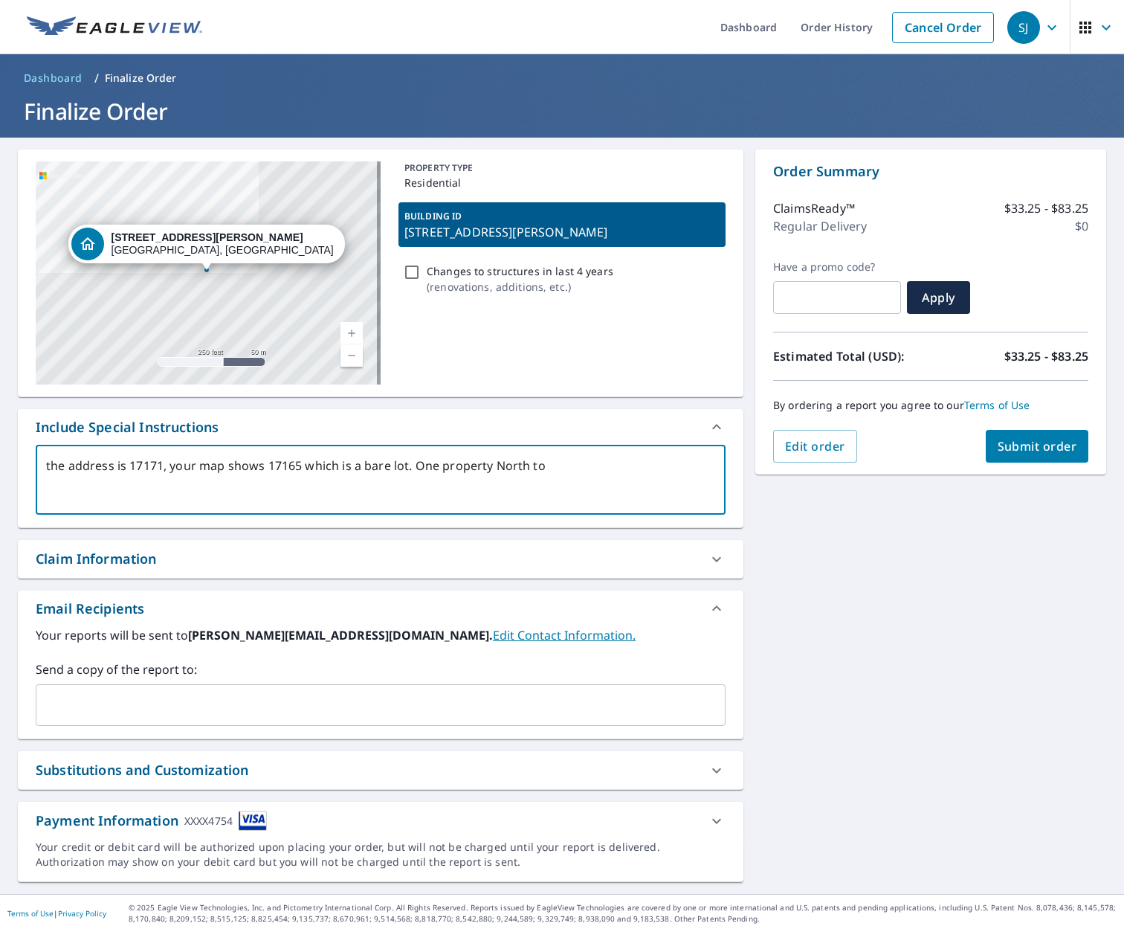
type textarea "the address is 17171, your map shows 17165 which is a bare lot. One property No…"
type textarea "x"
type textarea "the address is 17171, your map shows 17165 which is a bare lot. One property No…"
type textarea "x"
type textarea "the address is 17171, your map shows 17165 which is a bare lot. One property No…"
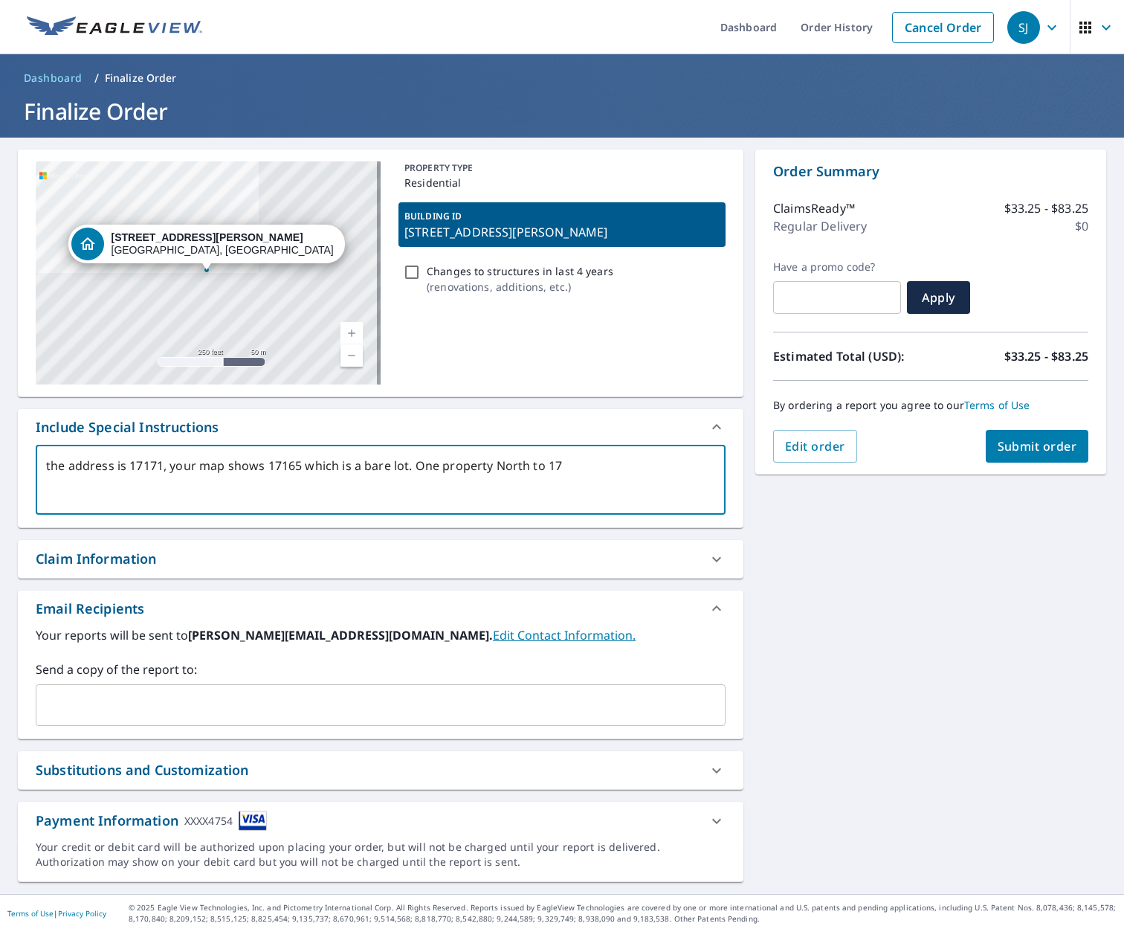
type textarea "x"
type textarea "the address is 17171, your map shows 17165 which is a bare lot. One property No…"
type textarea "x"
type textarea "the address is 17171, your map shows 17165 which is a bare lot. One property No…"
type textarea "x"
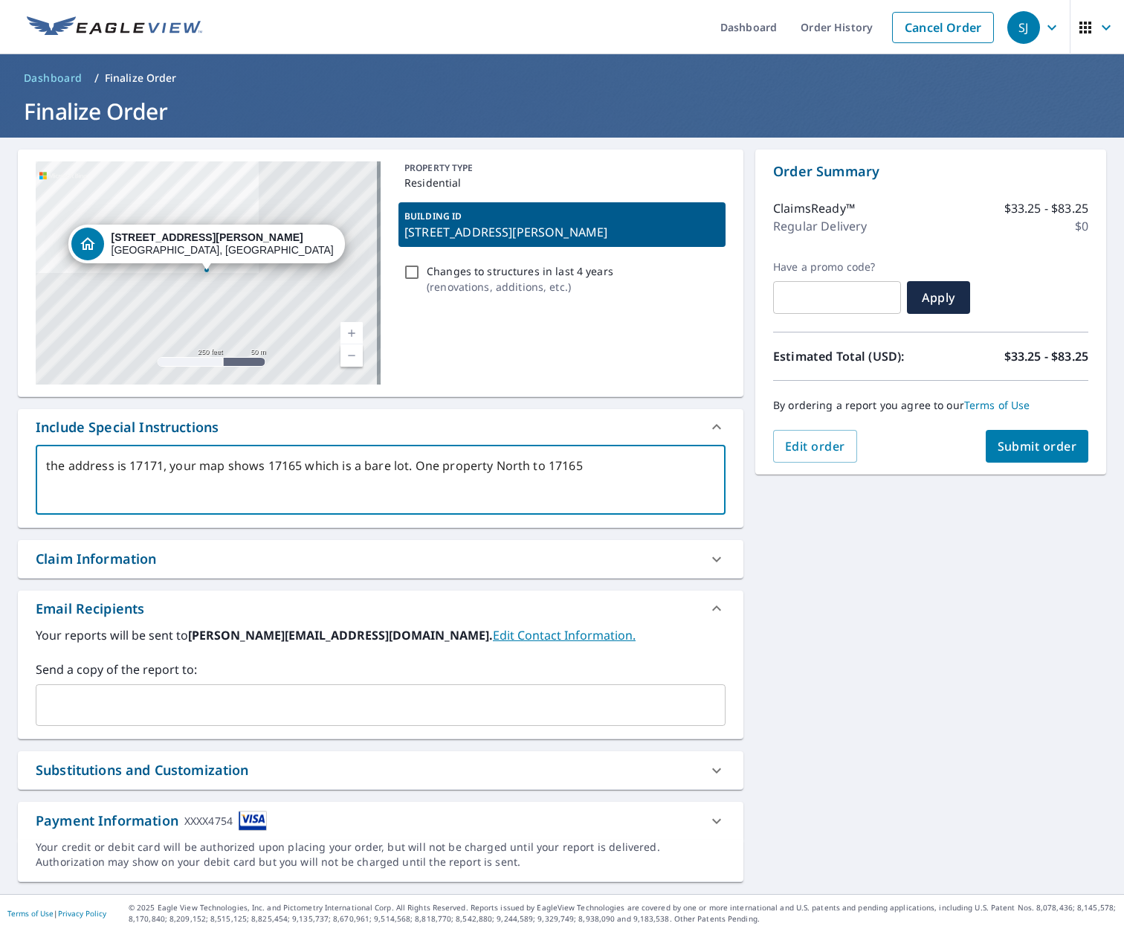
type textarea "the address is 17171, your map shows 17165 which is a bare lot. One property No…"
type textarea "x"
type textarea "the address is 17171, your map shows 17165 which is a bare lot. One property No…"
type textarea "x"
type textarea "the address is 17171, your map shows 17165 which is a bare lot. One property No…"
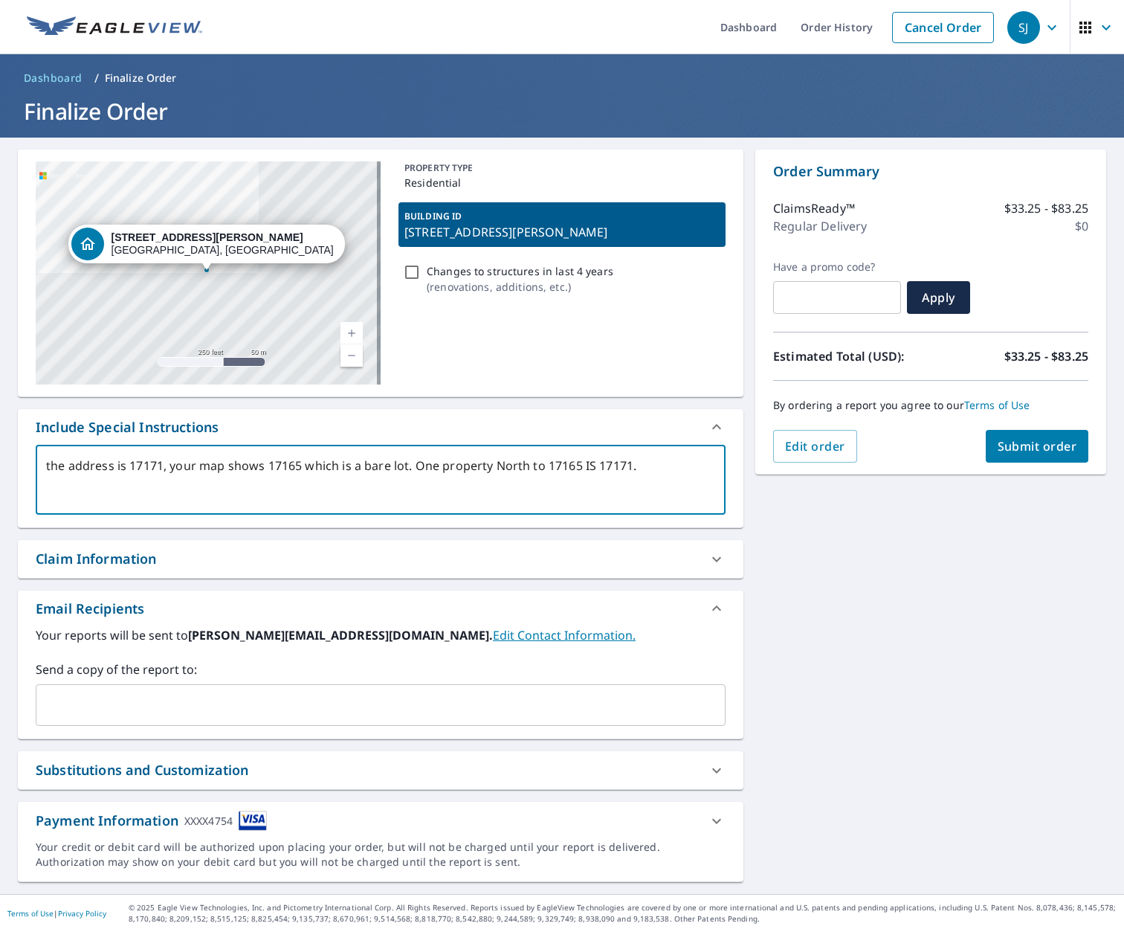
drag, startPoint x: 268, startPoint y: 465, endPoint x: 239, endPoint y: 532, distance: 72.9
click at [268, 467] on textarea "the address is 17171, your map shows 17165 which is a bare lot. One property No…" at bounding box center [380, 480] width 669 height 42
click at [433, 466] on textarea "the address is 17171, your map shows it as 17165 which is a bare lot. One prope…" at bounding box center [380, 480] width 669 height 42
click at [137, 485] on textarea "the address is 17171, your map shows it as 17165 which is a bare lot and the on…" at bounding box center [380, 480] width 669 height 42
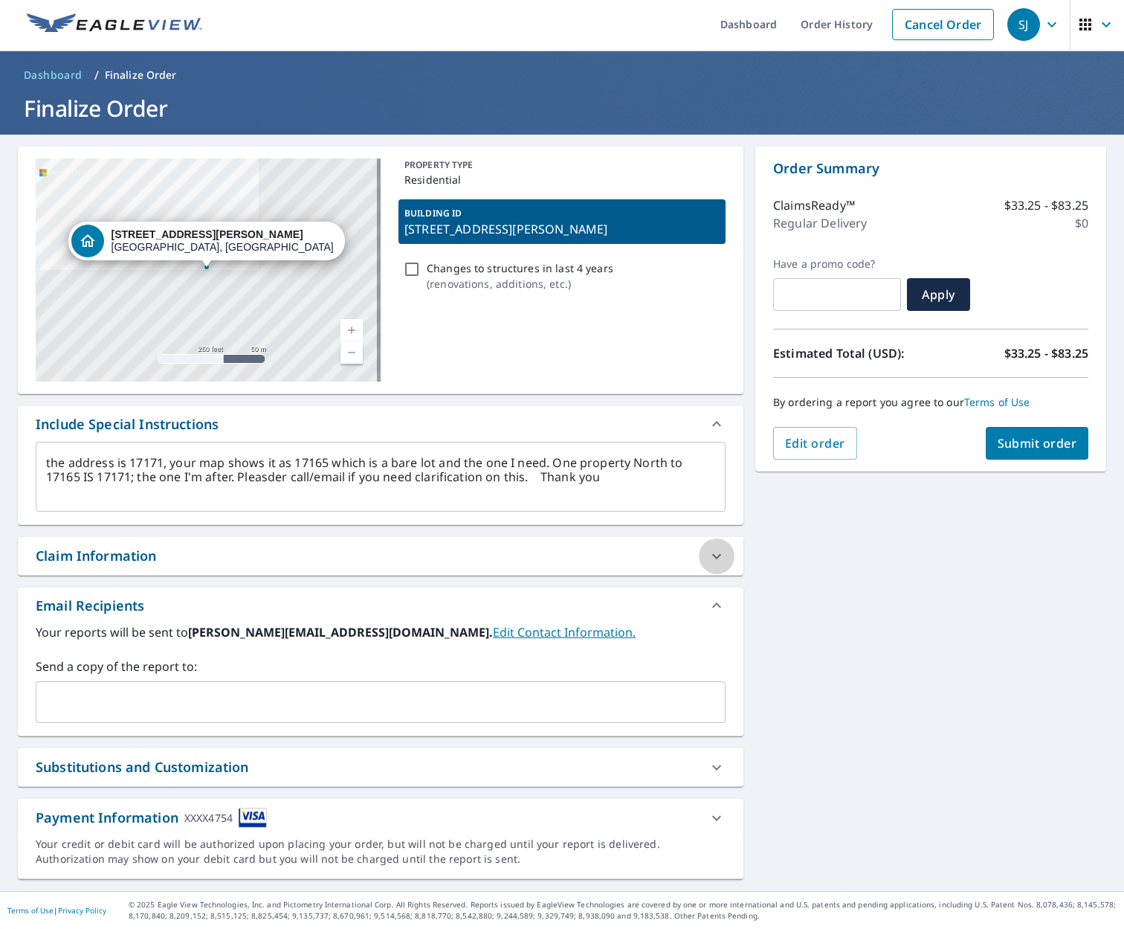
click at [699, 562] on div at bounding box center [717, 556] width 36 height 36
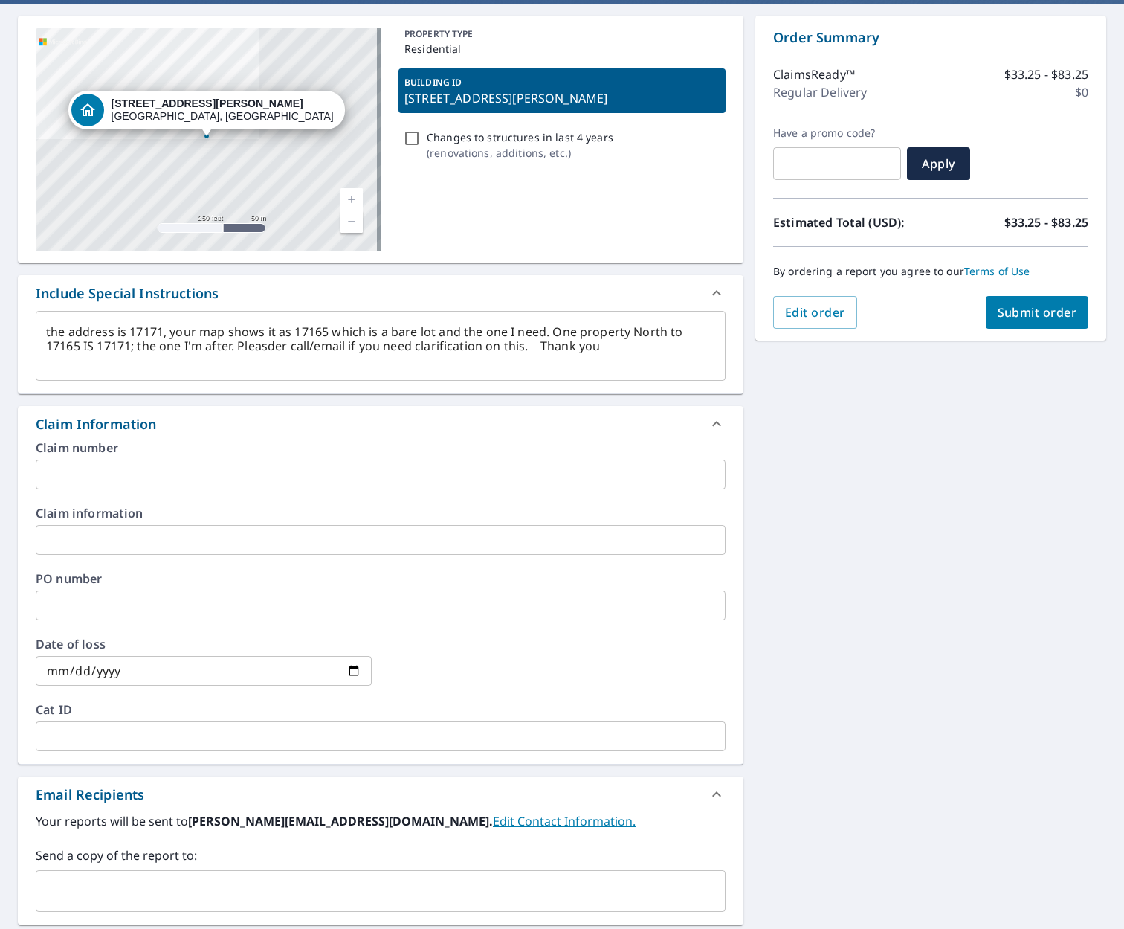
scroll to position [323, 0]
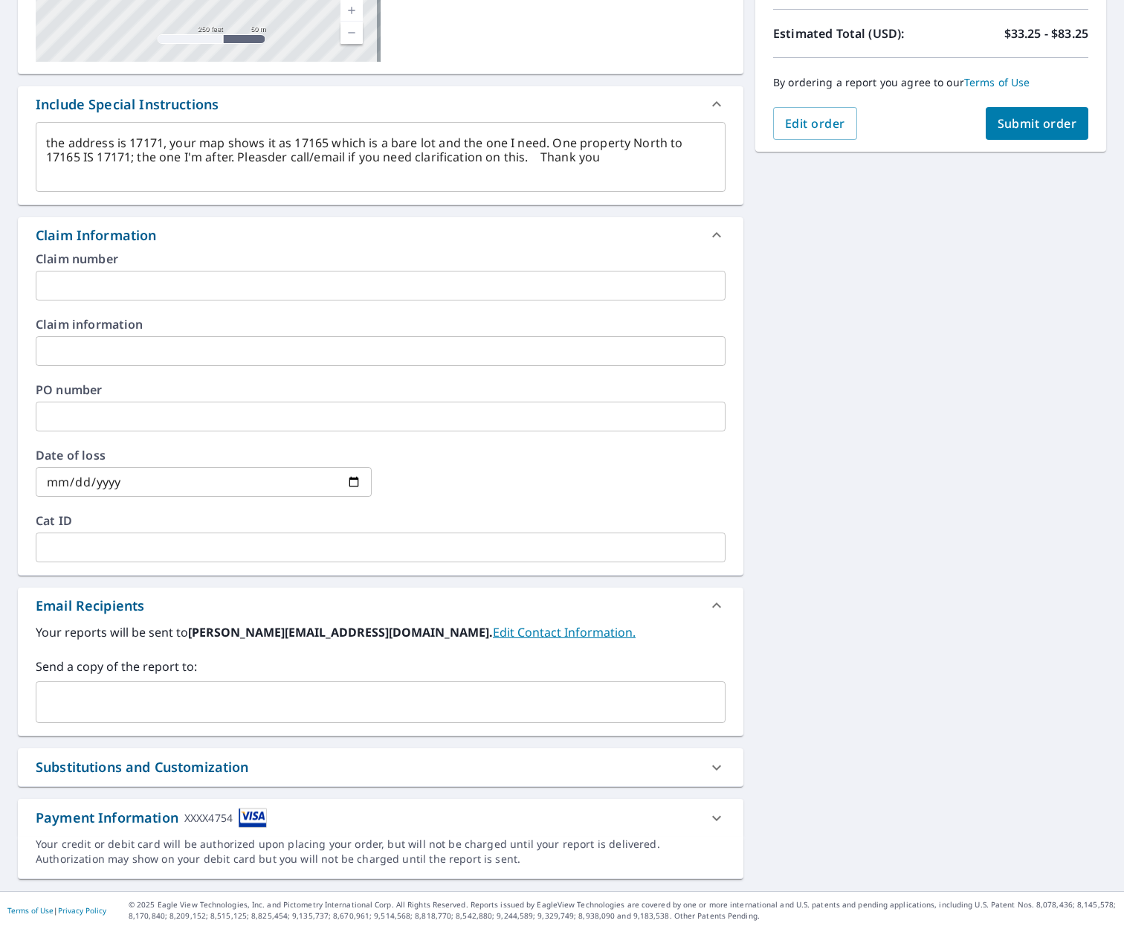
click at [286, 156] on textarea "the address is 17171, your map shows it as 17165 which is a bare lot and the on…" at bounding box center [380, 157] width 669 height 42
click at [822, 651] on div "[STREET_ADDRESS][PERSON_NAME] Aerial Road A standard road map Aerial A detailed…" at bounding box center [562, 353] width 1124 height 1076
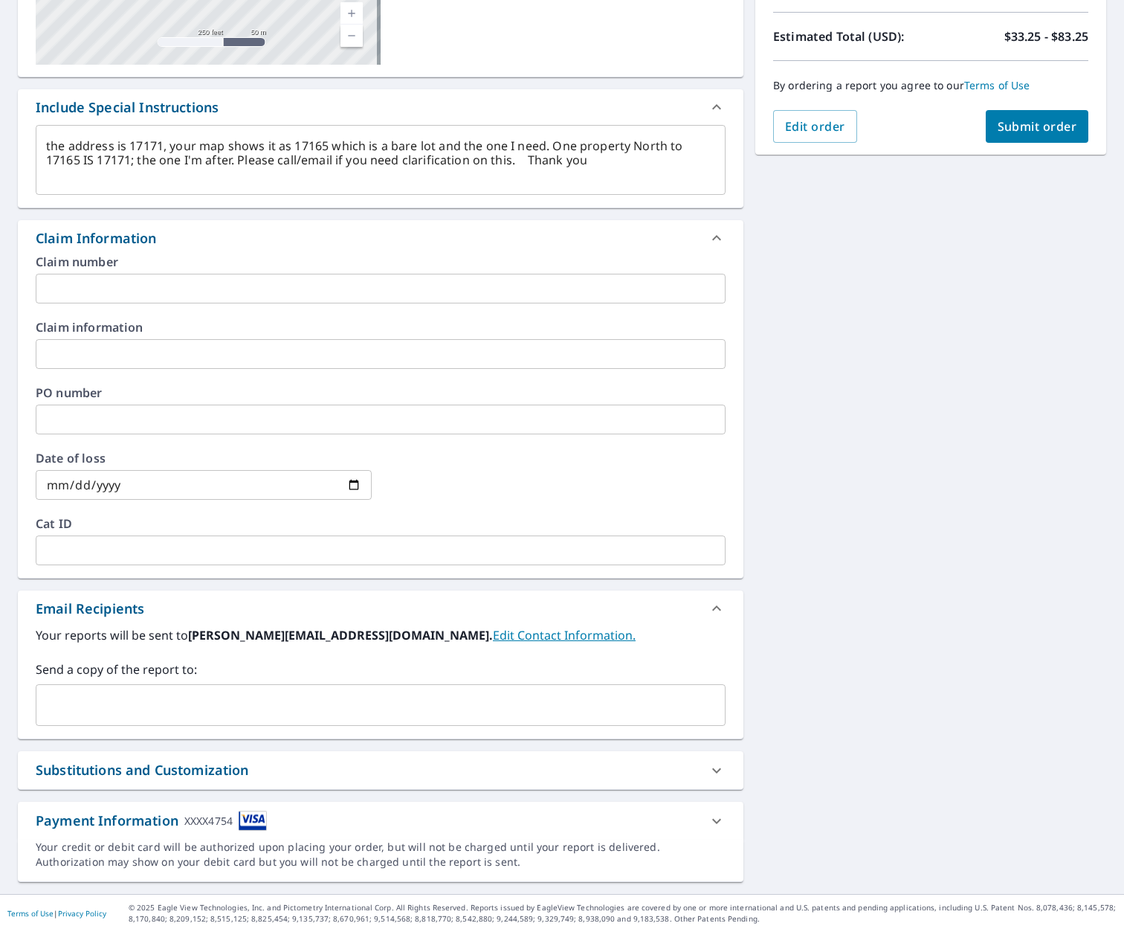
click at [208, 694] on input "text" at bounding box center [369, 705] width 654 height 28
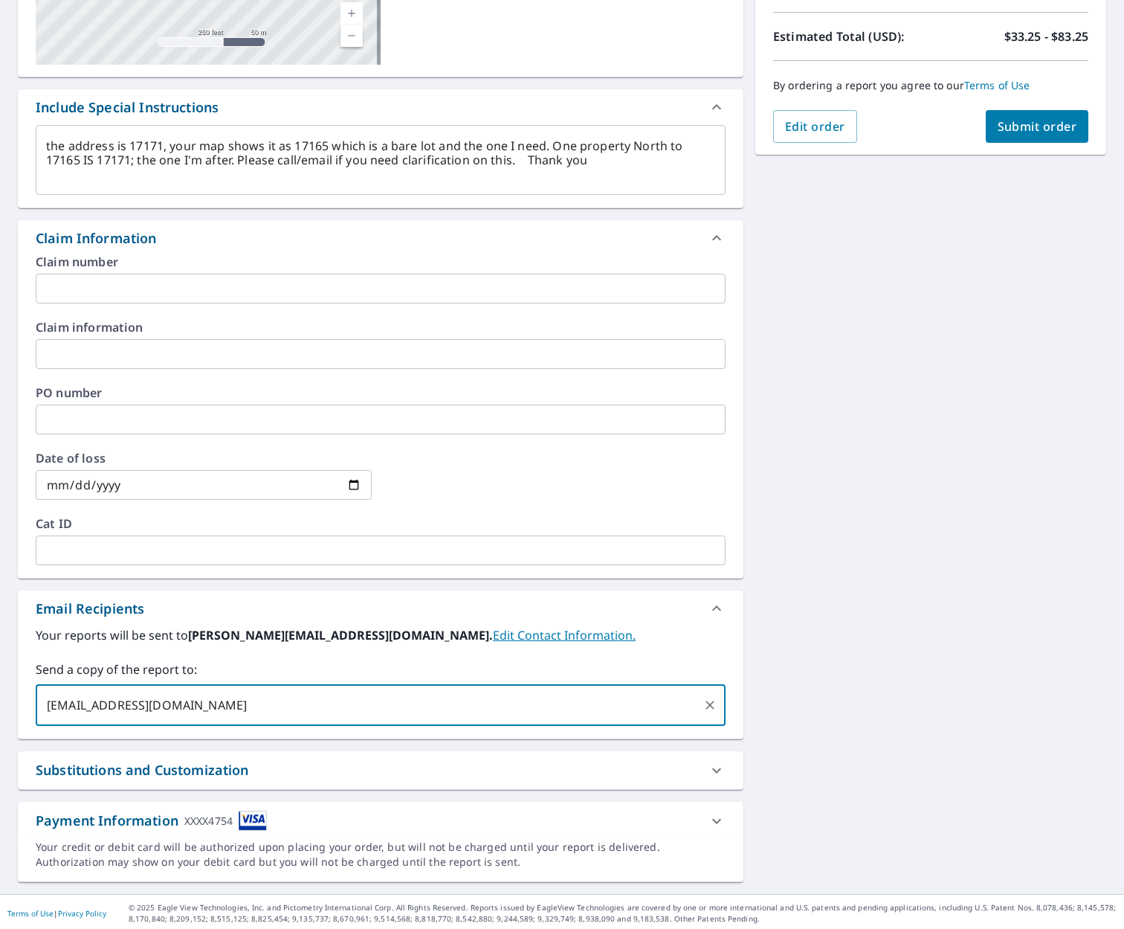
scroll to position [323, 0]
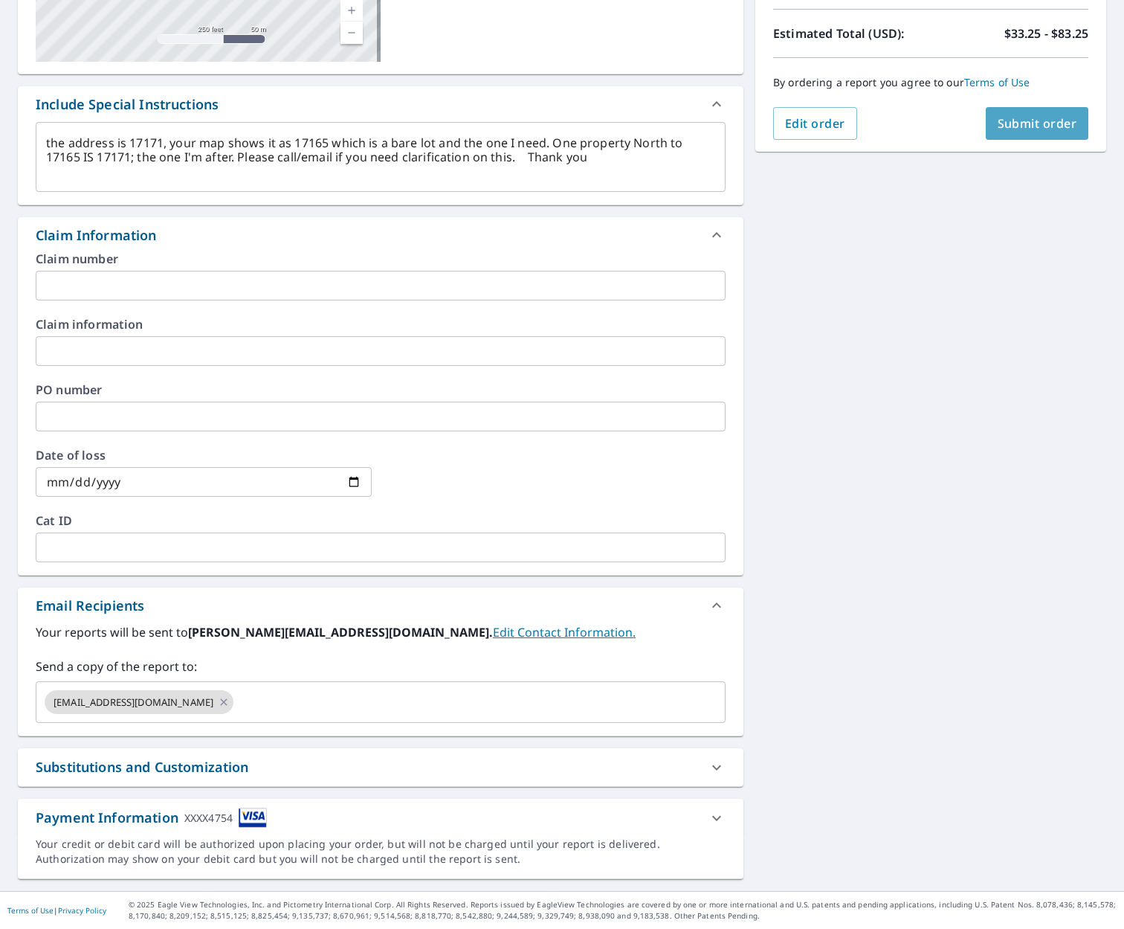
click at [1029, 129] on span "Submit order" at bounding box center [1038, 123] width 80 height 16
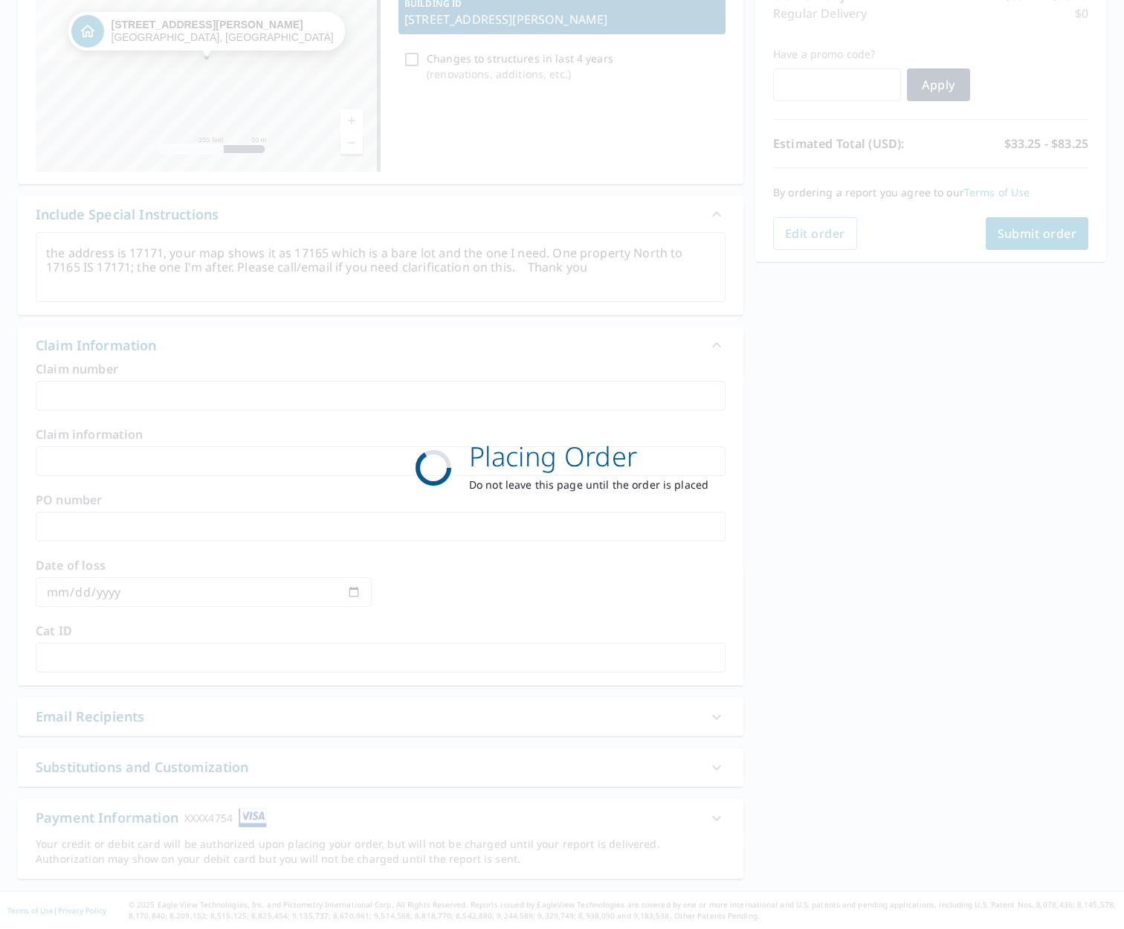
scroll to position [213, 0]
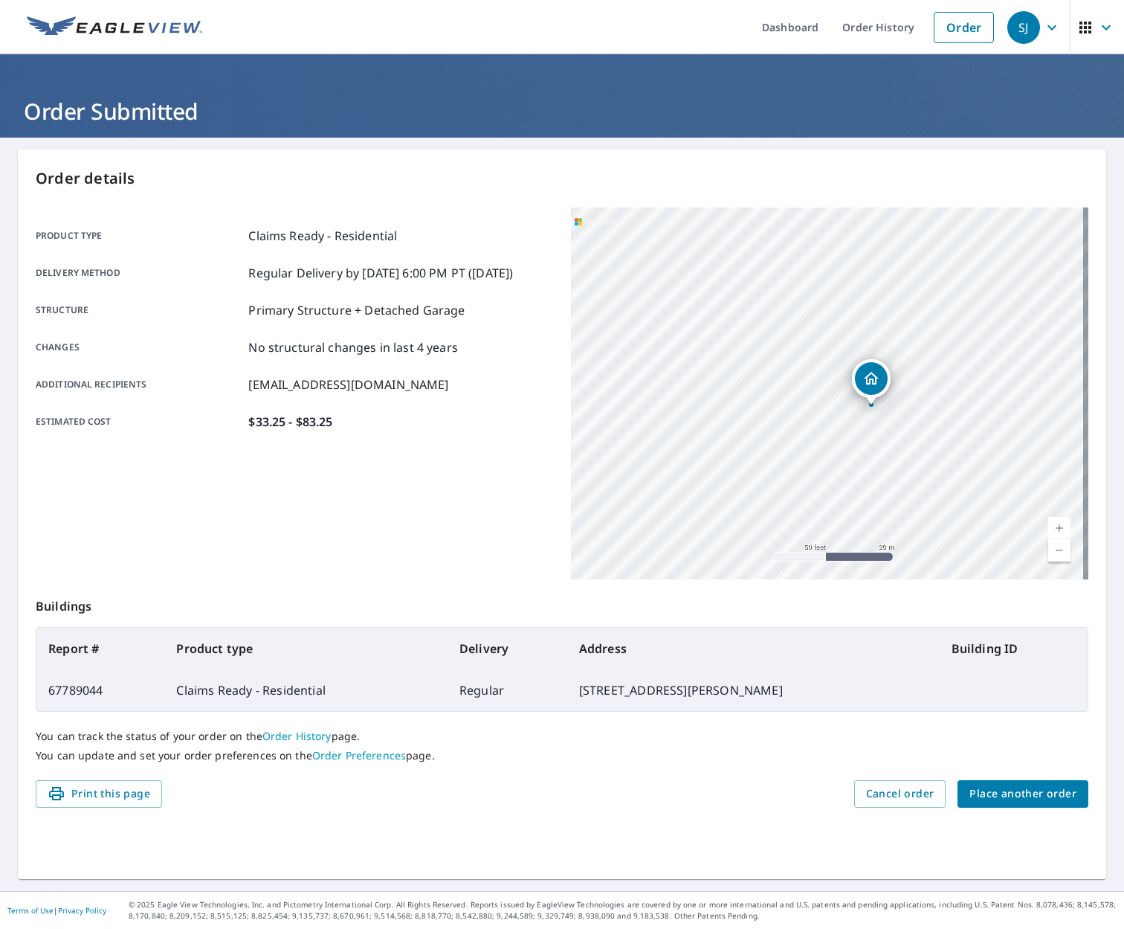
drag, startPoint x: 856, startPoint y: 425, endPoint x: 829, endPoint y: 340, distance: 88.9
click at [829, 340] on div "[STREET_ADDRESS][PERSON_NAME]" at bounding box center [830, 393] width 518 height 372
